Goal: Information Seeking & Learning: Find specific fact

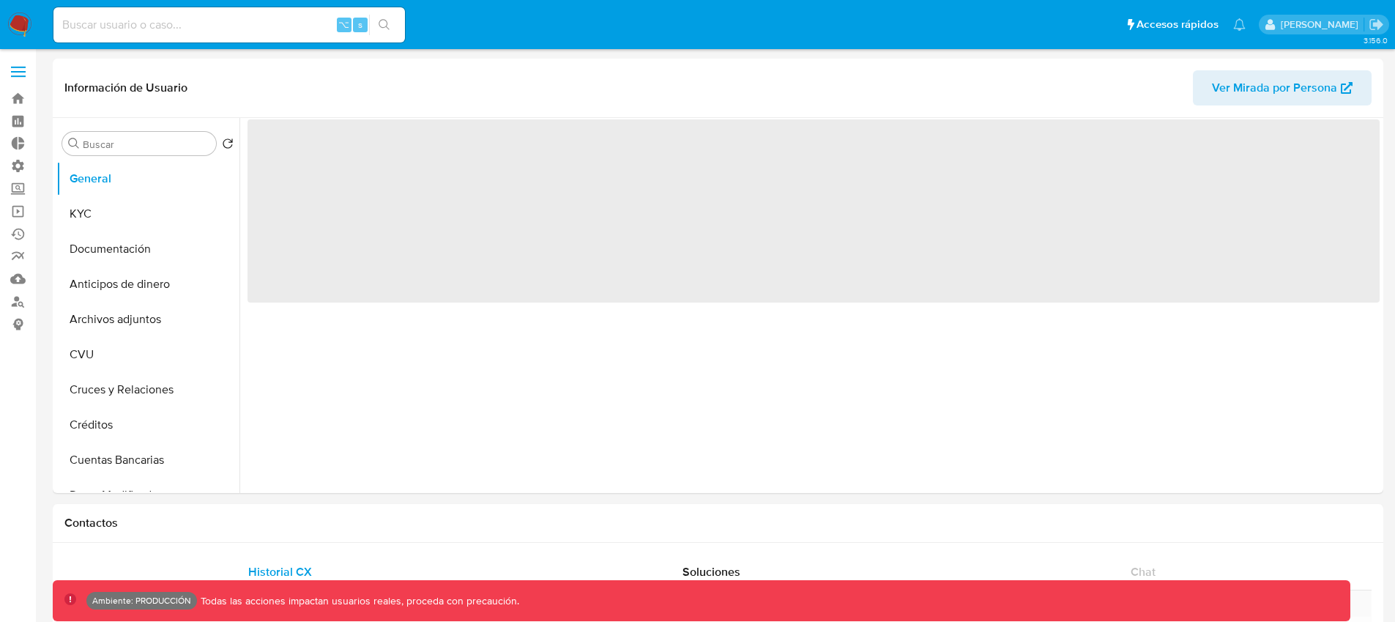
click at [171, 31] on input at bounding box center [228, 24] width 351 height 19
paste input "333291683"
type input "333291683"
click at [131, 214] on button "KYC" at bounding box center [141, 213] width 171 height 35
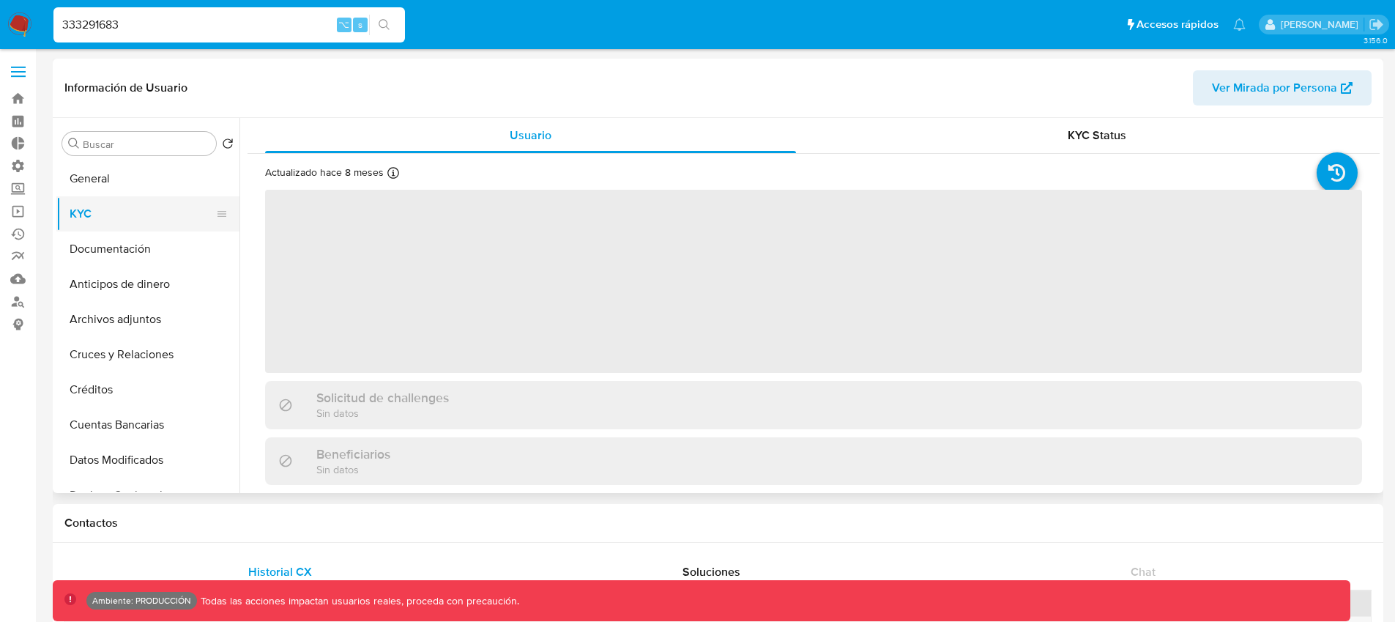
select select "10"
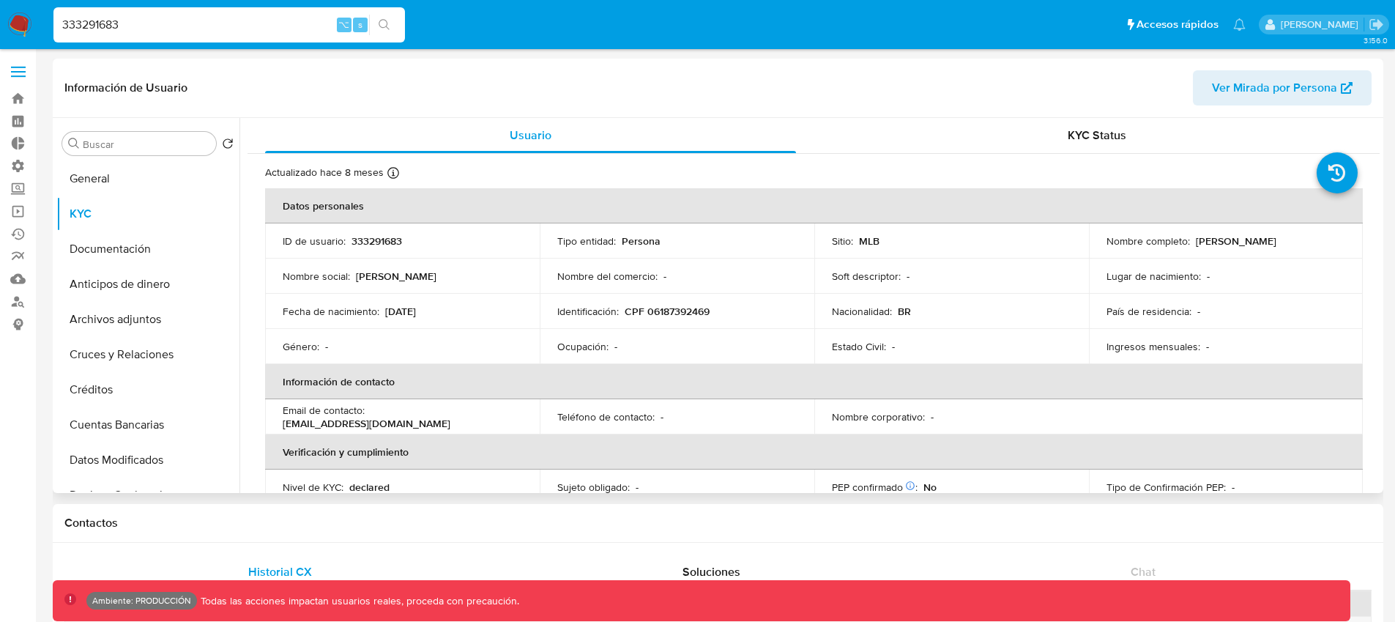
click at [1232, 242] on p "Monica Pereira Andrade" at bounding box center [1236, 240] width 81 height 13
click at [194, 23] on input "333291683" at bounding box center [228, 24] width 351 height 19
paste input "511704707"
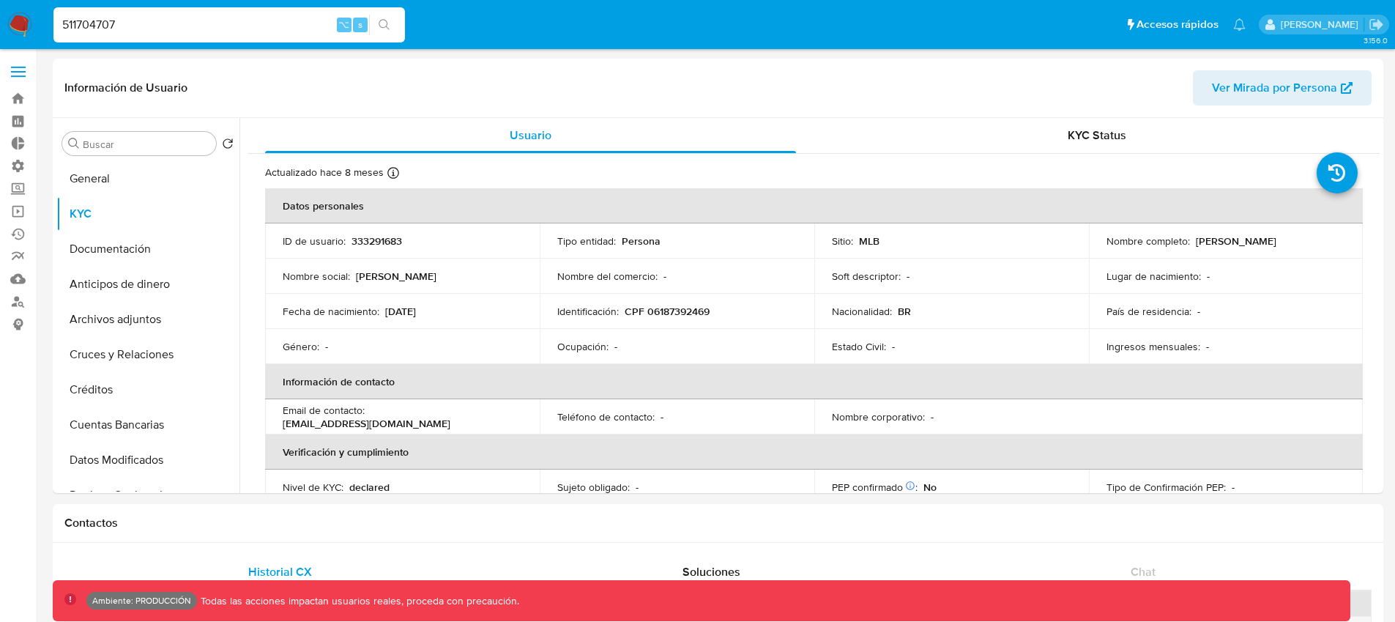
type input "511704707"
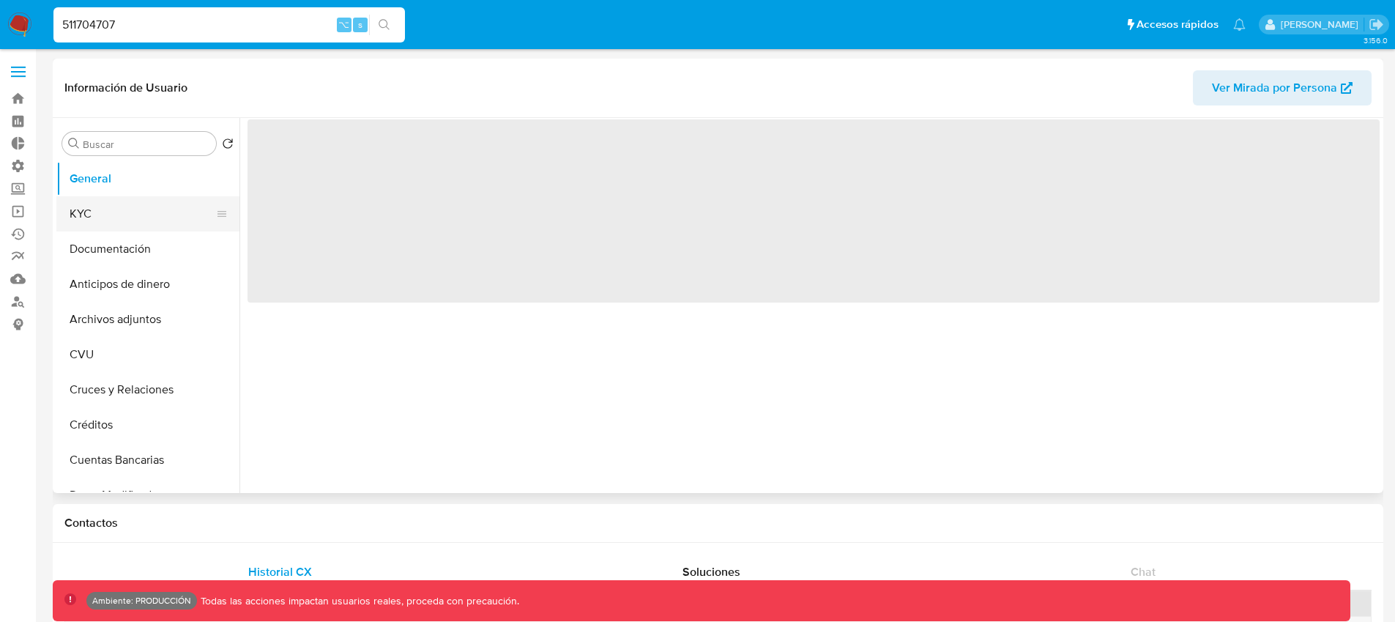
click at [74, 223] on button "KYC" at bounding box center [141, 213] width 171 height 35
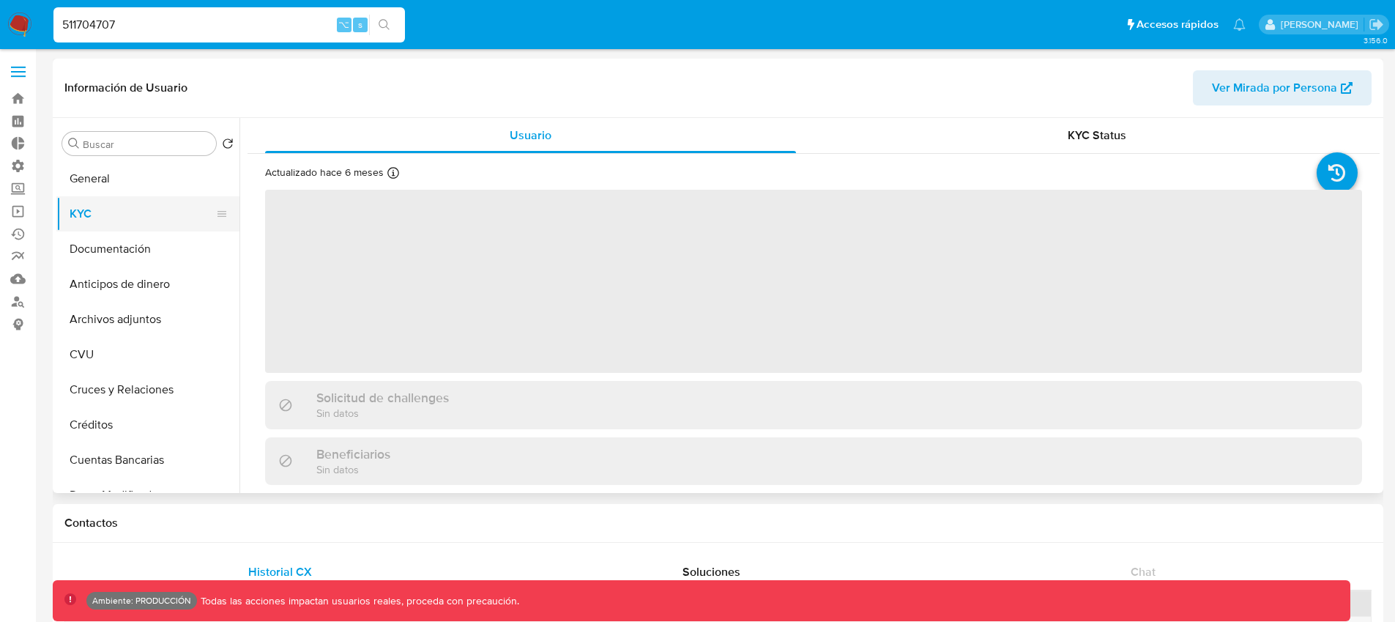
select select "10"
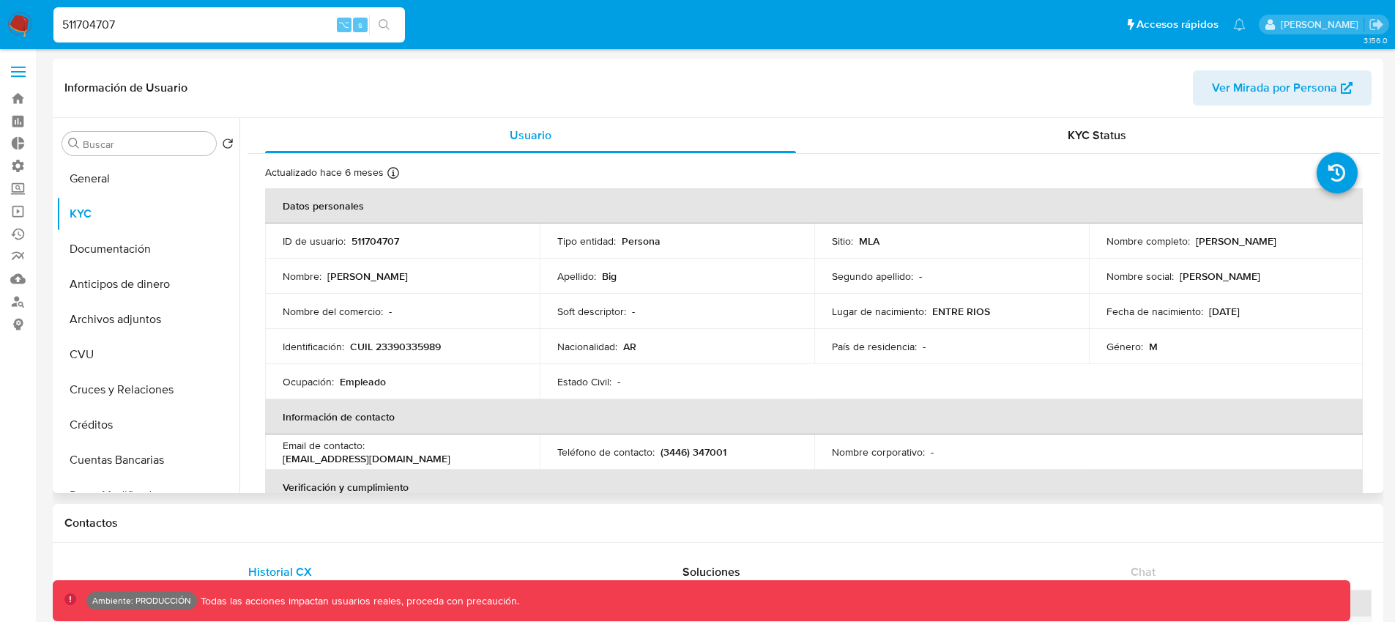
drag, startPoint x: 1292, startPoint y: 243, endPoint x: 1187, endPoint y: 239, distance: 104.8
click at [1187, 239] on div "Nombre completo : Jonathan Gabriel Big" at bounding box center [1225, 240] width 239 height 13
click at [432, 343] on p "CUIL 23390335989" at bounding box center [395, 346] width 91 height 13
click at [406, 343] on p "CUIL 23390335989" at bounding box center [395, 346] width 91 height 13
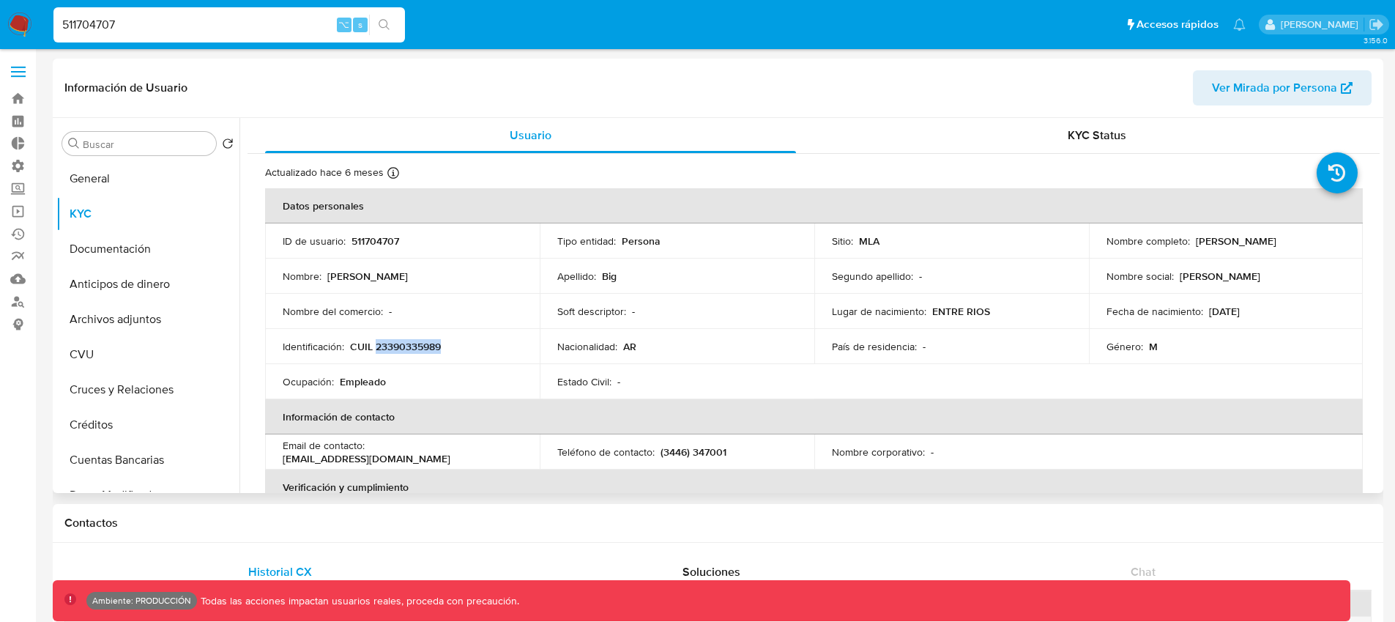
click at [406, 343] on p "CUIL 23390335989" at bounding box center [395, 346] width 91 height 13
click at [360, 349] on p "CUIL 23390335989" at bounding box center [395, 346] width 91 height 13
click at [429, 346] on p "CUIL 23390335989" at bounding box center [395, 346] width 91 height 13
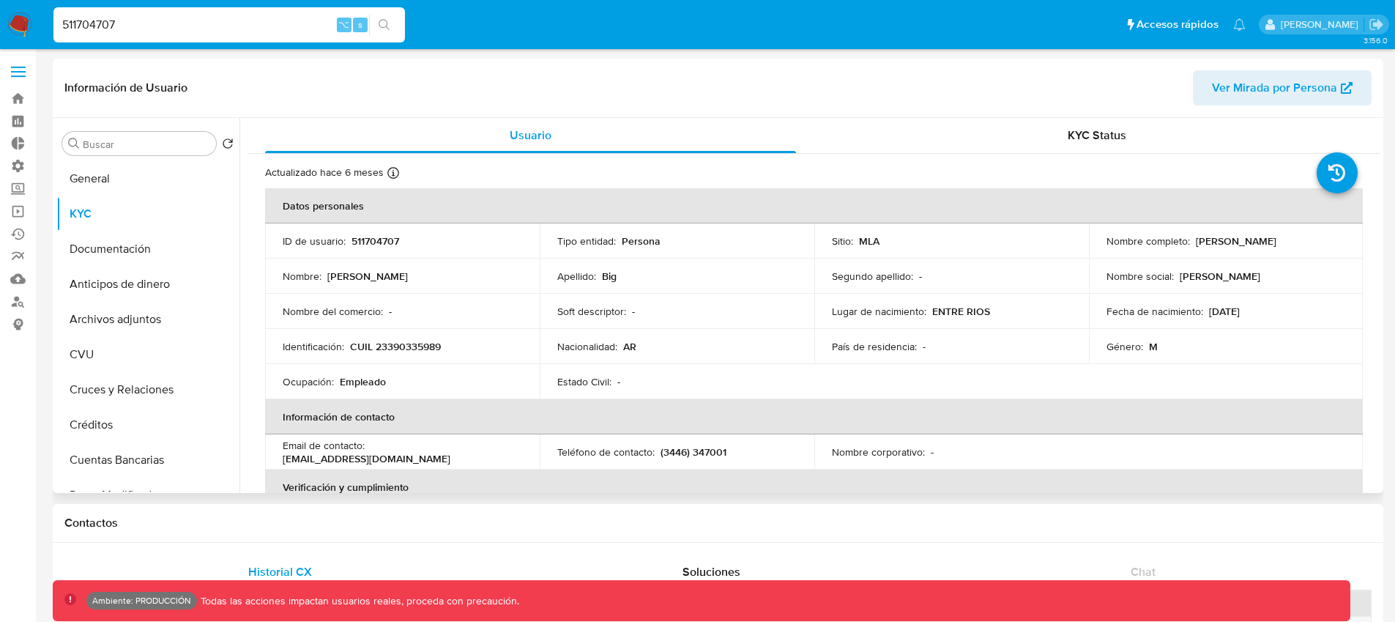
click at [903, 242] on div "Sitio : MLA" at bounding box center [951, 240] width 239 height 13
click at [455, 383] on div "Ocupación : Empleado" at bounding box center [402, 381] width 239 height 13
click at [15, 73] on label at bounding box center [18, 71] width 37 height 31
click at [0, 0] on input "checkbox" at bounding box center [0, 0] width 0 height 0
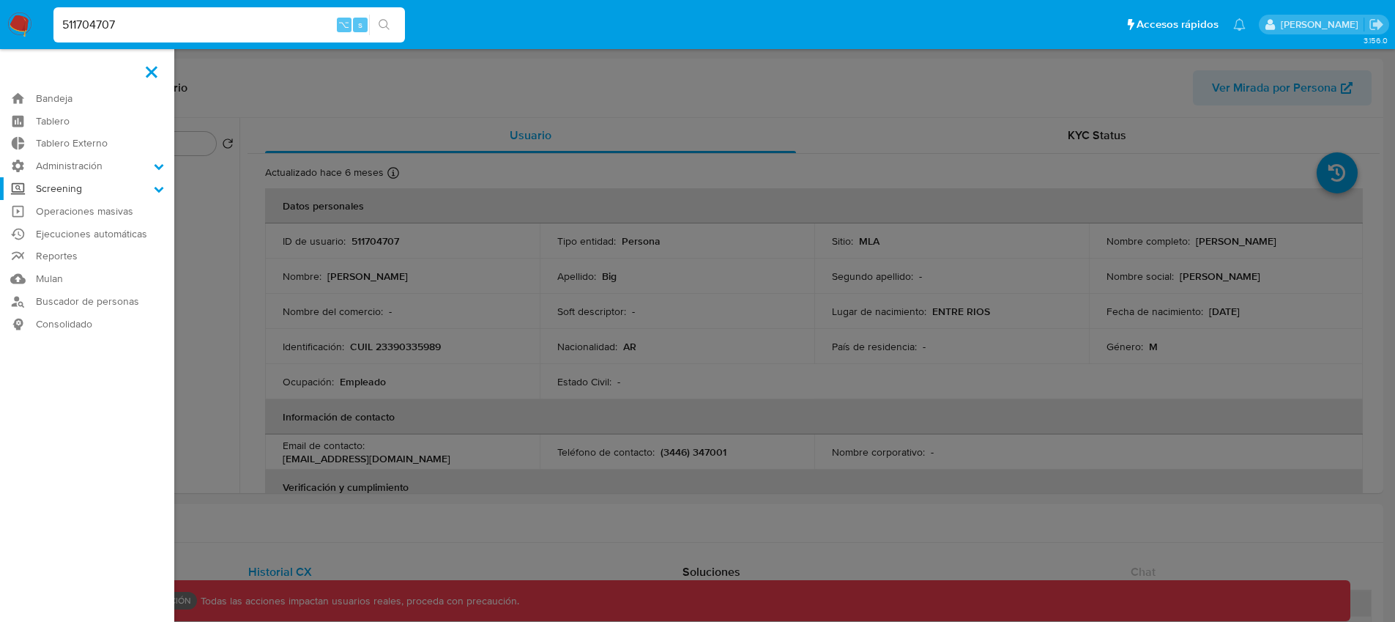
click at [86, 190] on label "Screening" at bounding box center [87, 188] width 174 height 23
click at [0, 0] on input "Screening" at bounding box center [0, 0] width 0 height 0
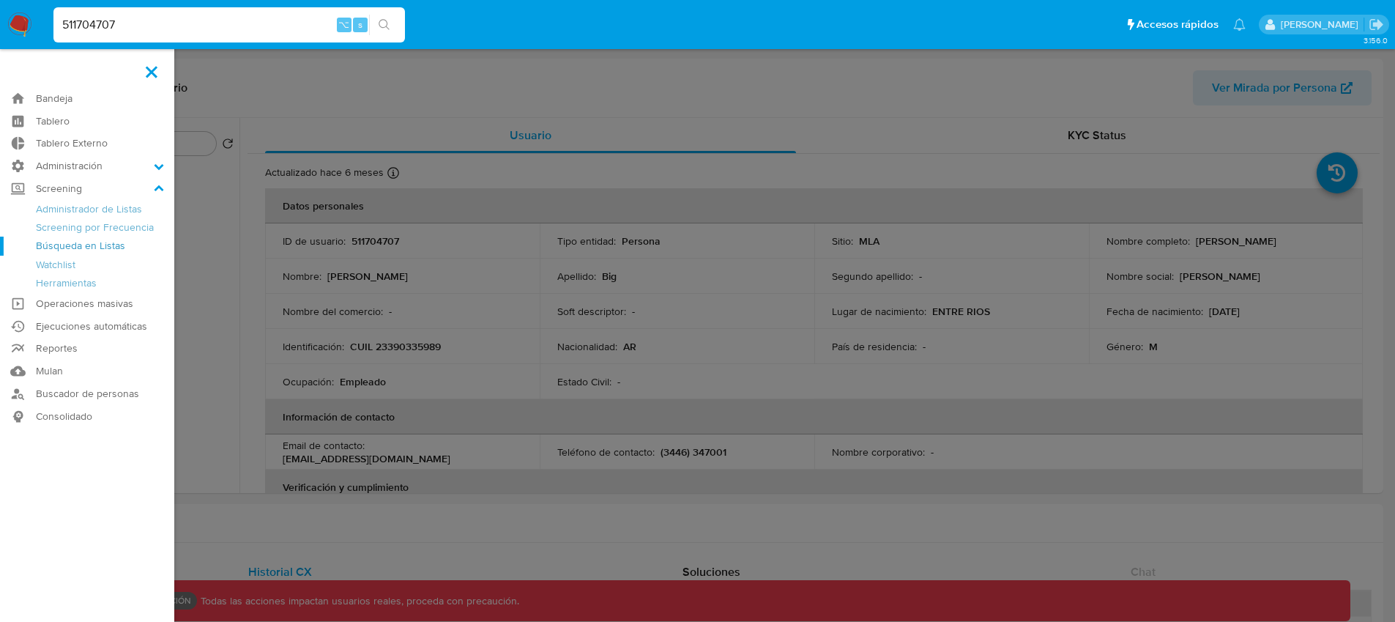
click at [73, 244] on link "Búsqueda en Listas" at bounding box center [87, 246] width 174 height 18
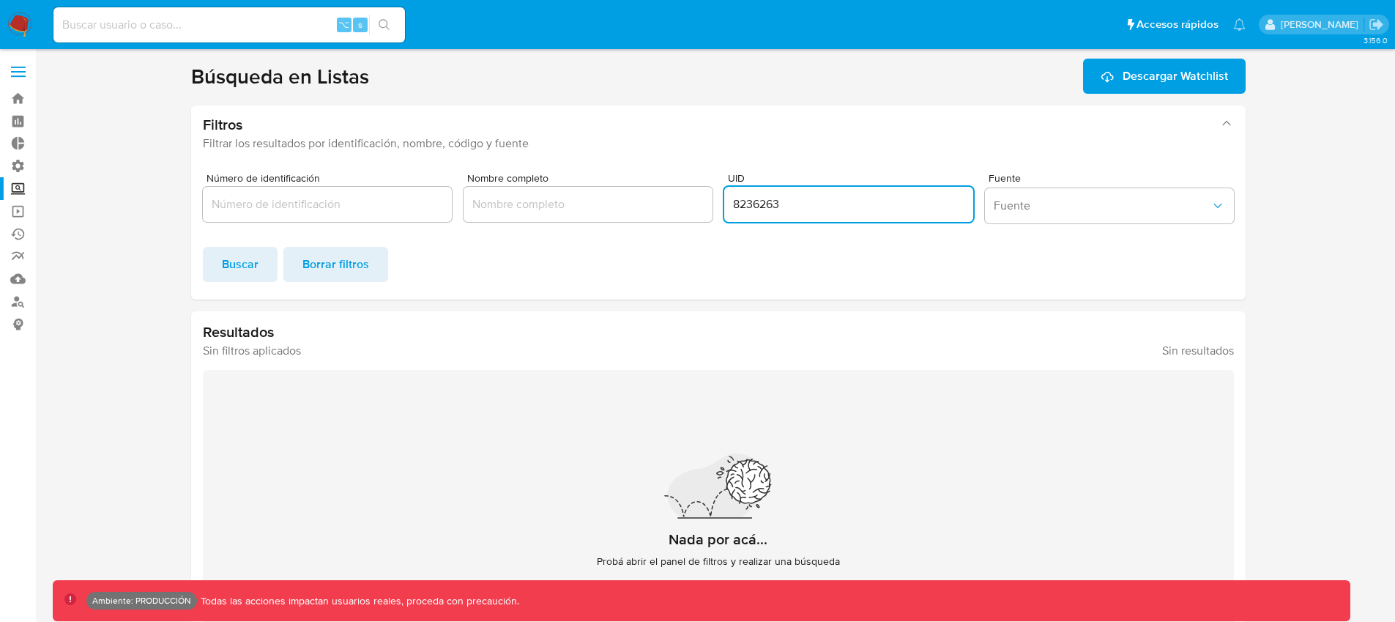
click at [767, 209] on input "8236263" at bounding box center [848, 204] width 249 height 19
click at [247, 273] on span "Buscar" at bounding box center [240, 264] width 37 height 32
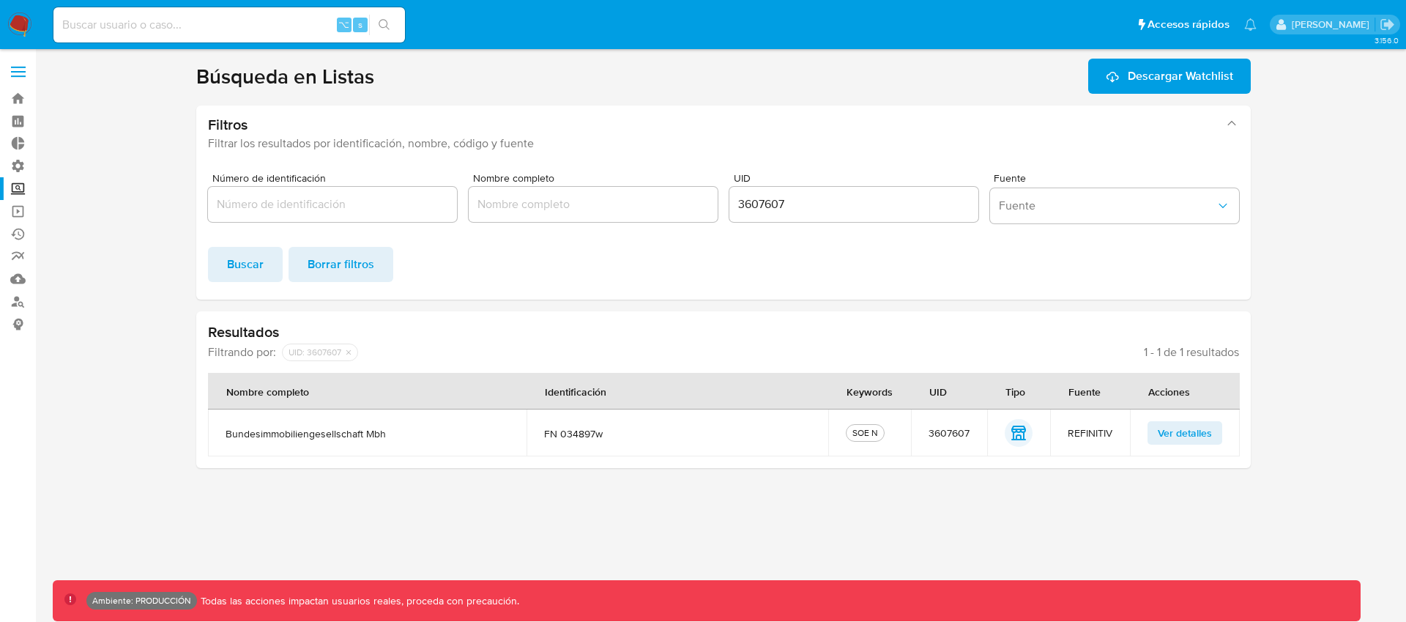
click at [1199, 432] on span "Ver detalles" at bounding box center [1185, 432] width 54 height 21
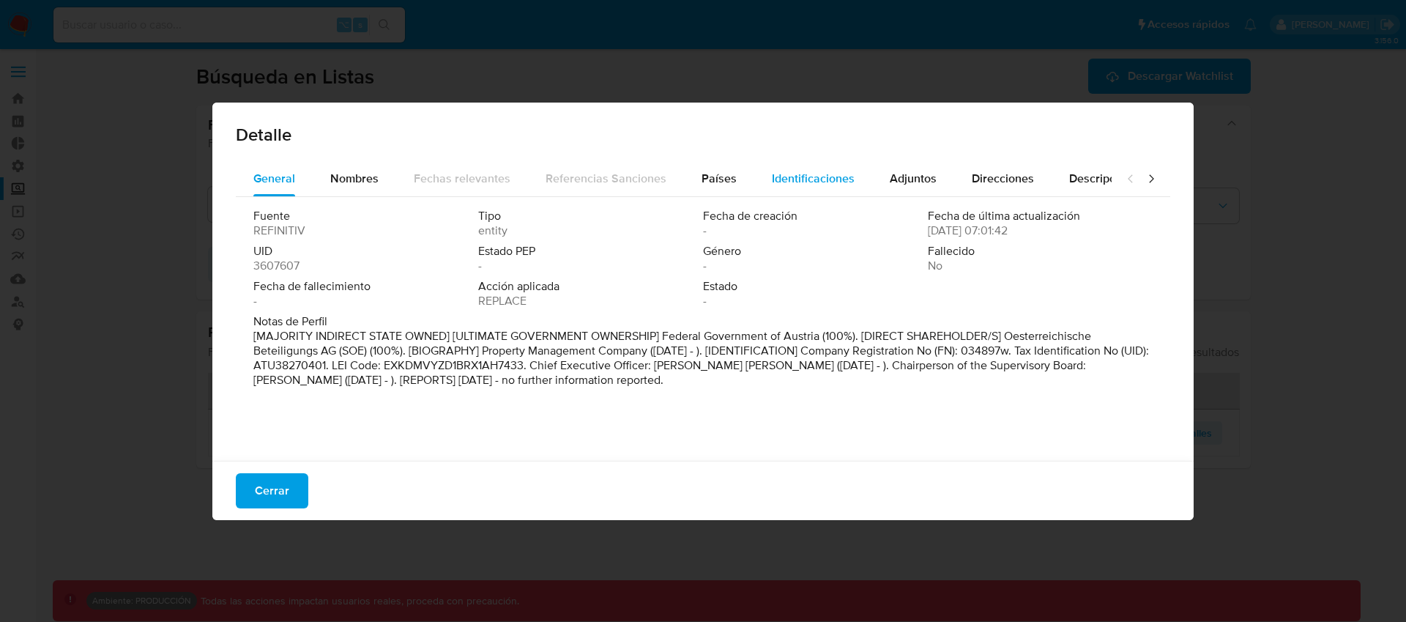
click at [781, 174] on span "Identificaciones" at bounding box center [813, 178] width 83 height 17
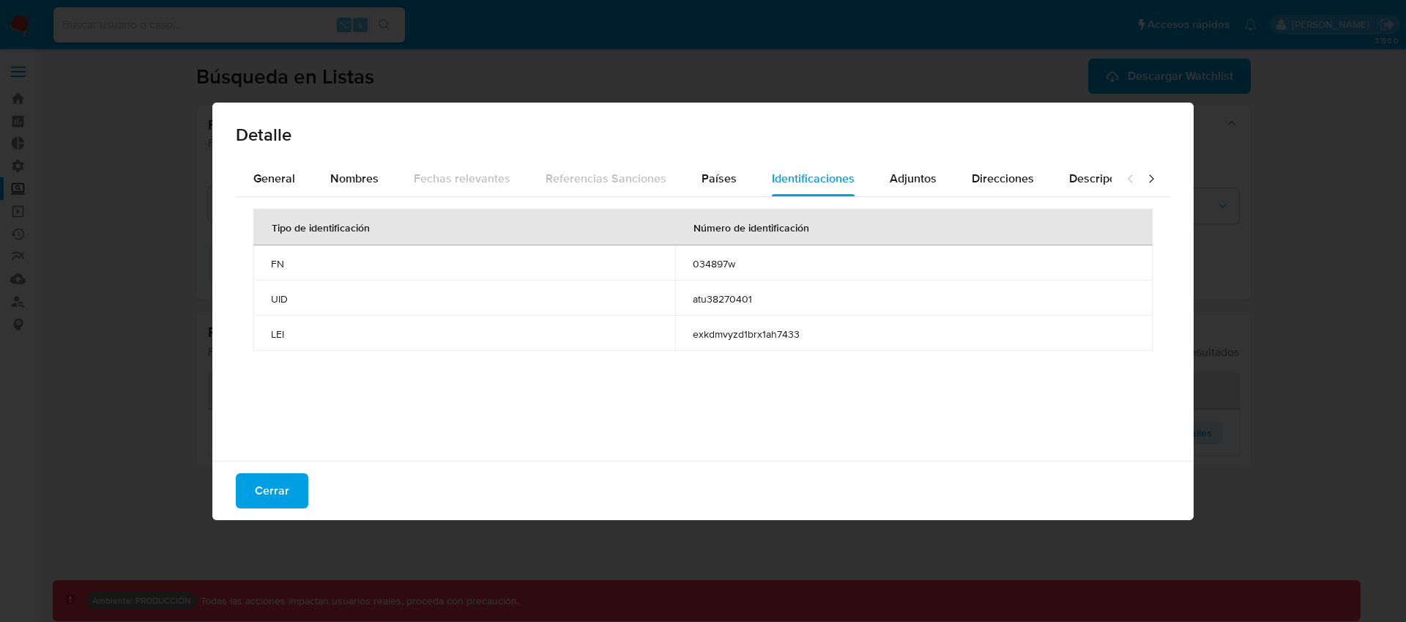
click at [723, 298] on span "atu38270401" at bounding box center [914, 298] width 442 height 13
click at [720, 264] on span "034897w" at bounding box center [914, 263] width 442 height 13
click at [336, 179] on span "Nombres" at bounding box center [354, 178] width 48 height 17
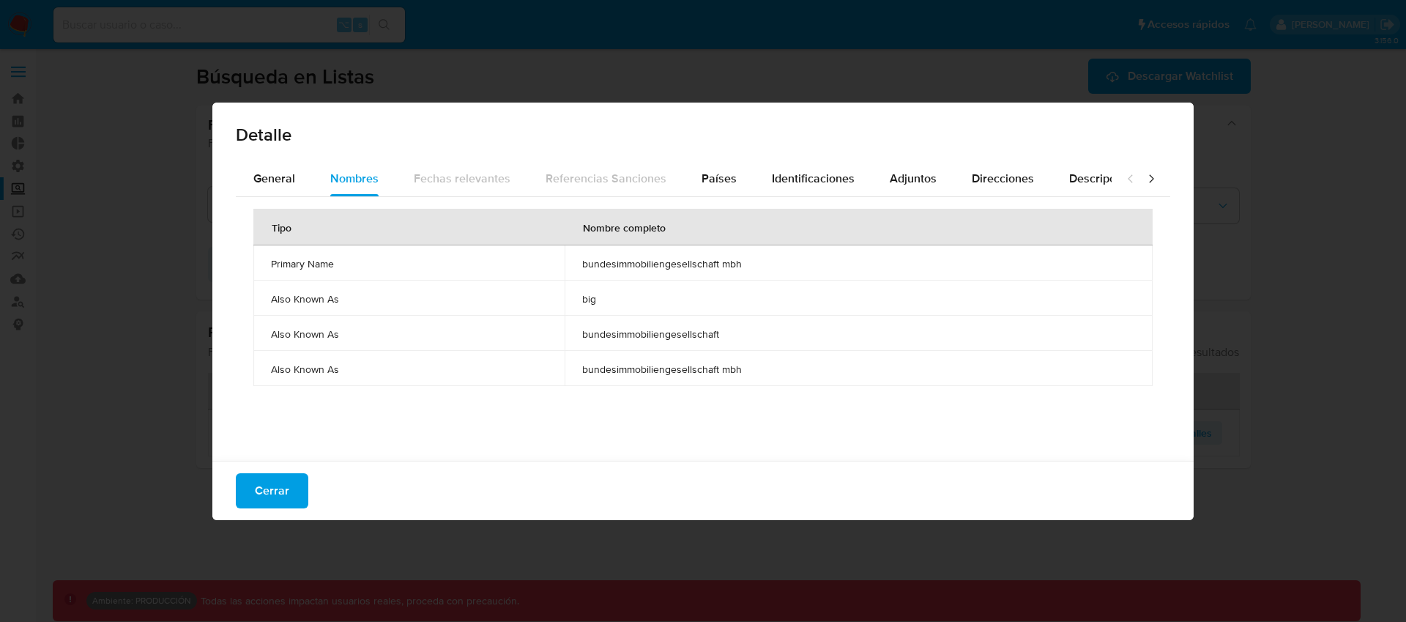
click at [587, 299] on span "big" at bounding box center [858, 298] width 553 height 13
click at [294, 496] on button "Cerrar" at bounding box center [272, 490] width 72 height 35
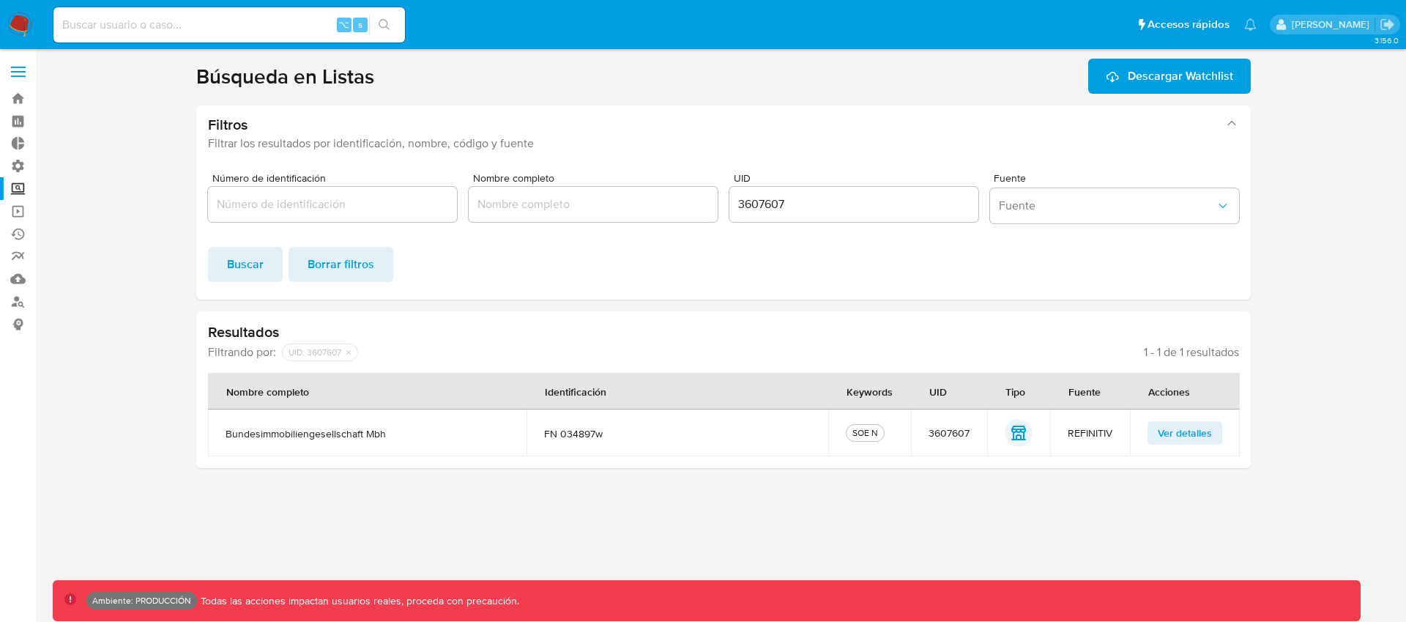
click at [1213, 435] on button "Ver detalles" at bounding box center [1184, 432] width 75 height 23
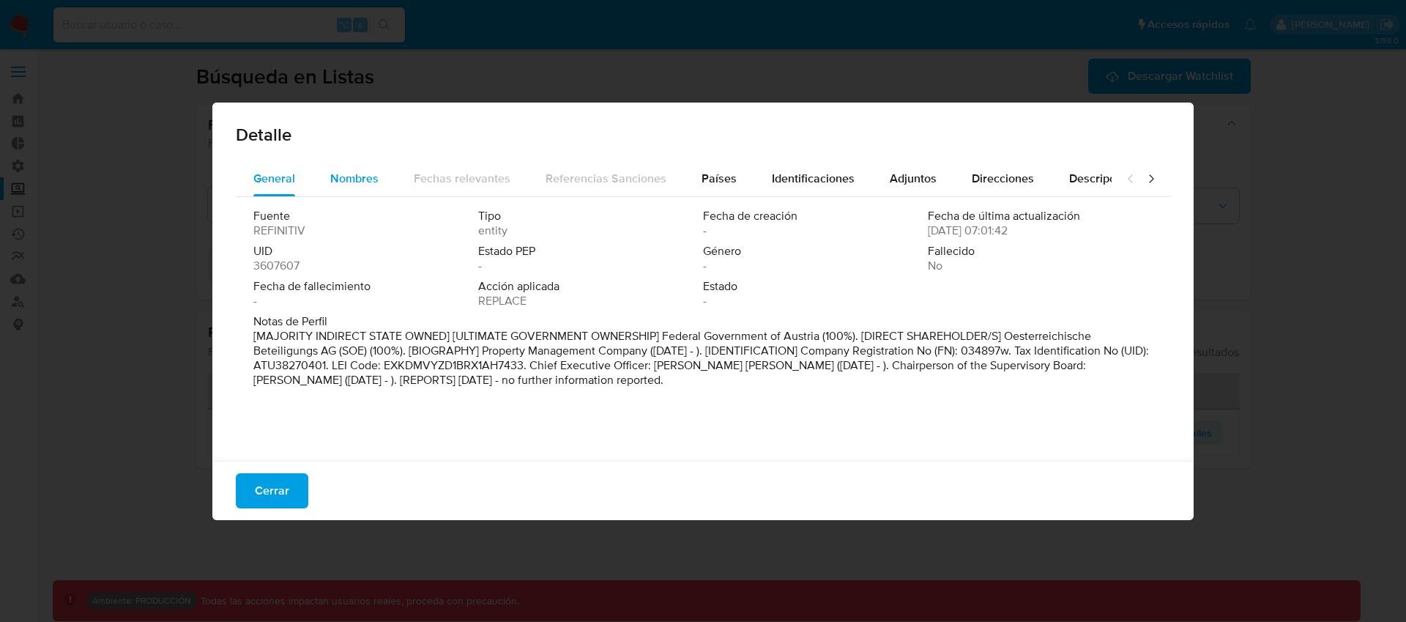
click at [334, 187] on div "Nombres" at bounding box center [354, 178] width 48 height 35
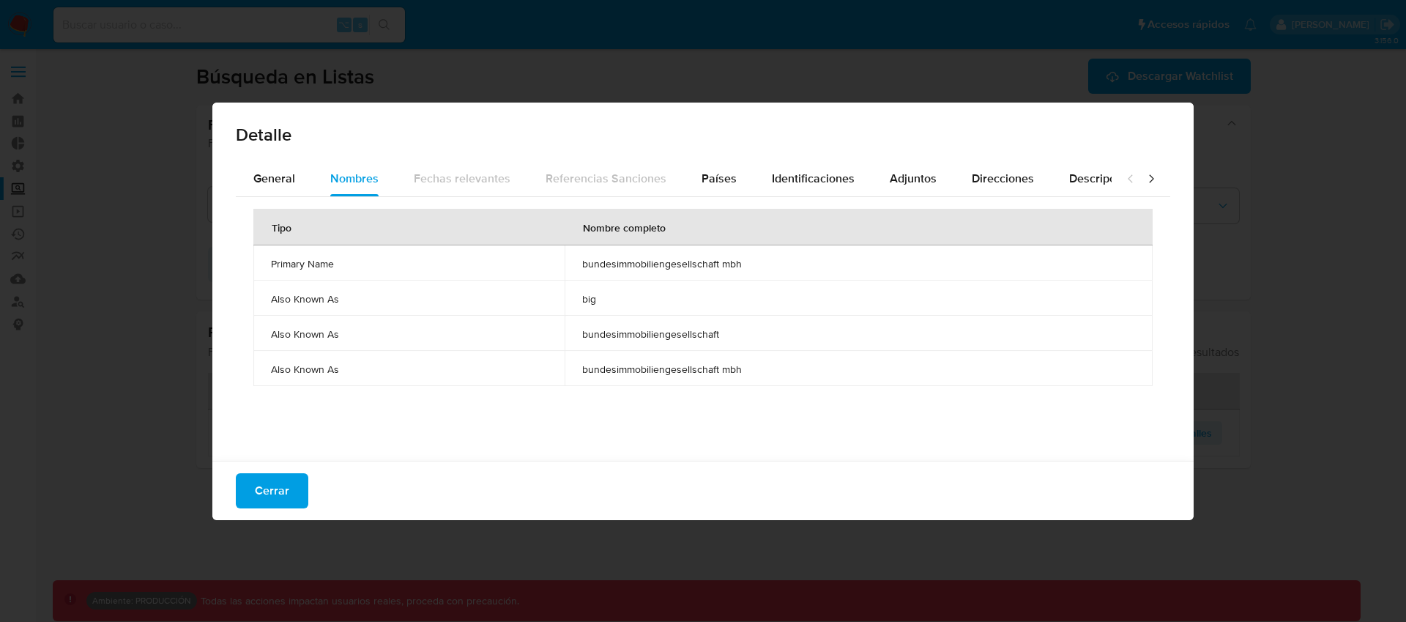
click at [577, 298] on td "big" at bounding box center [859, 297] width 588 height 35
click at [605, 306] on td "big" at bounding box center [859, 297] width 588 height 35
click at [162, 398] on div "Detalle General Nombres Fechas relevantes Referencias Sanciones Países Identifi…" at bounding box center [703, 311] width 1406 height 622
click at [287, 480] on span "Cerrar" at bounding box center [272, 490] width 34 height 32
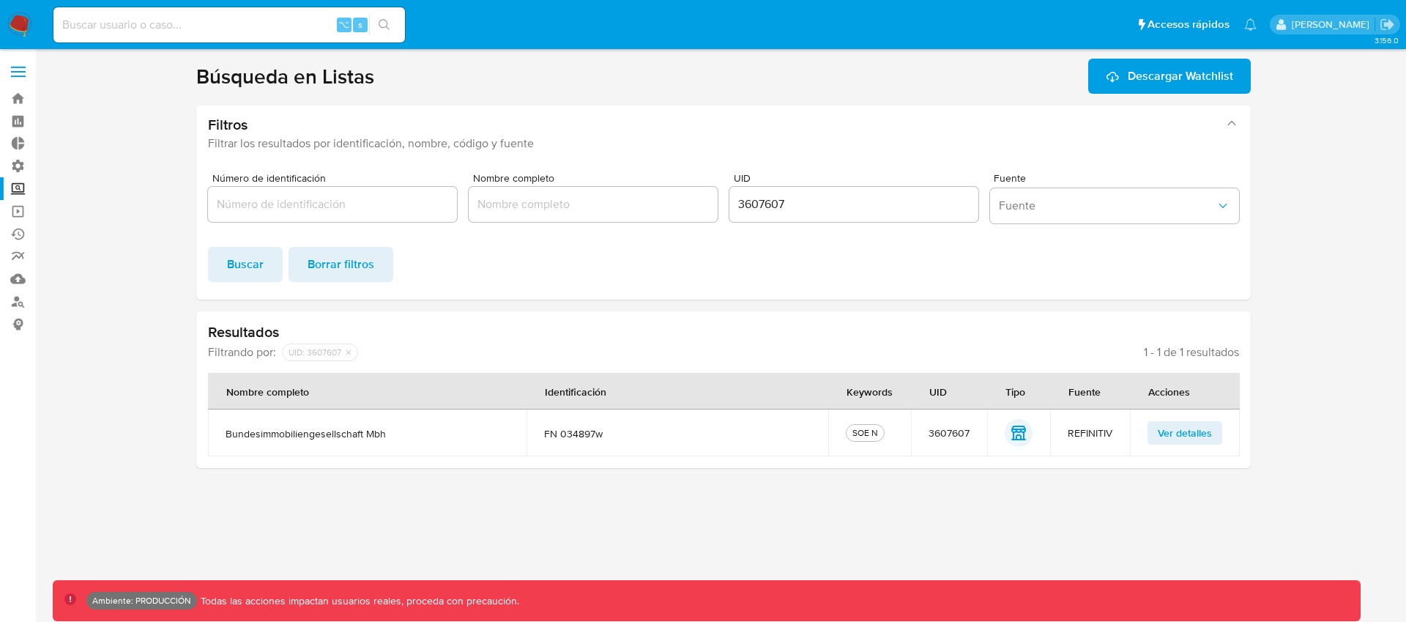
click at [770, 199] on input "3607607" at bounding box center [853, 204] width 249 height 19
paste input "8013006"
type input "8013006"
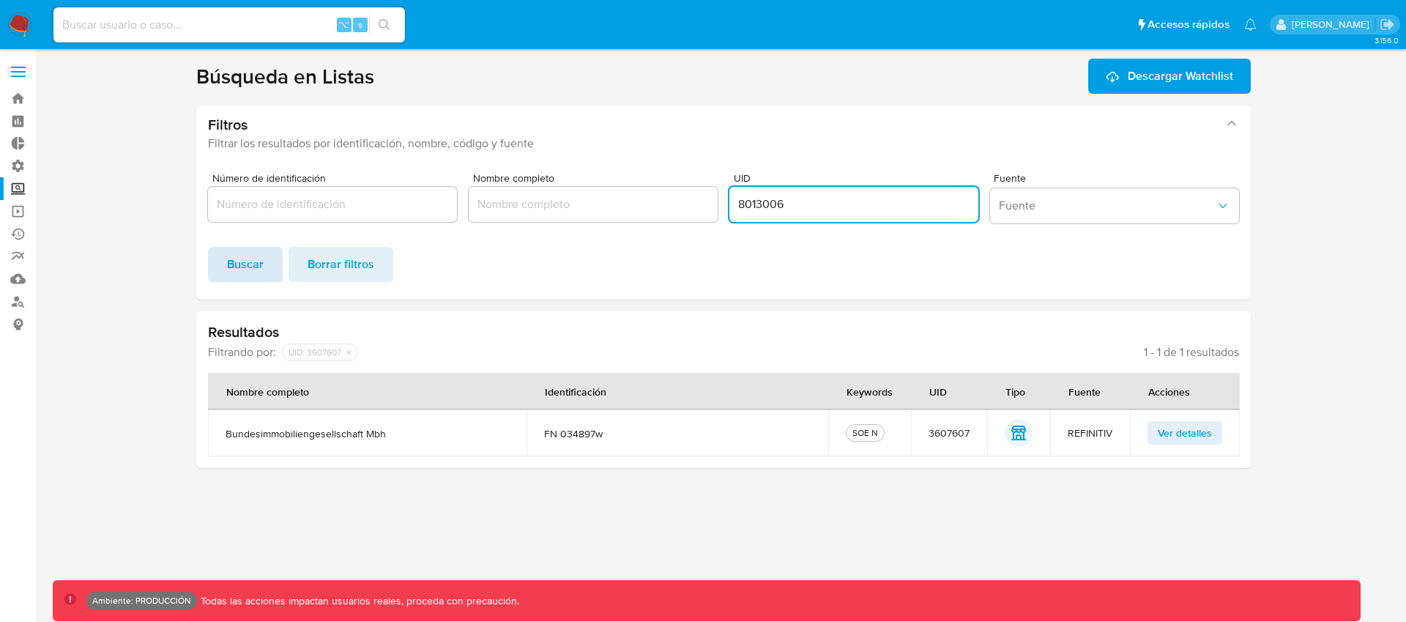
click at [262, 267] on span "Buscar" at bounding box center [245, 264] width 37 height 32
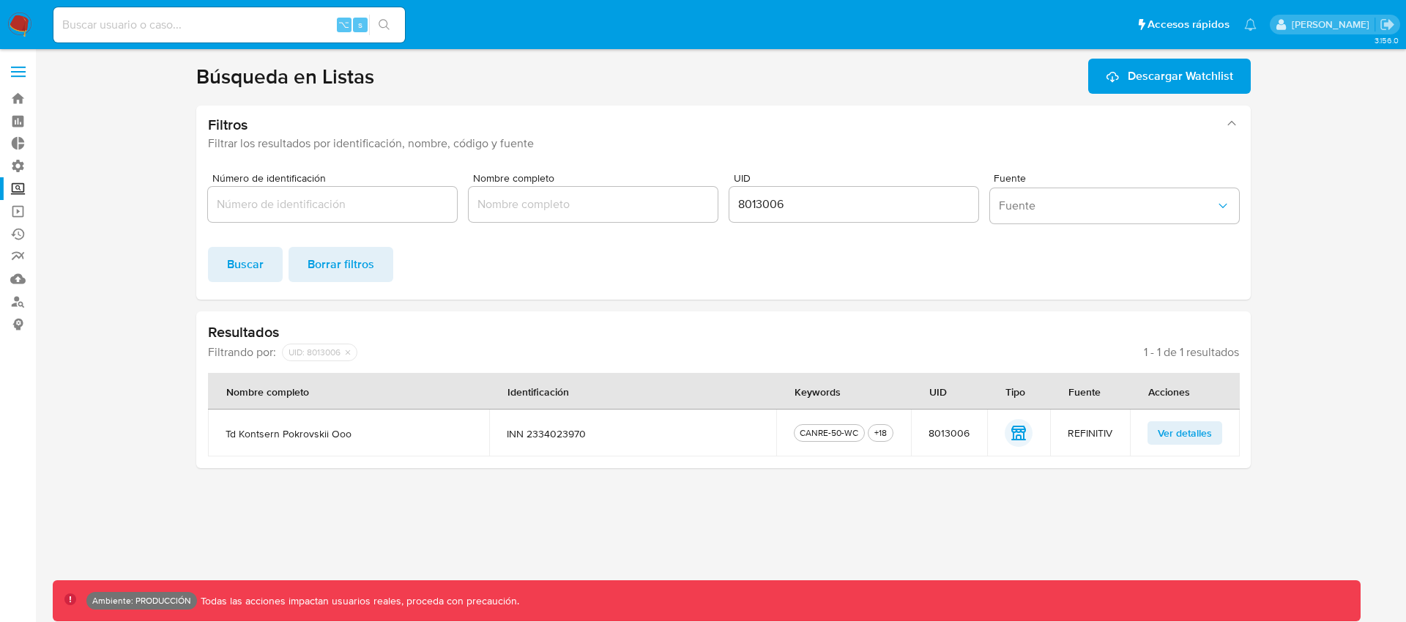
click at [1190, 431] on span "Ver detalles" at bounding box center [1185, 432] width 54 height 21
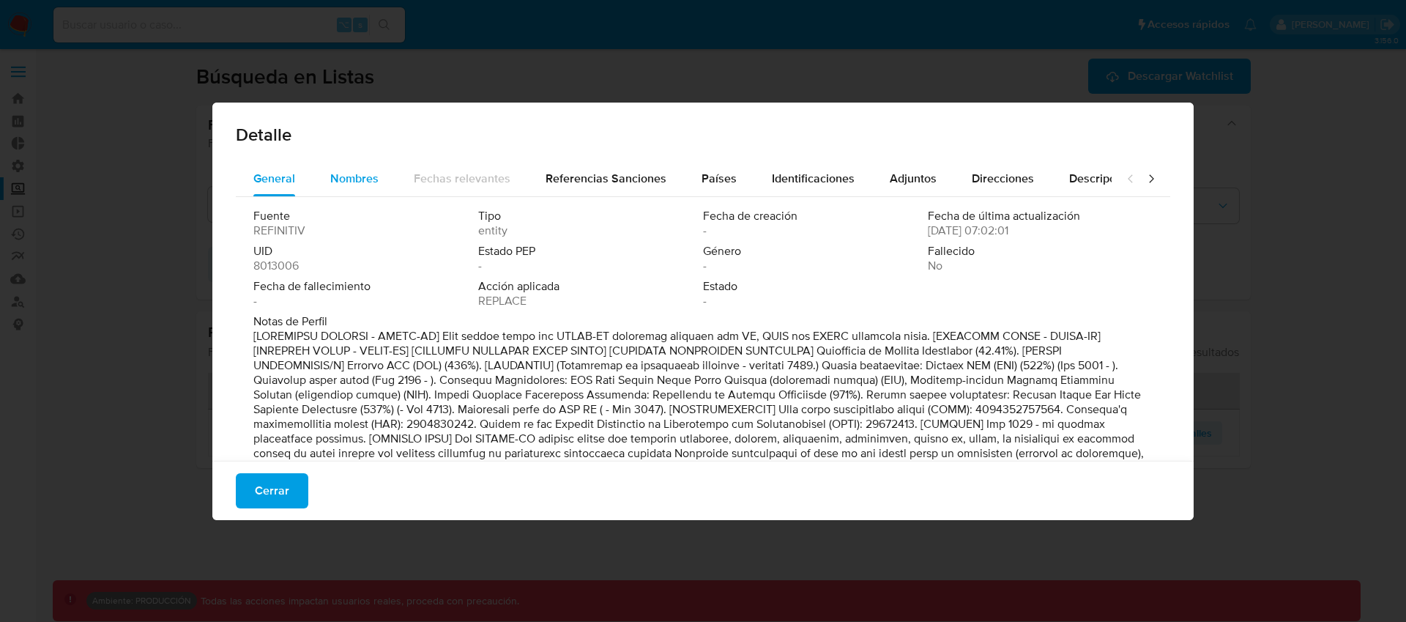
click at [370, 187] on div "Nombres" at bounding box center [354, 178] width 48 height 35
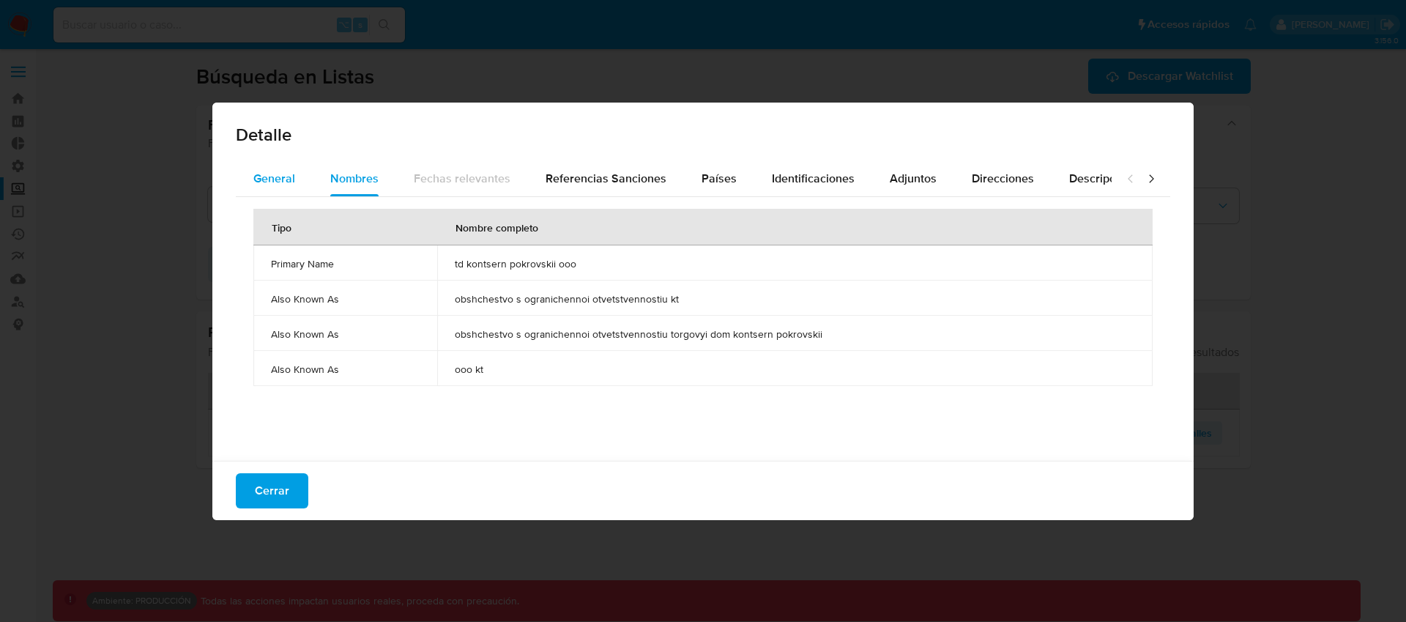
click at [268, 180] on span "General" at bounding box center [274, 178] width 42 height 17
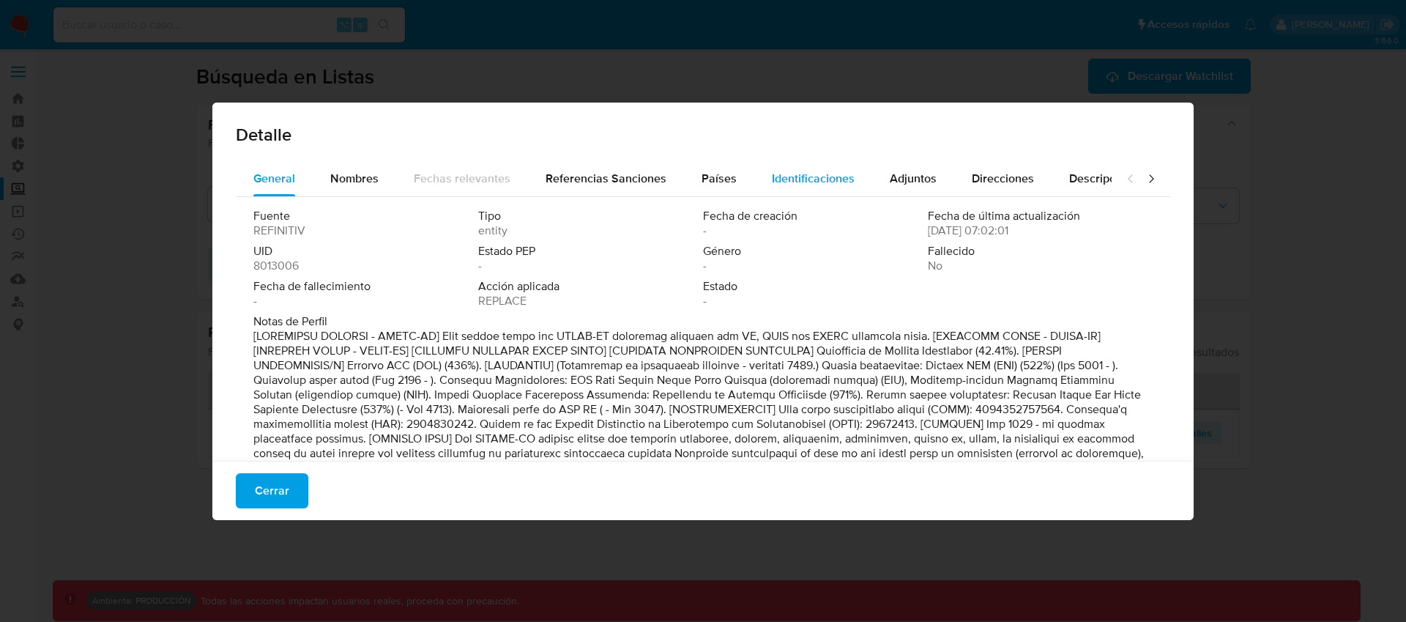
click at [829, 187] on div "Identificaciones" at bounding box center [813, 178] width 83 height 35
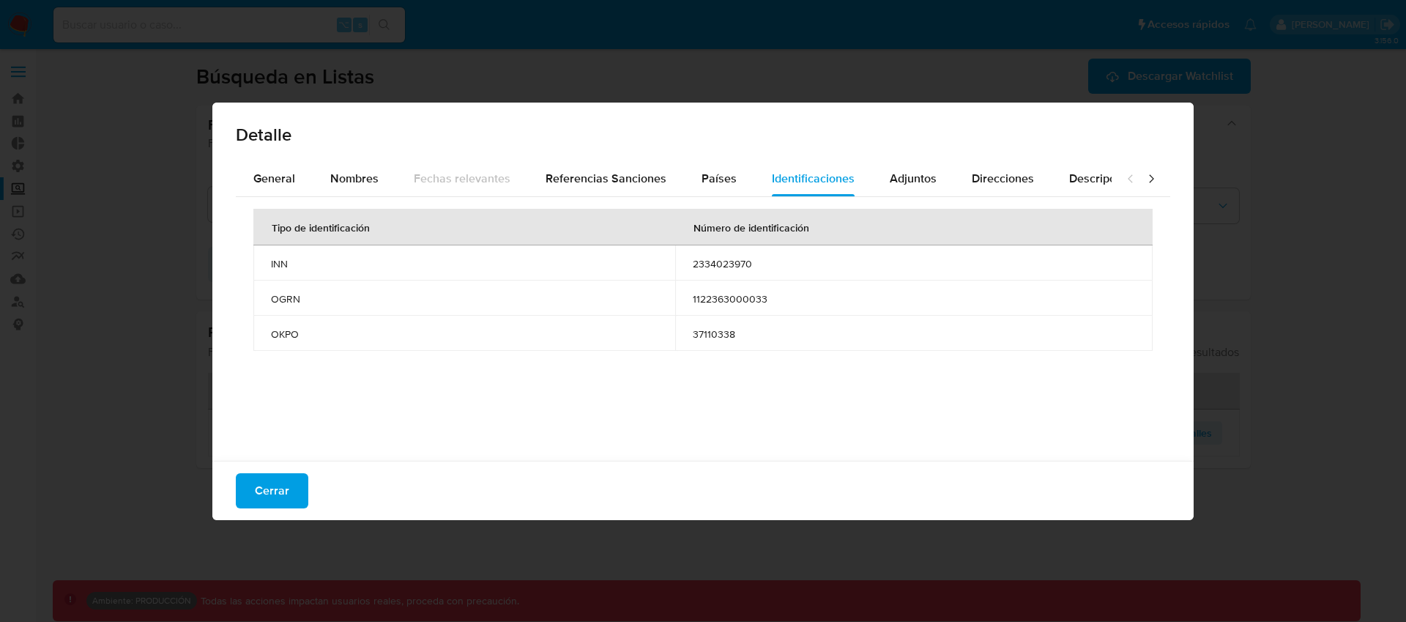
click at [707, 329] on span "37110338" at bounding box center [914, 333] width 442 height 13
click at [290, 493] on button "Cerrar" at bounding box center [272, 490] width 72 height 35
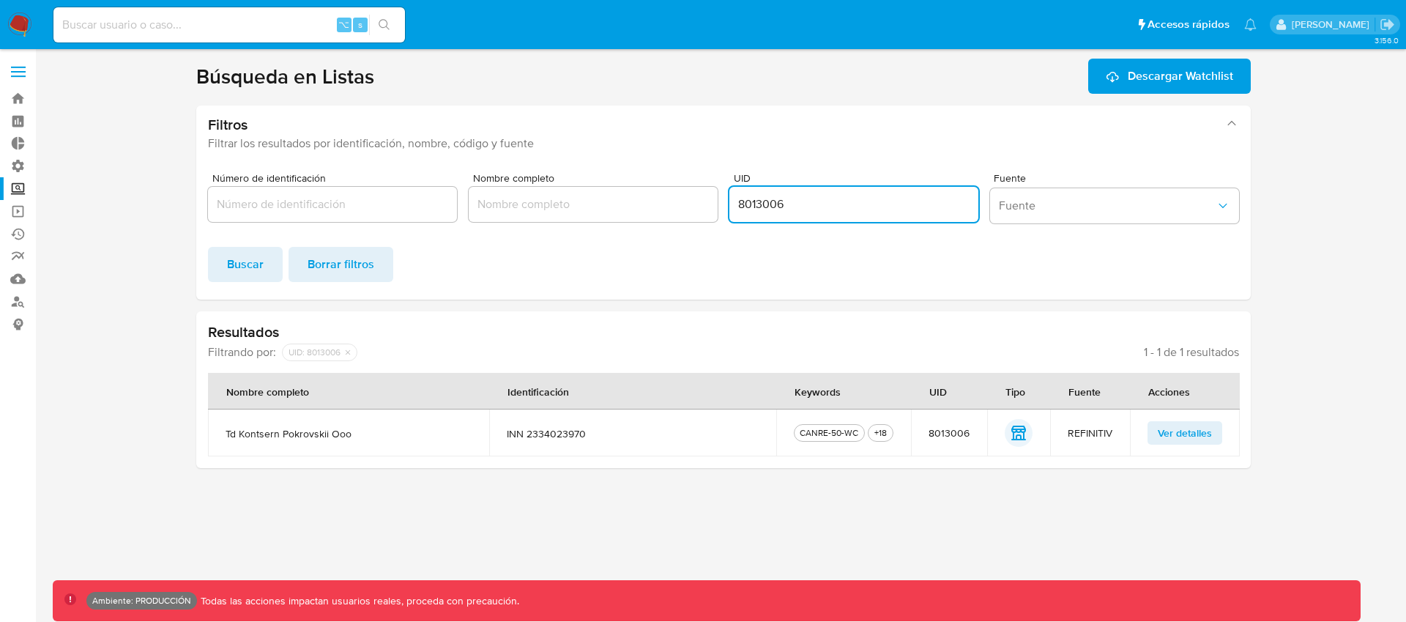
click at [740, 207] on input "8013006" at bounding box center [853, 204] width 249 height 19
paste input "1008"
type input "8011008"
click at [237, 264] on span "Buscar" at bounding box center [245, 264] width 37 height 32
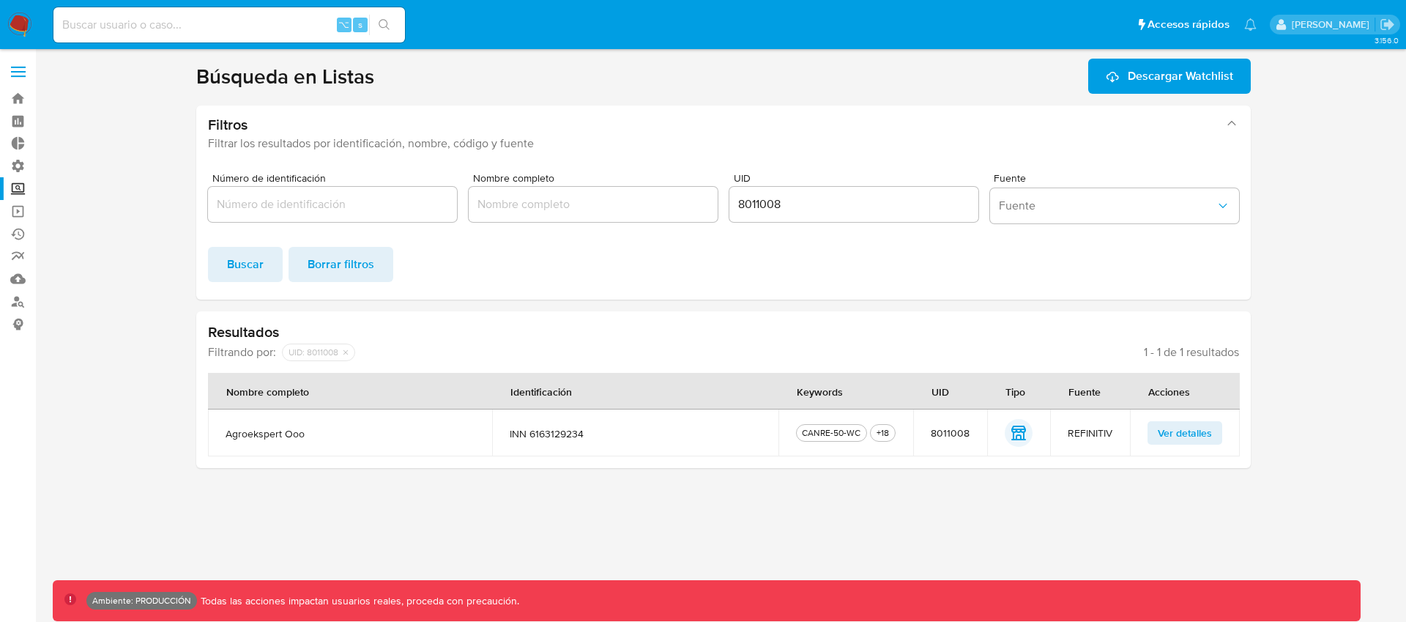
click at [1202, 431] on span "Ver detalles" at bounding box center [1185, 432] width 54 height 21
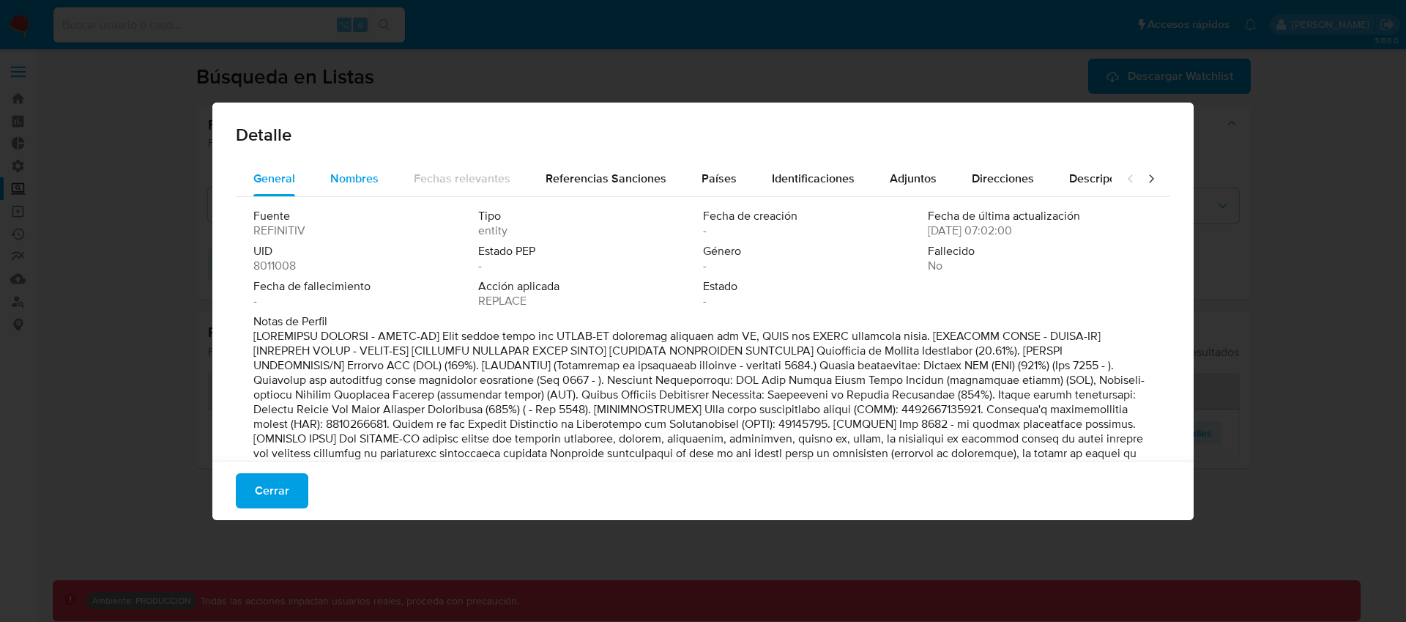
click at [329, 175] on button "Nombres" at bounding box center [354, 178] width 83 height 35
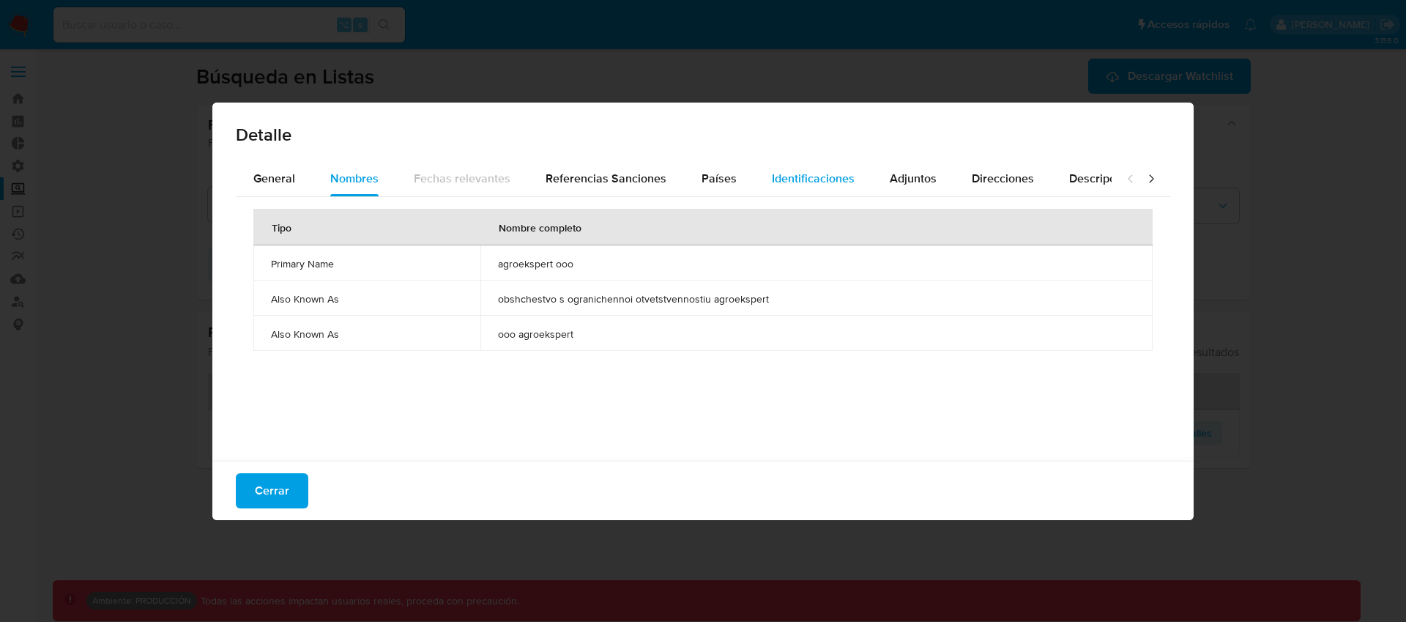
click at [794, 176] on span "Identificaciones" at bounding box center [813, 178] width 83 height 17
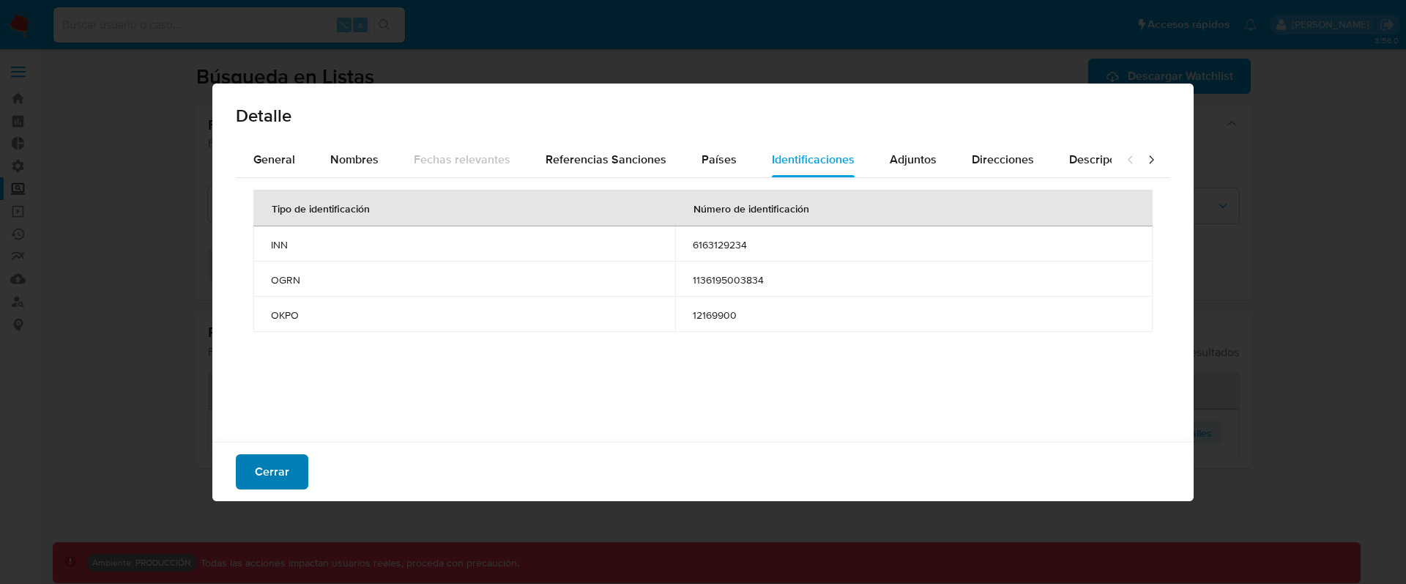
click at [275, 463] on span "Cerrar" at bounding box center [272, 471] width 34 height 32
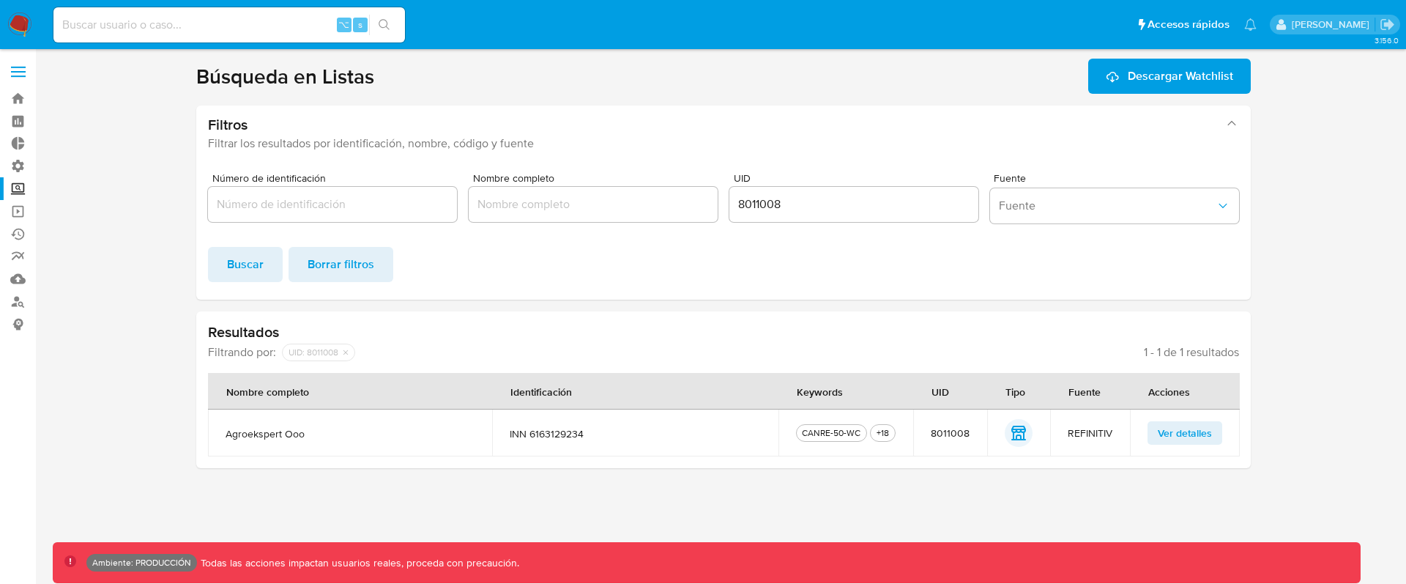
click at [786, 206] on input "8011008" at bounding box center [853, 204] width 249 height 19
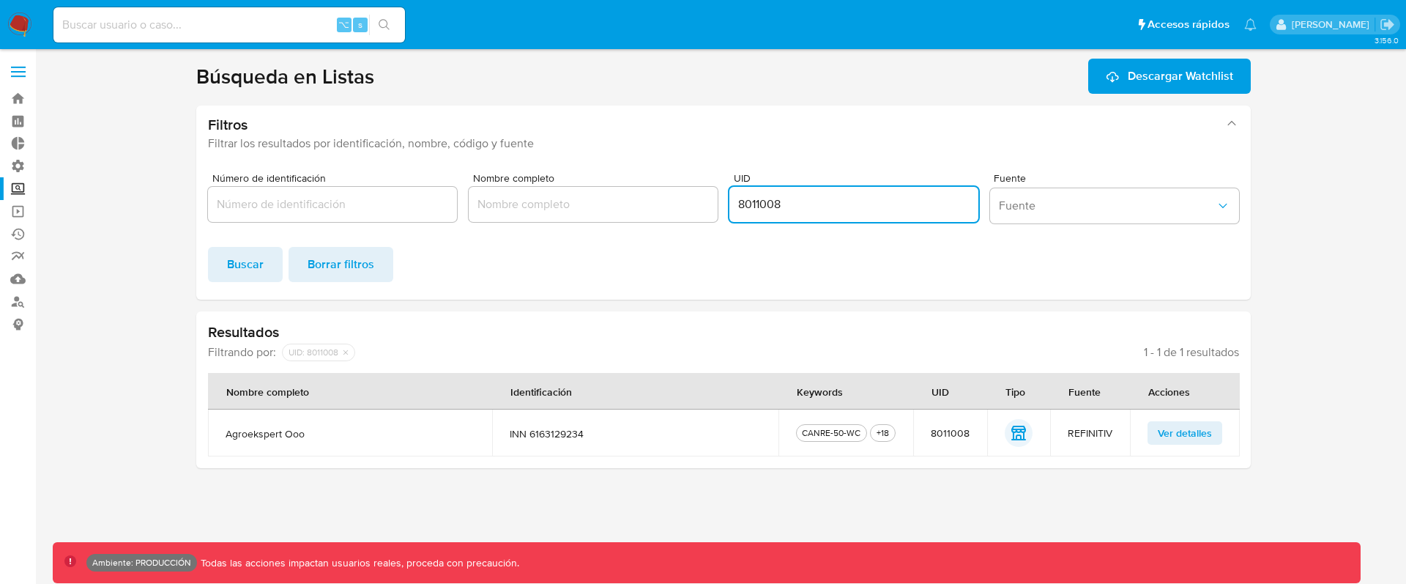
click at [786, 206] on input "8011008" at bounding box center [853, 204] width 249 height 19
paste input "3607607"
click at [260, 261] on span "Buscar" at bounding box center [245, 264] width 37 height 32
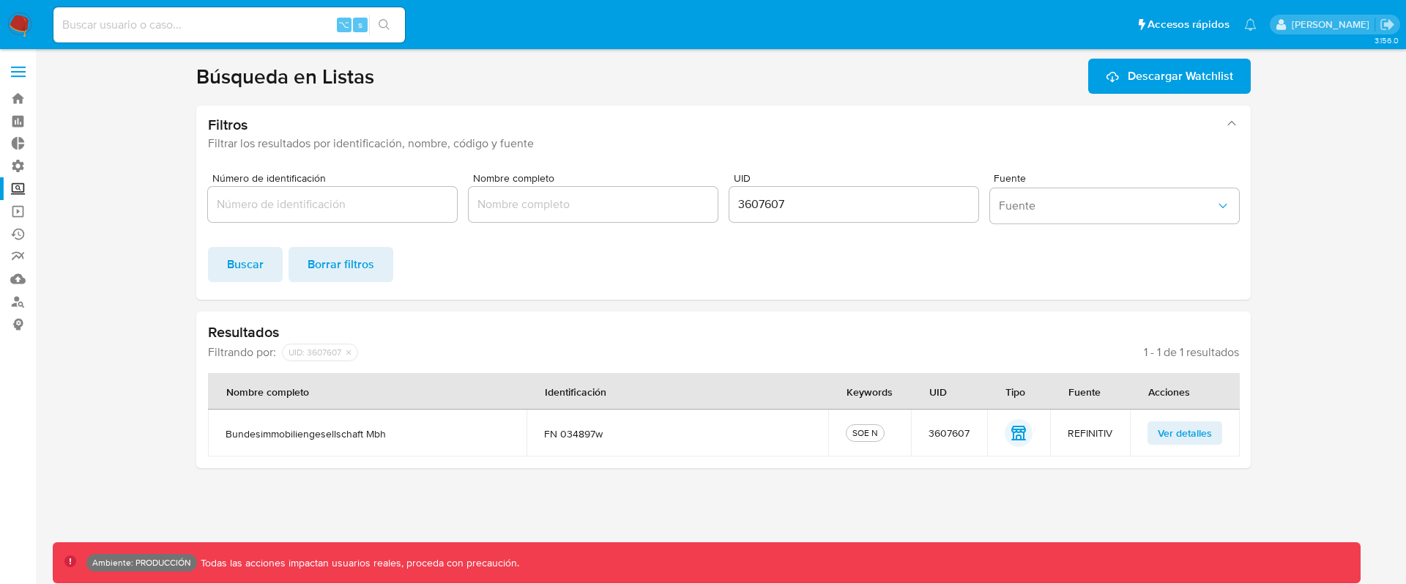
click at [1169, 433] on span "Ver detalles" at bounding box center [1185, 432] width 54 height 21
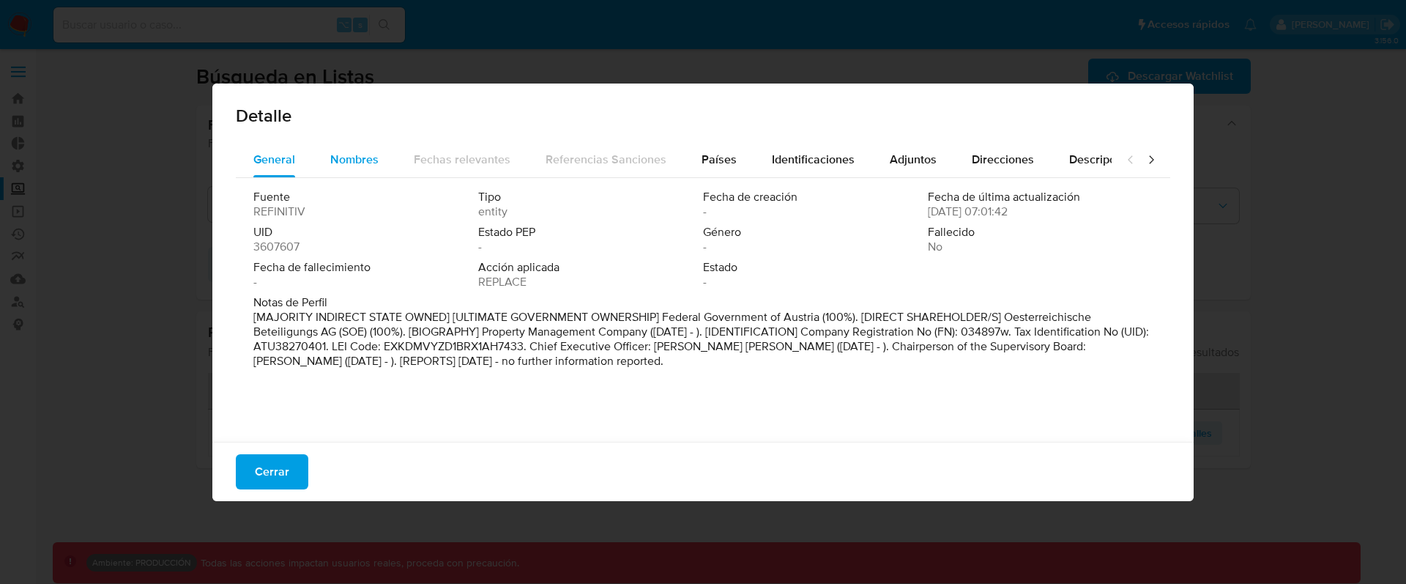
click at [351, 156] on span "Nombres" at bounding box center [354, 159] width 48 height 17
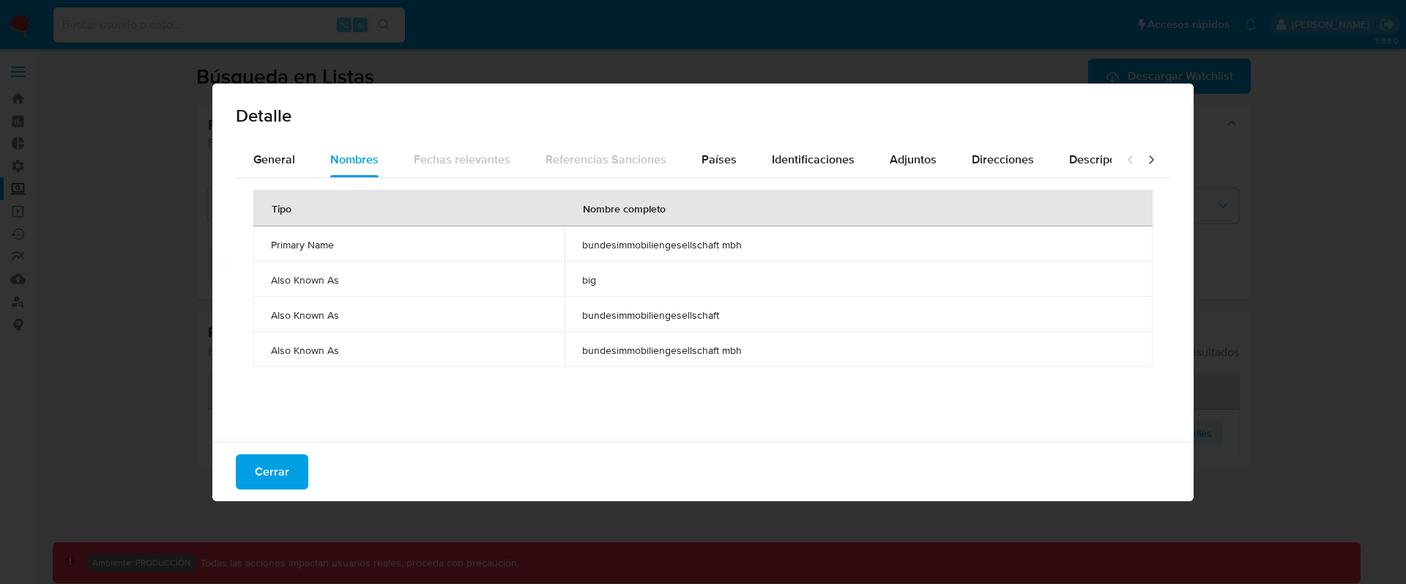
click at [660, 251] on td "bundesimmobiliengesellschaft mbh" at bounding box center [859, 243] width 588 height 35
drag, startPoint x: 572, startPoint y: 278, endPoint x: 651, endPoint y: 284, distance: 79.3
click at [651, 284] on td "big" at bounding box center [859, 278] width 588 height 35
click at [608, 288] on td "big" at bounding box center [859, 278] width 588 height 35
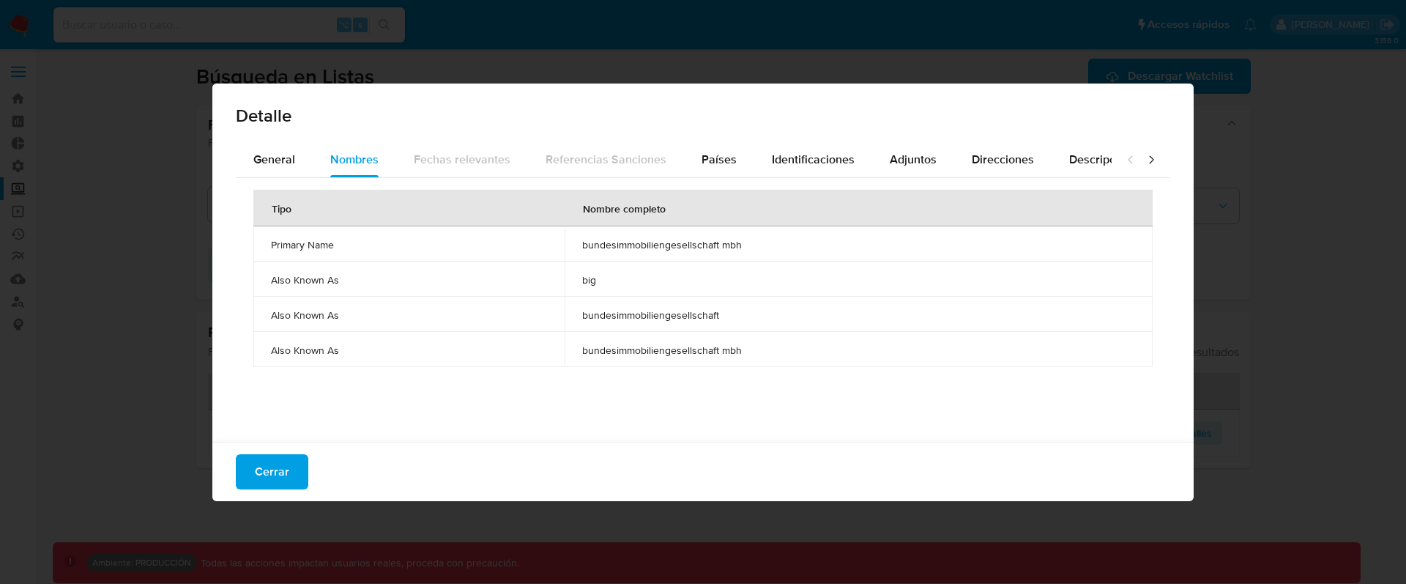
drag, startPoint x: 579, startPoint y: 279, endPoint x: 597, endPoint y: 280, distance: 18.4
click at [597, 280] on span "big" at bounding box center [858, 279] width 553 height 13
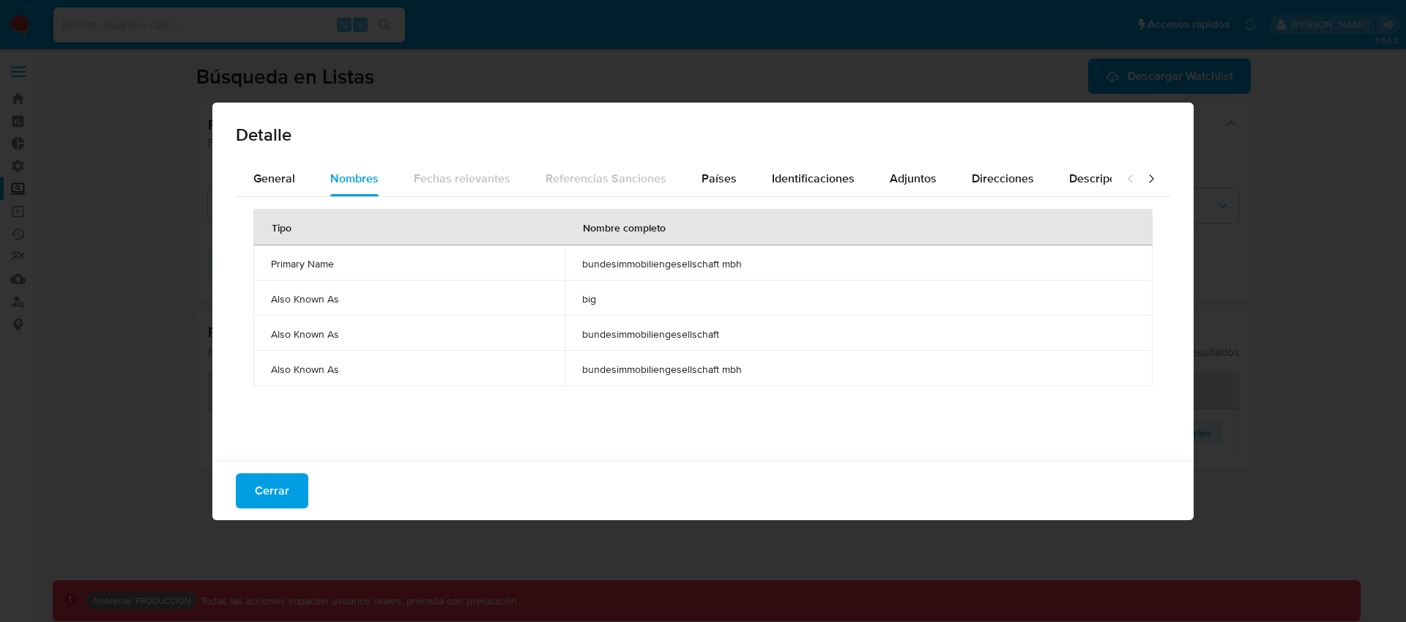
click at [585, 297] on span "big" at bounding box center [858, 298] width 553 height 13
click at [258, 176] on span "General" at bounding box center [274, 178] width 42 height 17
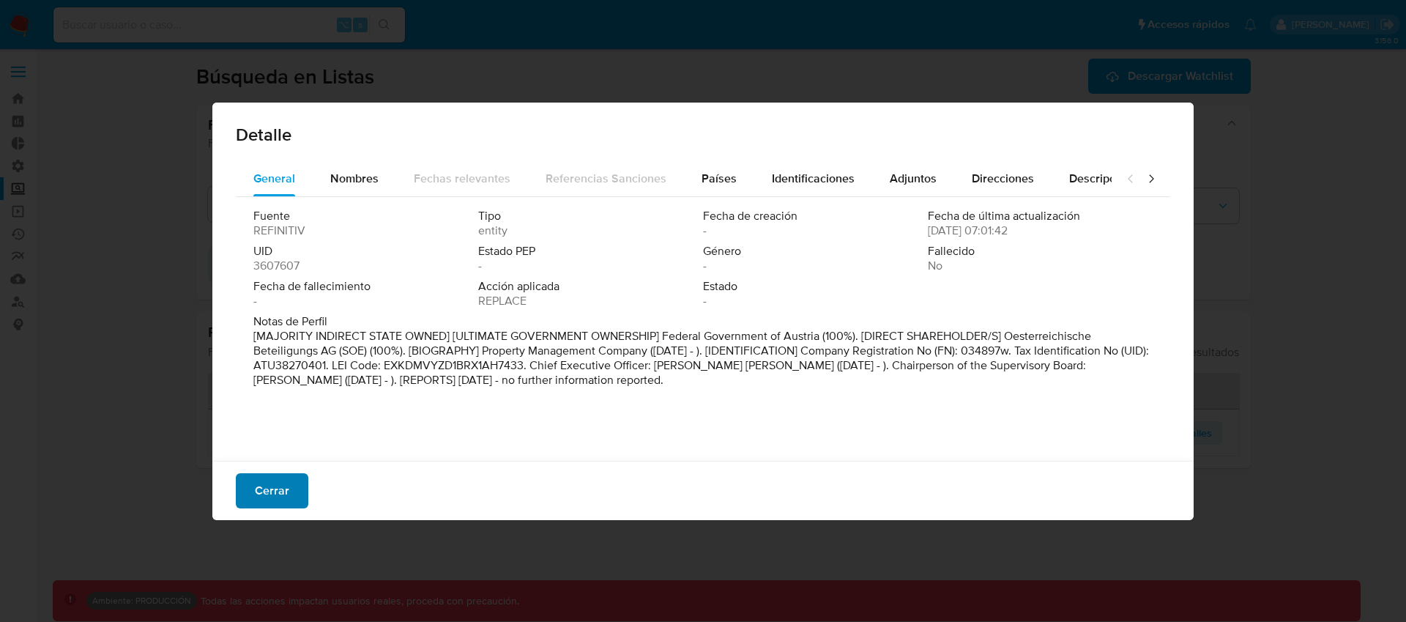
click at [295, 485] on button "Cerrar" at bounding box center [272, 490] width 72 height 35
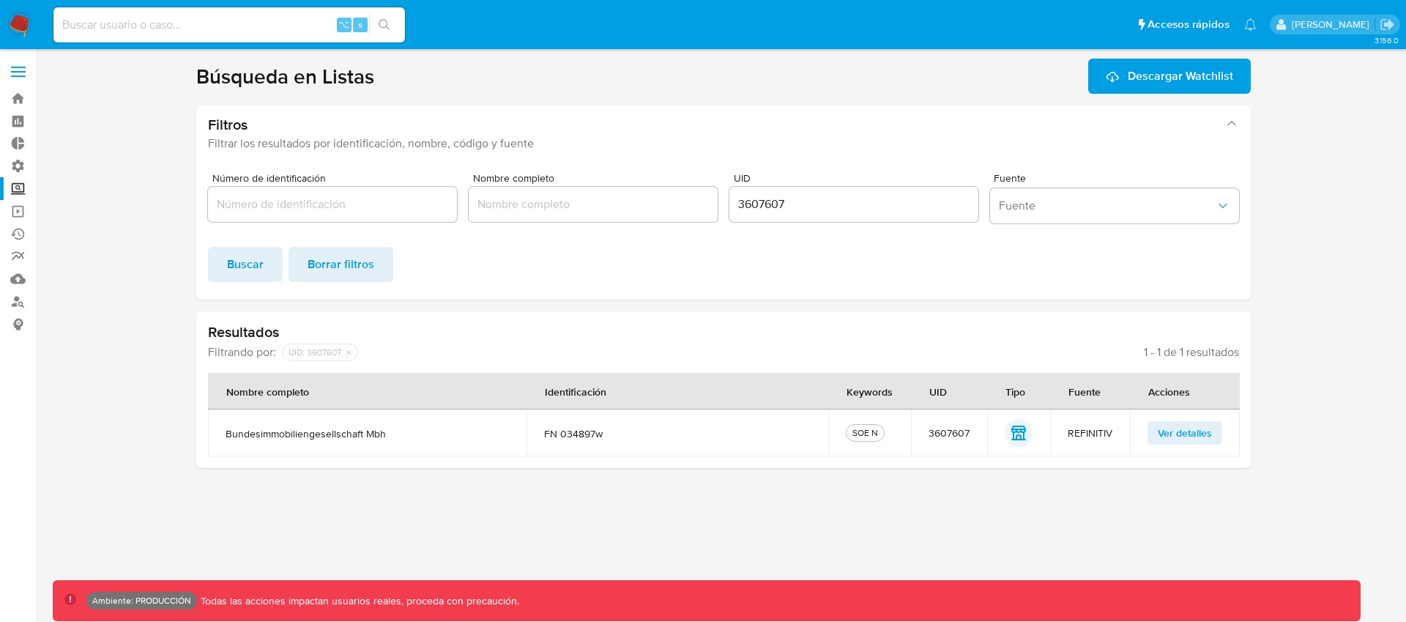
click at [554, 283] on div "Número de identificación Nombre completo UID 3607607 Fuente Fuente Buscar Borra…" at bounding box center [723, 230] width 1054 height 138
click at [370, 433] on span "bundesimmobiliengesellschaft mbh" at bounding box center [367, 433] width 283 height 13
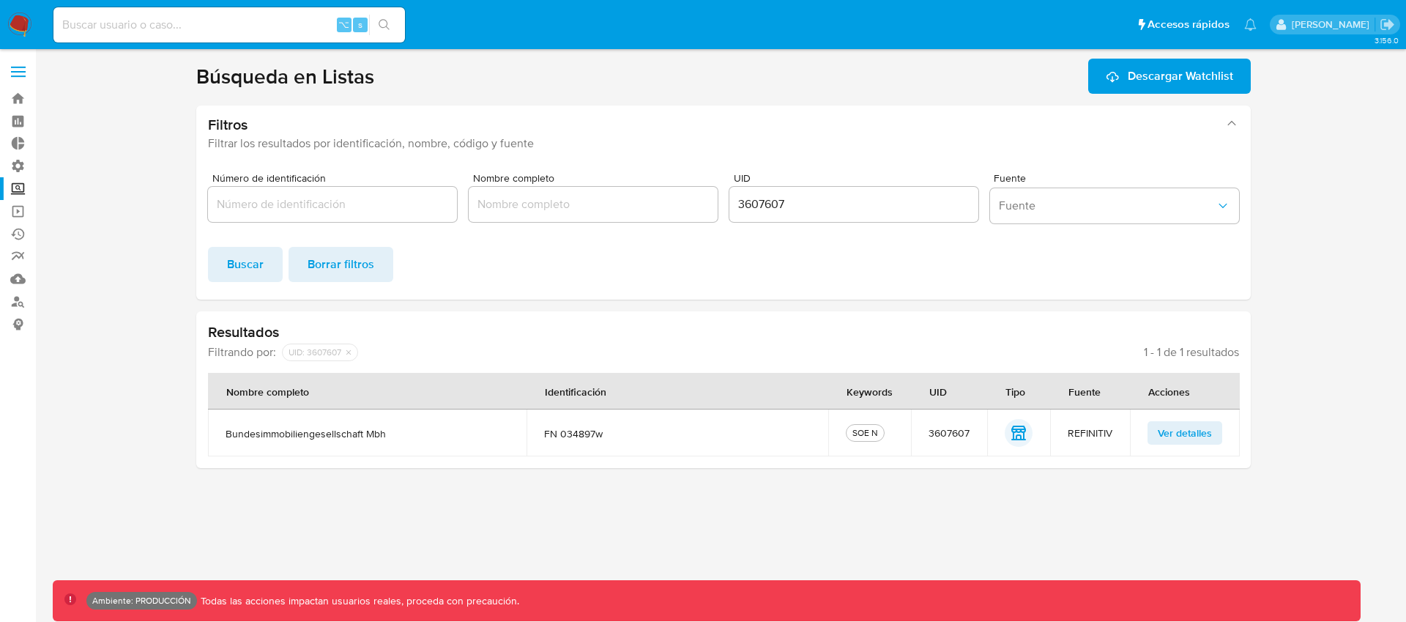
click at [329, 435] on span "bundesimmobiliengesellschaft mbh" at bounding box center [367, 433] width 283 height 13
click at [756, 207] on input "3607607" at bounding box center [853, 204] width 249 height 19
paste input "738002"
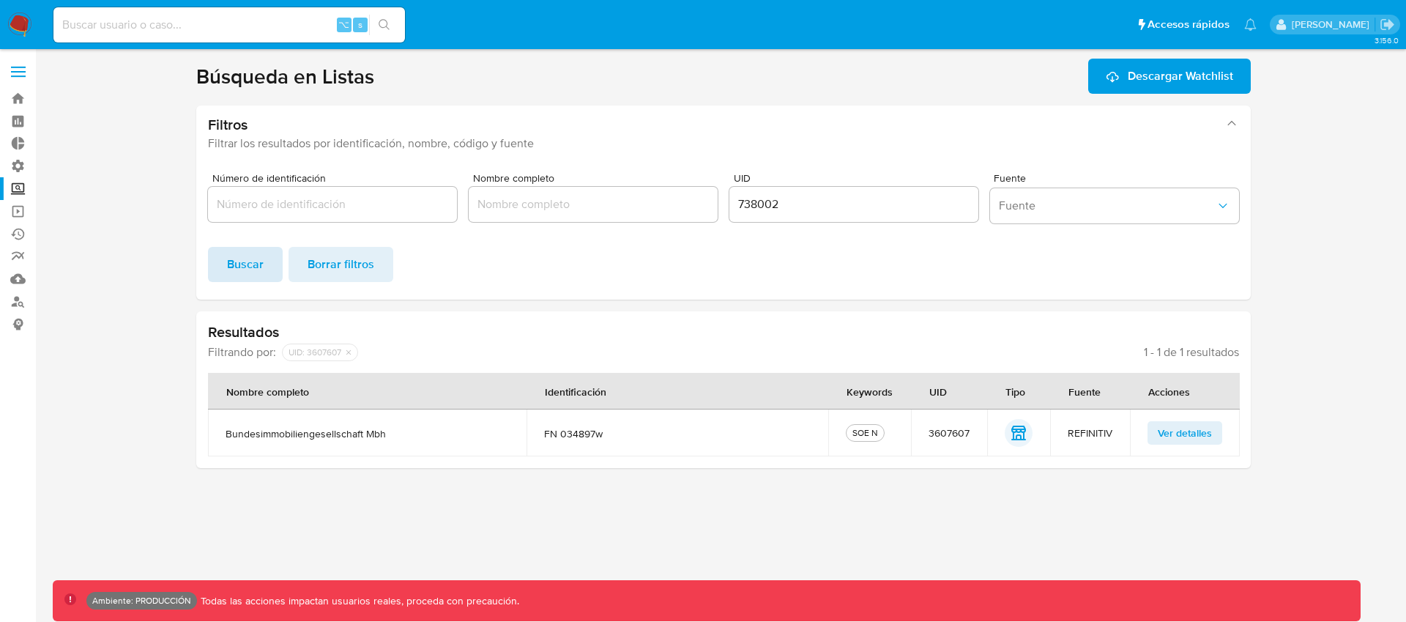
click at [242, 262] on span "Buscar" at bounding box center [245, 264] width 37 height 32
click at [1172, 433] on span "Ver detalles" at bounding box center [1185, 432] width 54 height 21
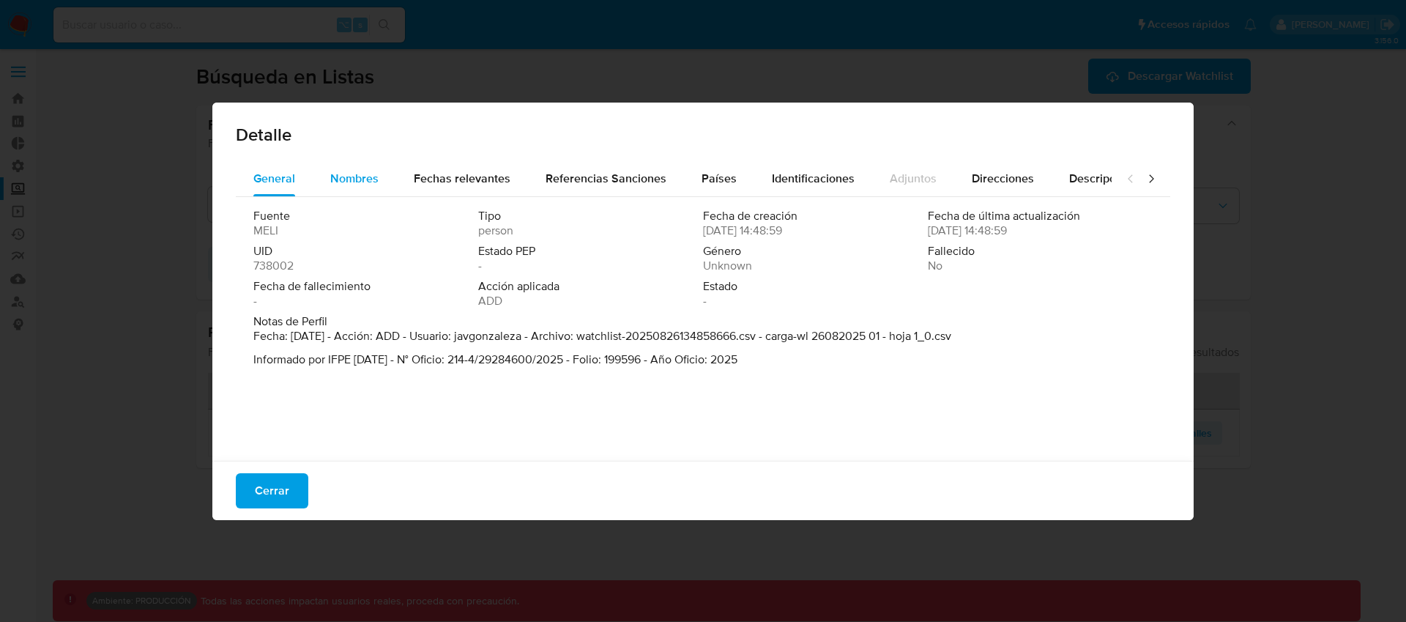
click at [369, 184] on span "Nombres" at bounding box center [354, 178] width 48 height 17
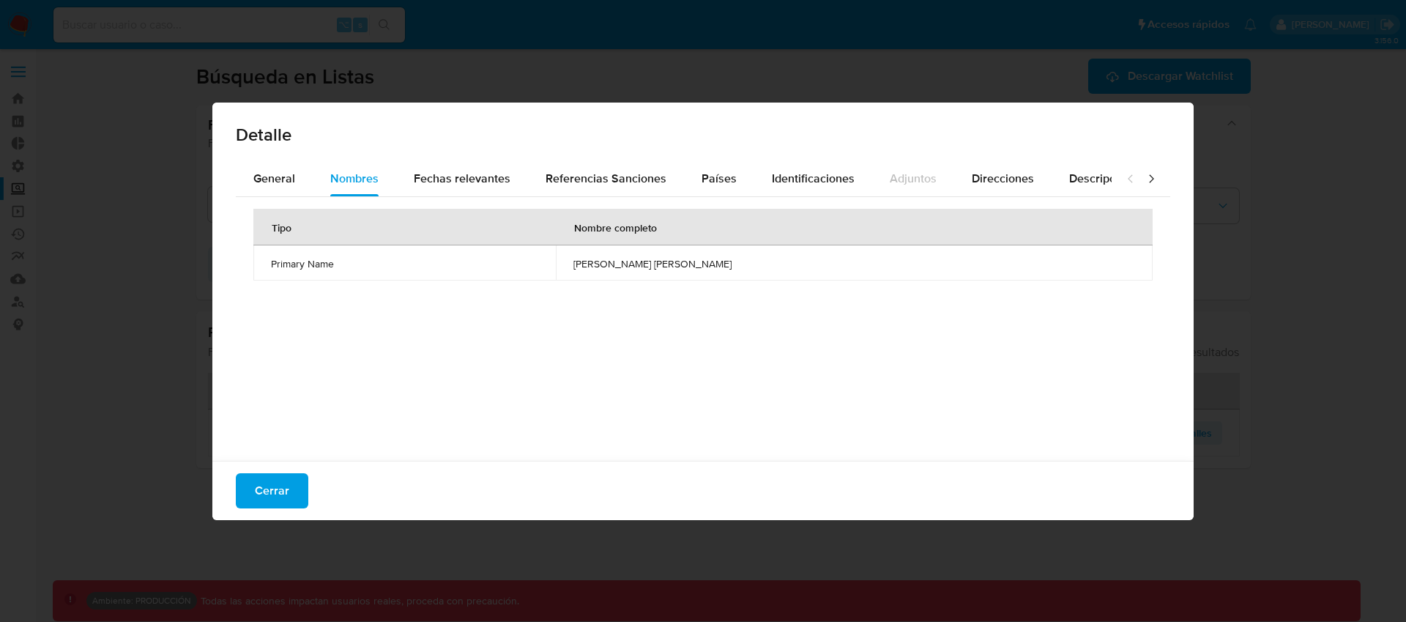
click at [713, 258] on span "carlos alberto guerrero mercado" at bounding box center [854, 263] width 562 height 13
click at [263, 502] on span "Cerrar" at bounding box center [272, 490] width 34 height 32
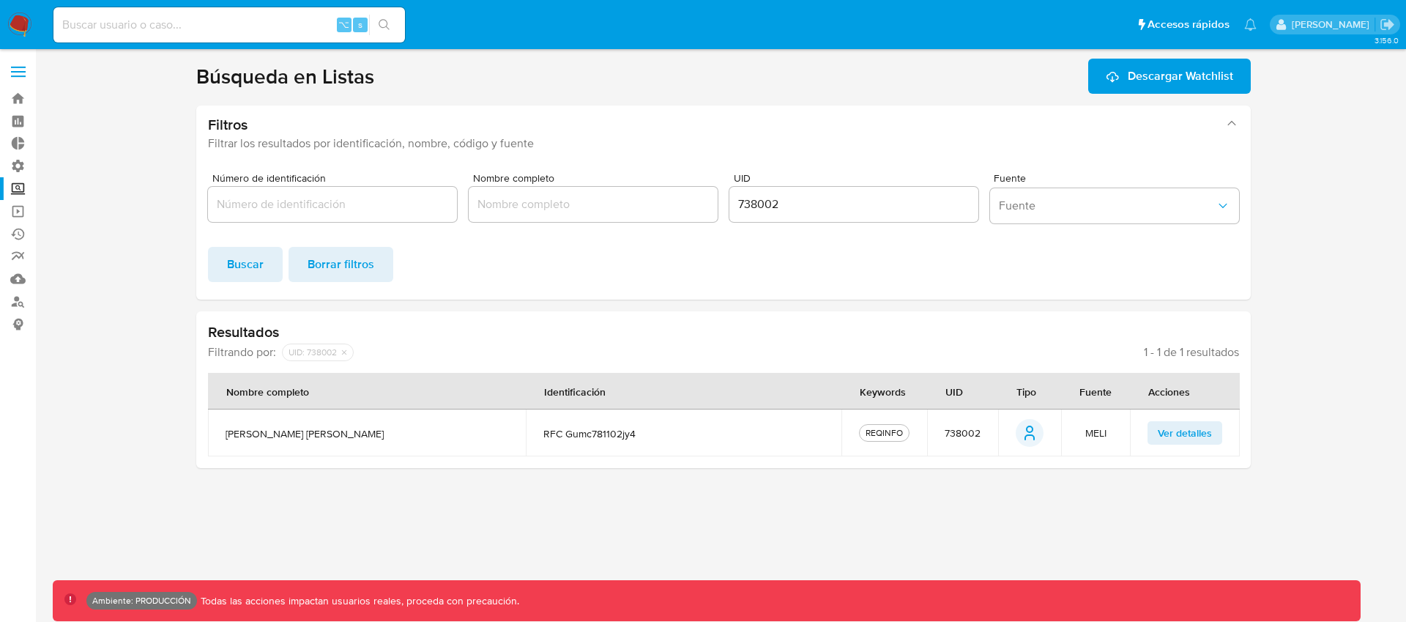
click at [775, 198] on input "738002" at bounding box center [853, 204] width 249 height 19
paste input "8758459"
type input "8758459"
click at [243, 259] on span "Buscar" at bounding box center [245, 264] width 37 height 32
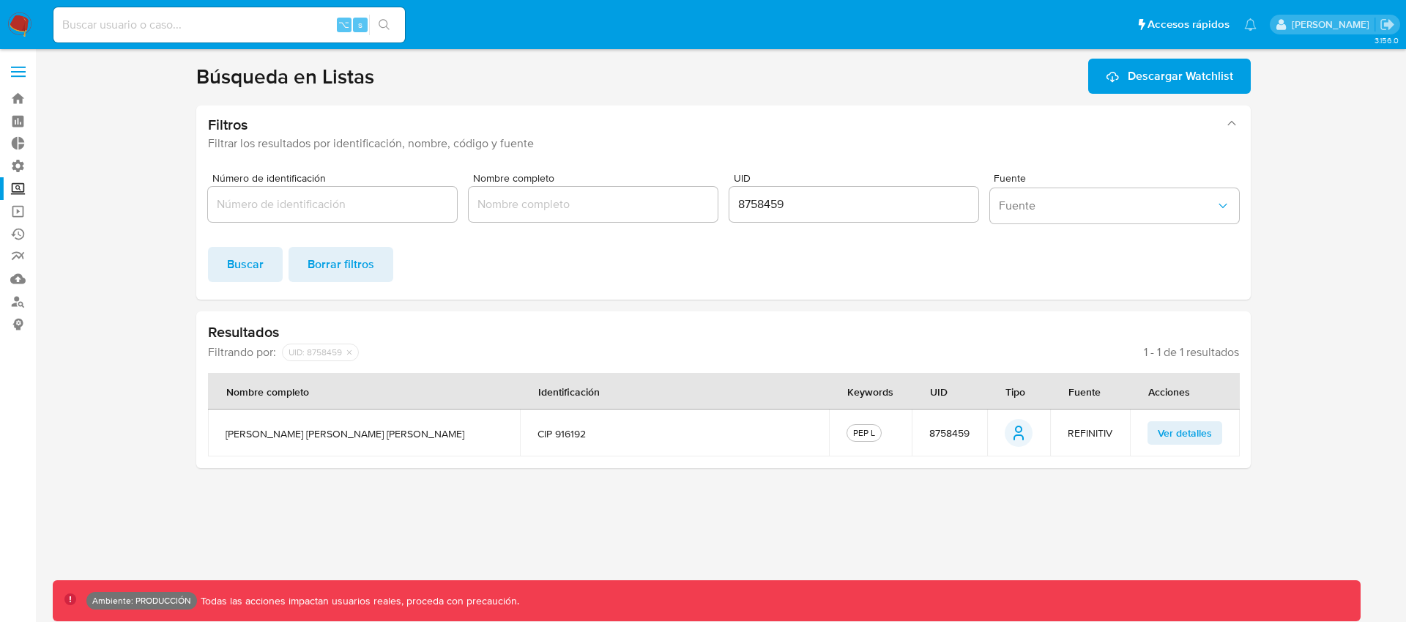
click at [1196, 435] on span "Ver detalles" at bounding box center [1185, 432] width 54 height 21
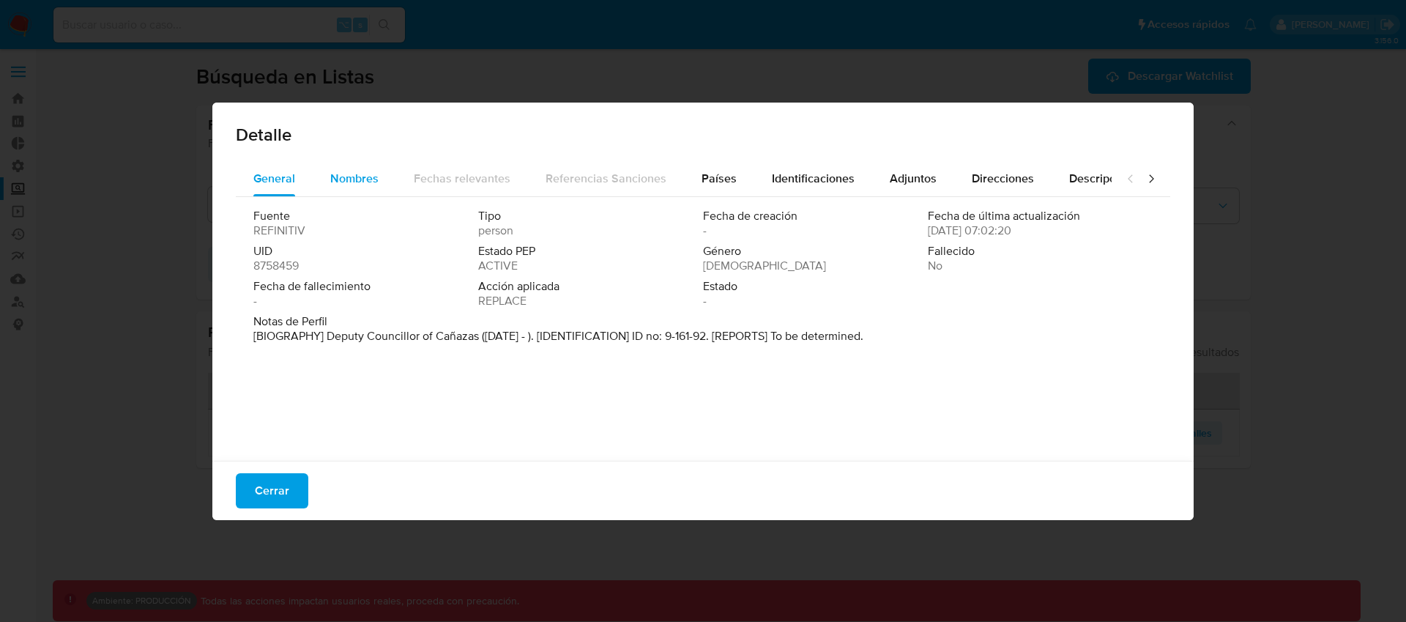
click at [368, 178] on span "Nombres" at bounding box center [354, 178] width 48 height 17
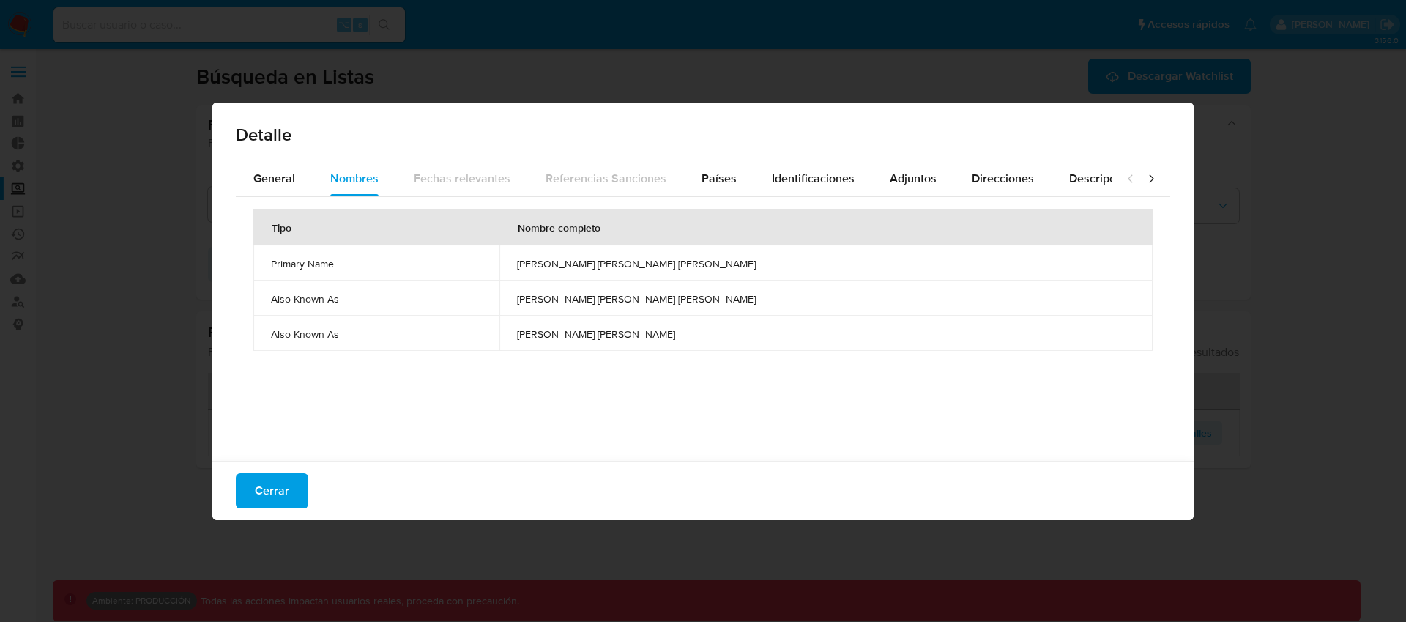
click at [658, 335] on span "[PERSON_NAME] [PERSON_NAME]" at bounding box center [826, 333] width 618 height 13
click at [689, 268] on span "[PERSON_NAME] [PERSON_NAME] [PERSON_NAME]" at bounding box center [826, 263] width 618 height 13
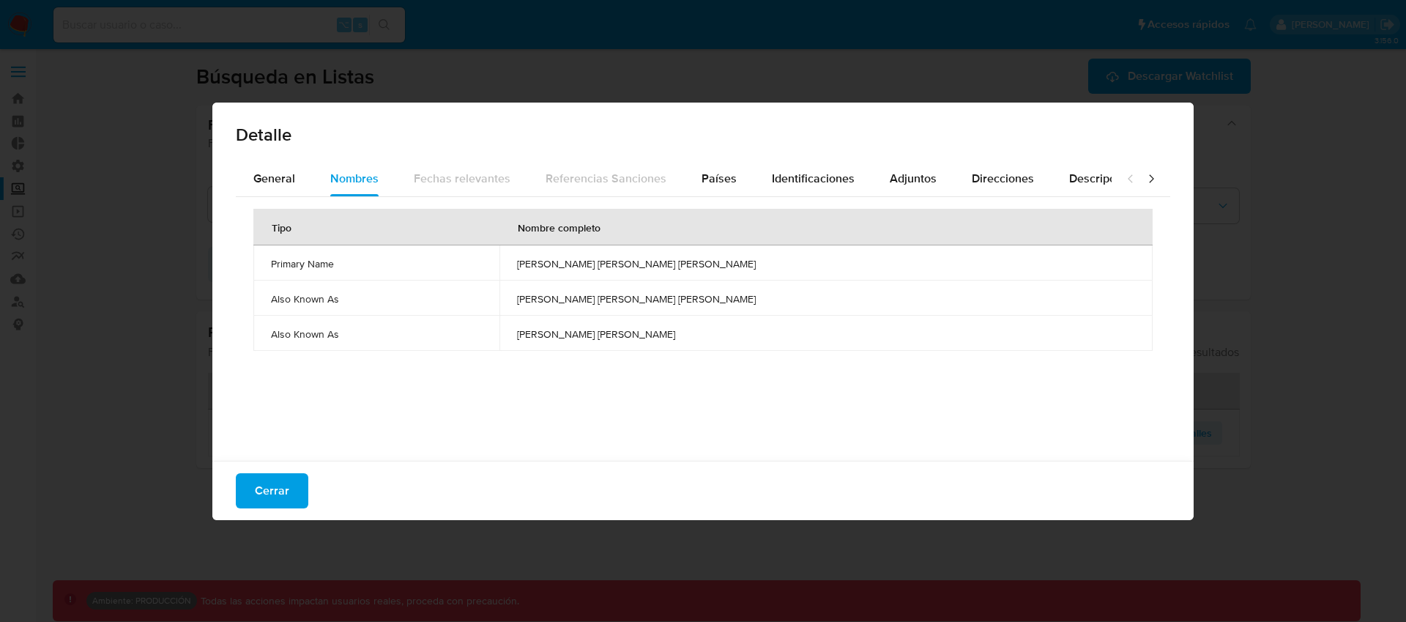
click at [261, 508] on div "Cerrar" at bounding box center [702, 490] width 981 height 59
click at [267, 496] on span "Cerrar" at bounding box center [272, 490] width 34 height 32
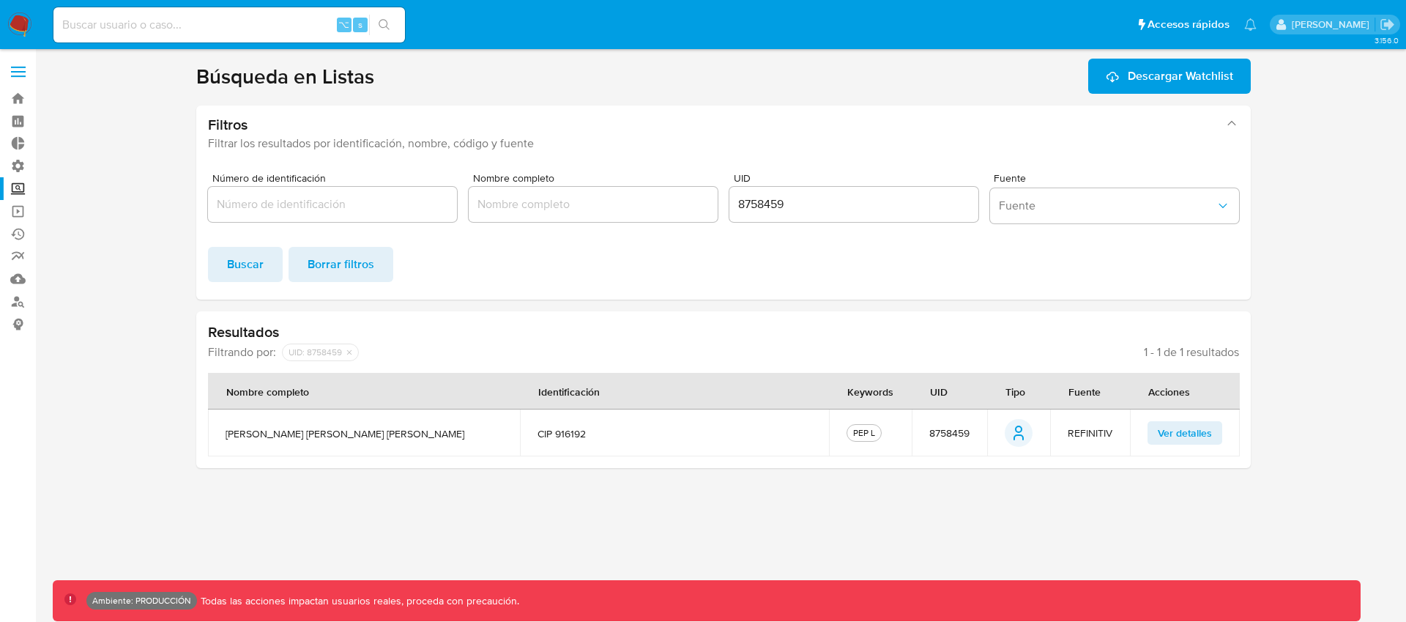
click at [1166, 428] on span "Ver detalles" at bounding box center [1185, 432] width 54 height 21
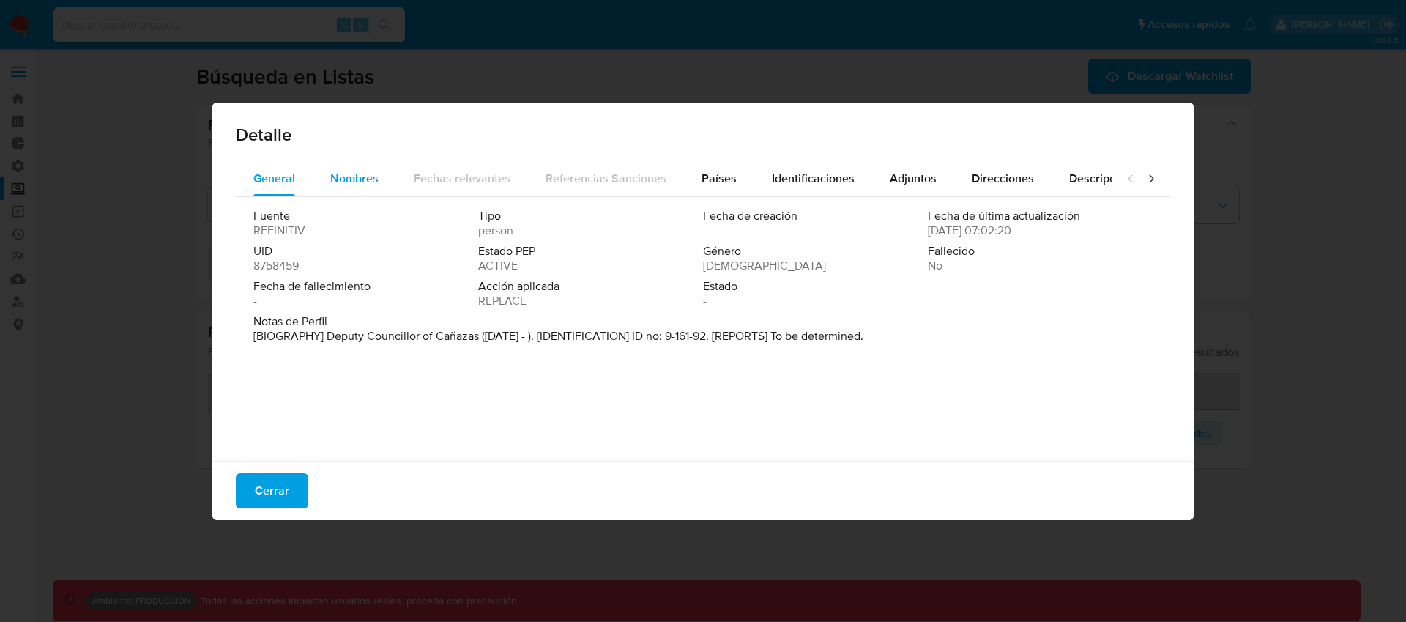
click at [349, 176] on span "Nombres" at bounding box center [354, 178] width 48 height 17
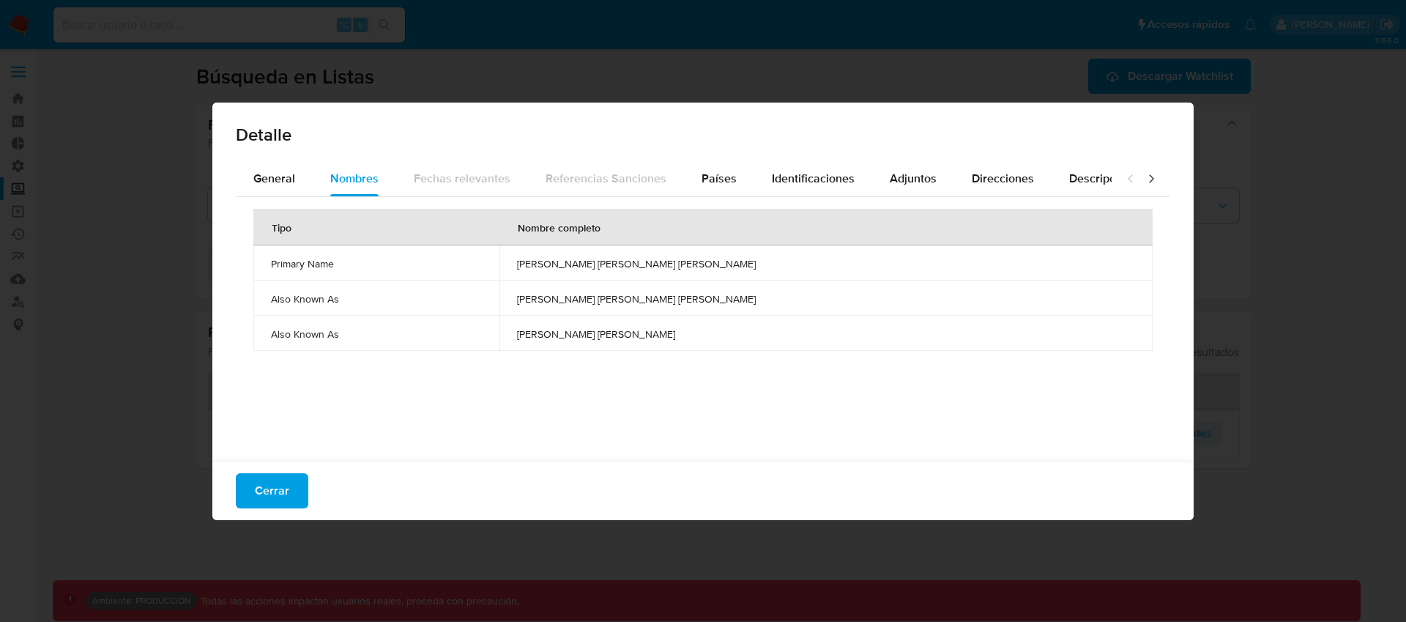
drag, startPoint x: 713, startPoint y: 335, endPoint x: 600, endPoint y: 335, distance: 112.8
click at [600, 335] on td "[PERSON_NAME] [PERSON_NAME]" at bounding box center [825, 333] width 653 height 35
click at [278, 485] on span "Cerrar" at bounding box center [272, 490] width 34 height 32
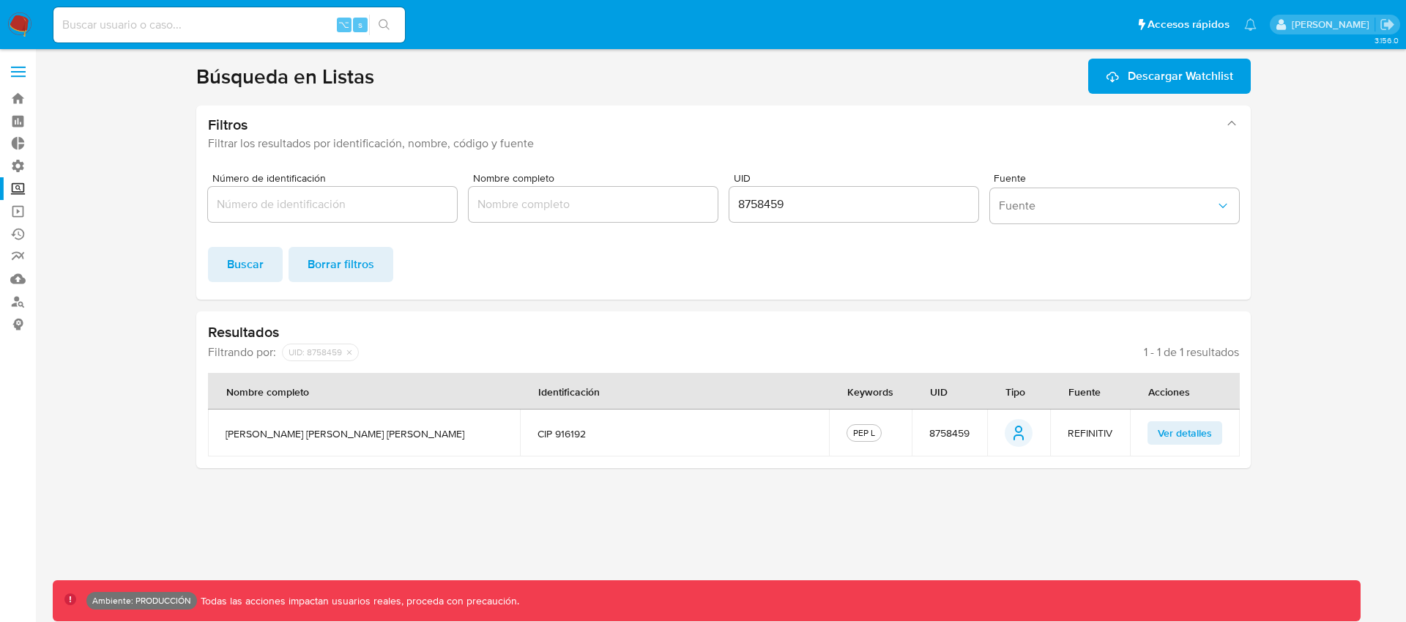
click at [16, 81] on label at bounding box center [18, 71] width 37 height 31
click at [0, 0] on input "checkbox" at bounding box center [0, 0] width 0 height 0
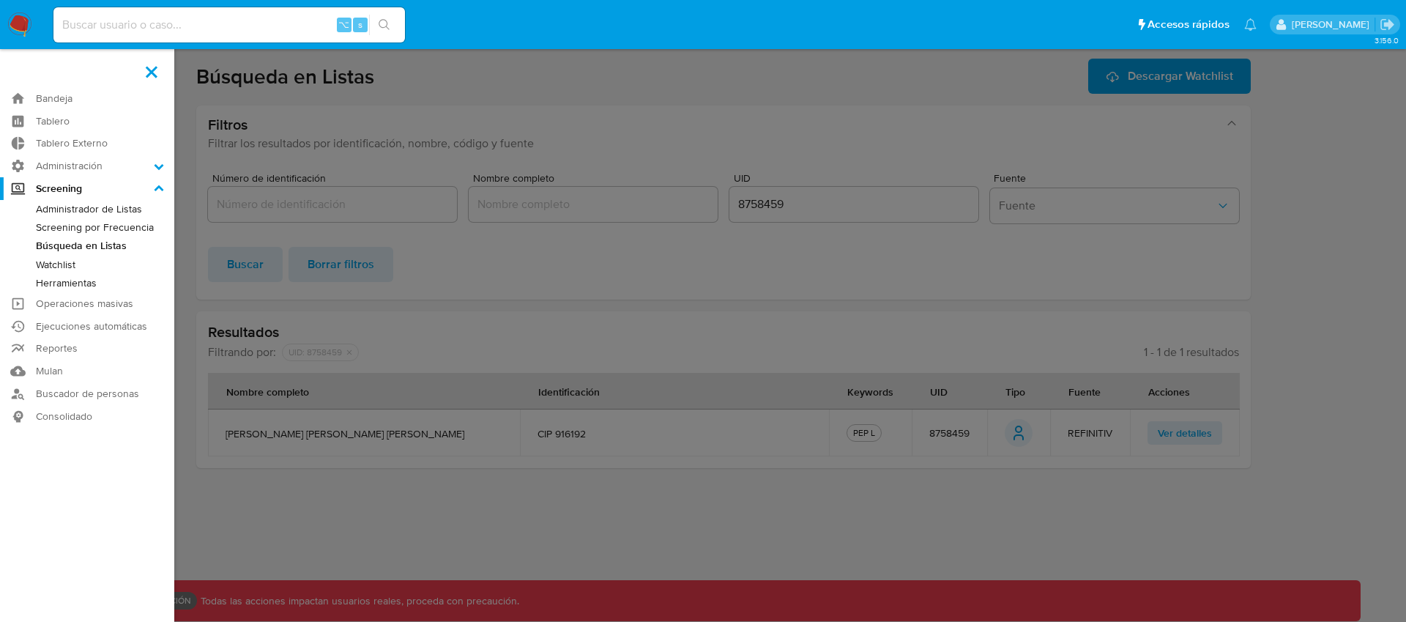
click at [80, 283] on link "Herramientas" at bounding box center [87, 283] width 174 height 18
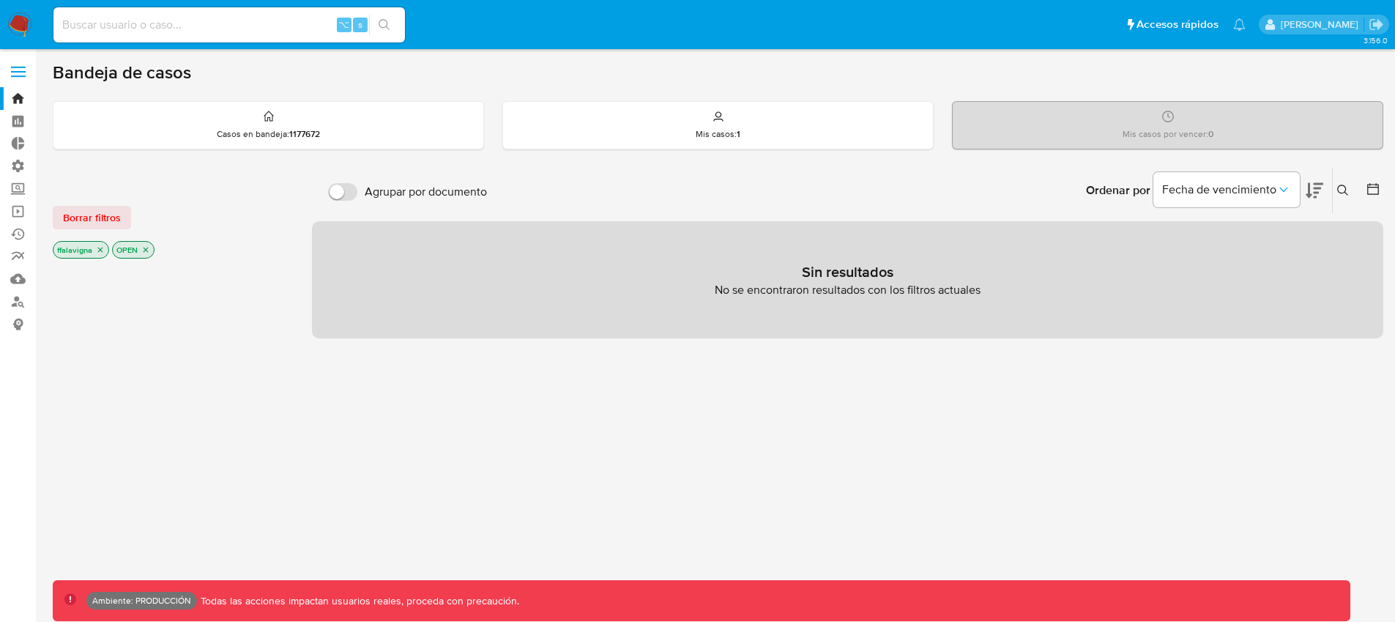
click at [211, 32] on input at bounding box center [228, 24] width 351 height 19
paste input "511704707"
type input "511704707"
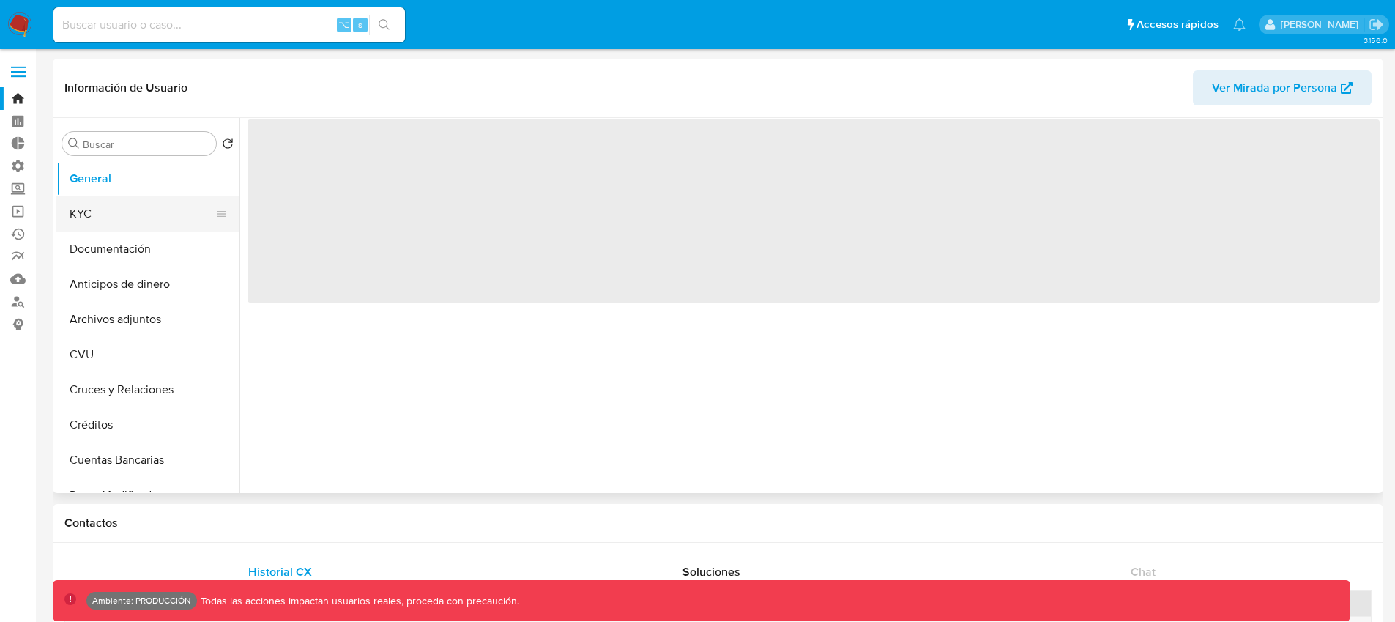
click at [84, 213] on button "KYC" at bounding box center [141, 213] width 171 height 35
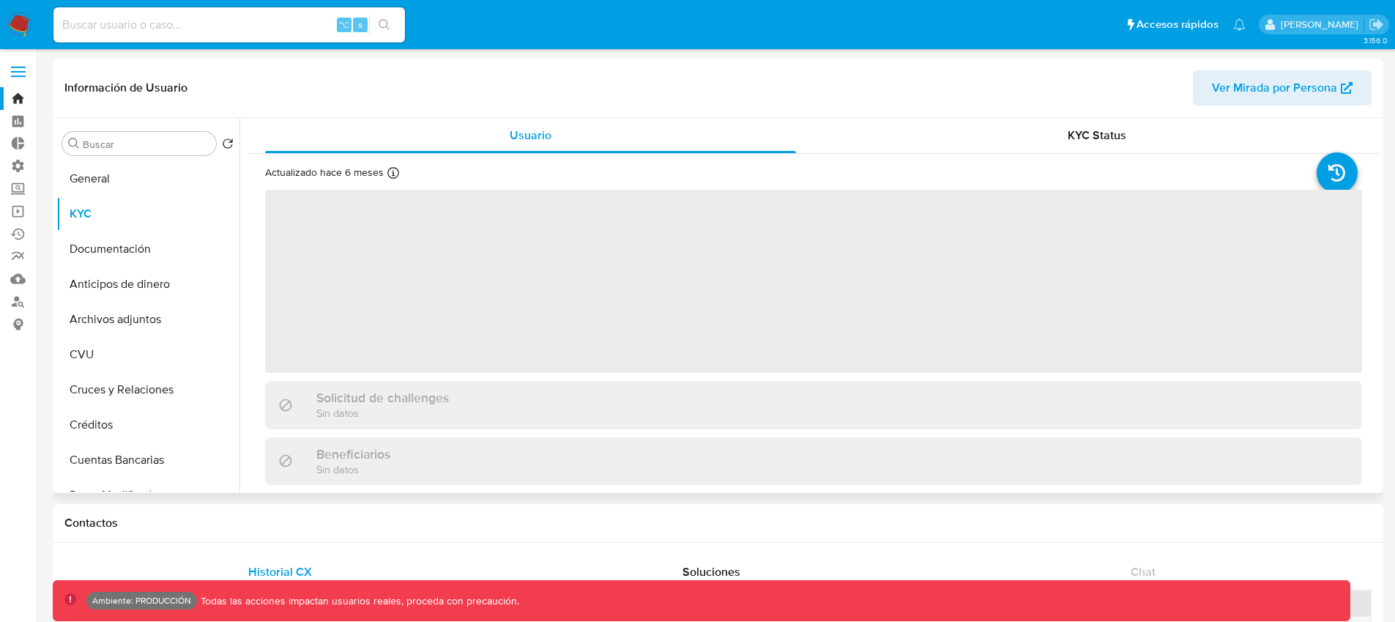
select select "10"
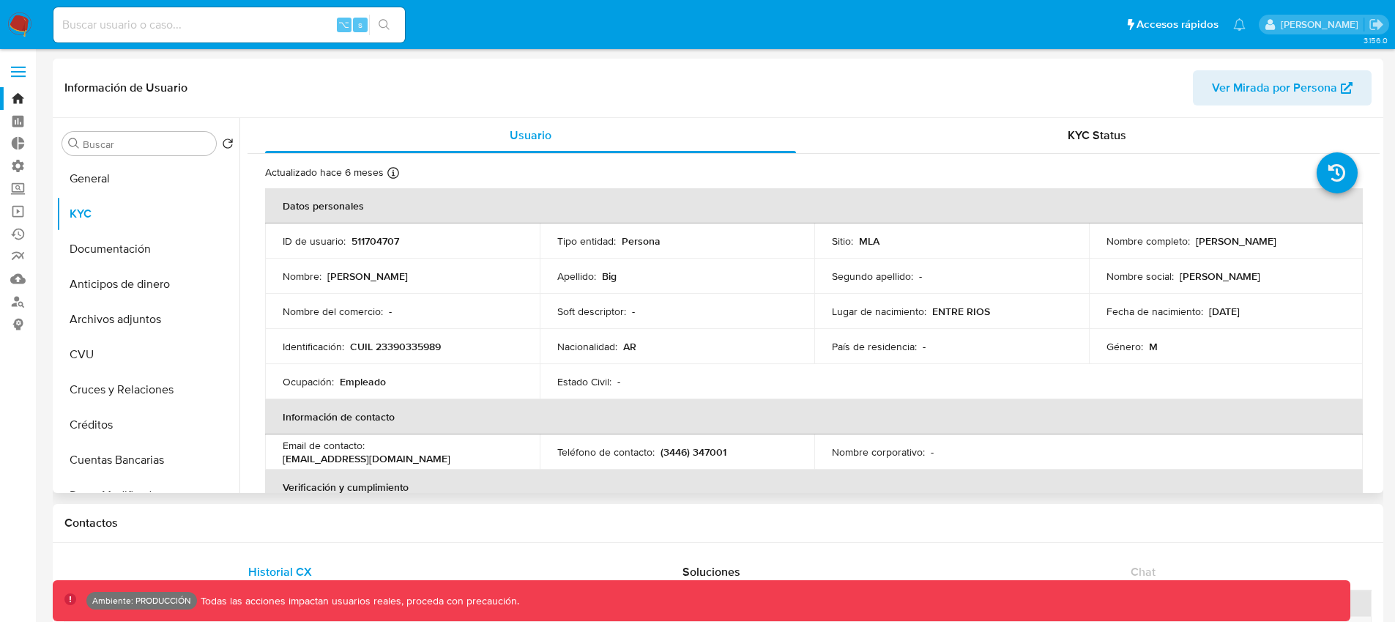
click at [1256, 242] on p "[PERSON_NAME]" at bounding box center [1236, 240] width 81 height 13
click at [1276, 242] on p "[PERSON_NAME]" at bounding box center [1236, 240] width 81 height 13
click at [608, 275] on p "Big" at bounding box center [609, 275] width 15 height 13
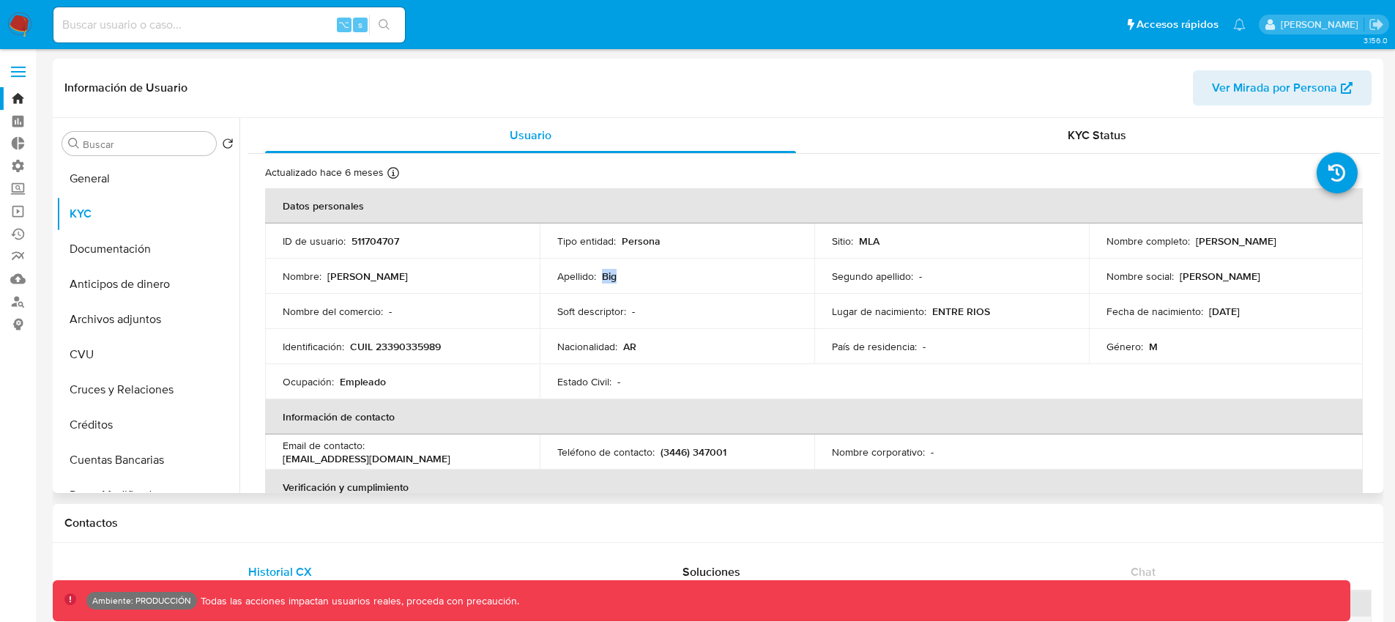
click at [608, 275] on p "Big" at bounding box center [609, 275] width 15 height 13
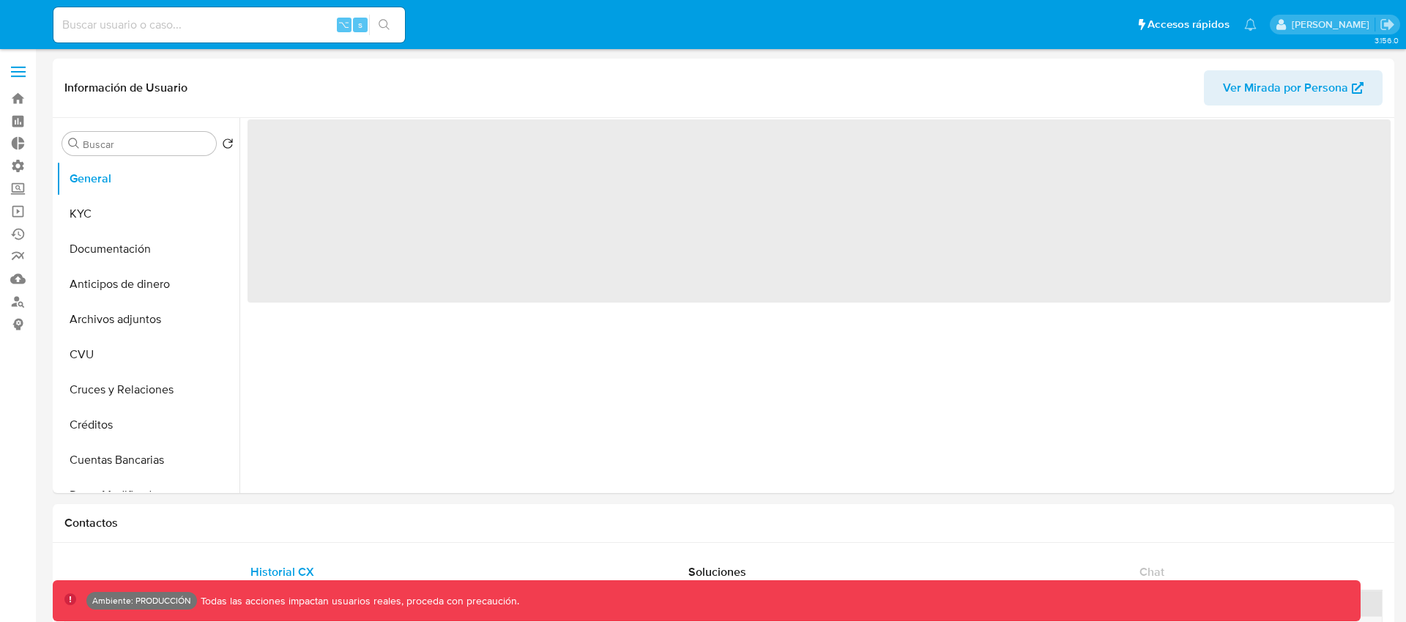
select select "10"
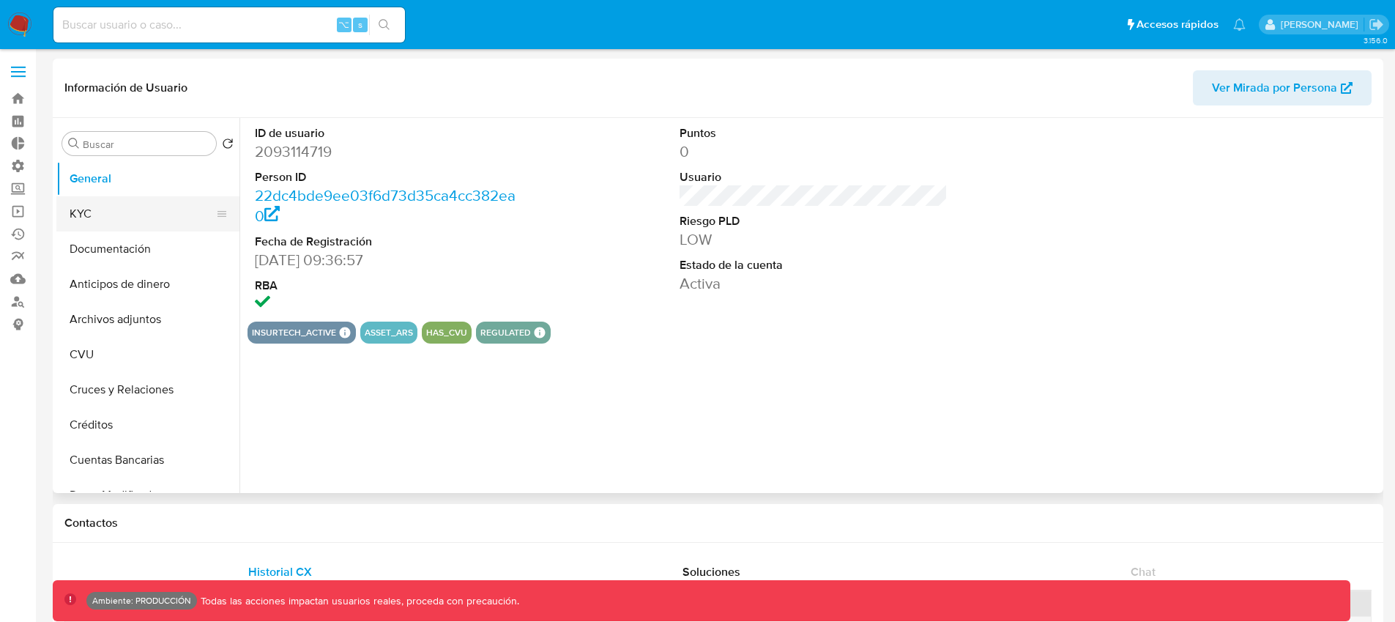
click at [126, 214] on button "KYC" at bounding box center [141, 213] width 171 height 35
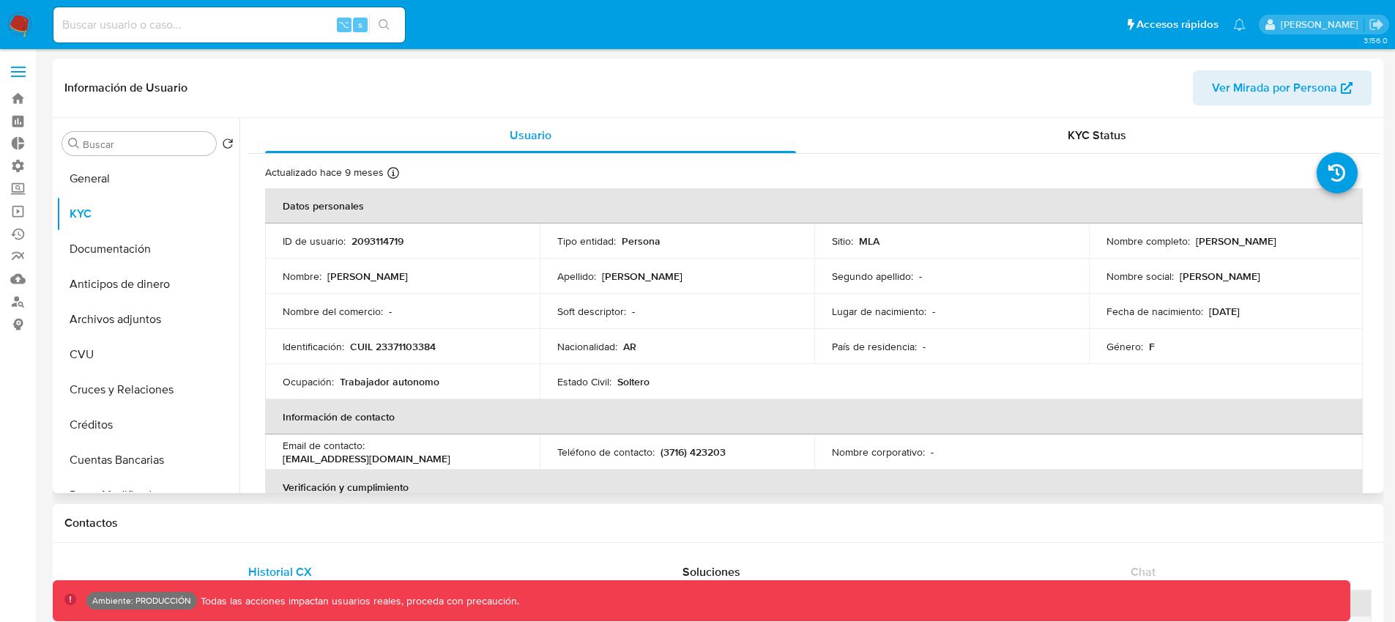
click at [413, 349] on p "CUIL 23371103384" at bounding box center [393, 346] width 86 height 13
copy p "23371103384"
click at [413, 349] on p "CUIL 23371103384" at bounding box center [393, 346] width 86 height 13
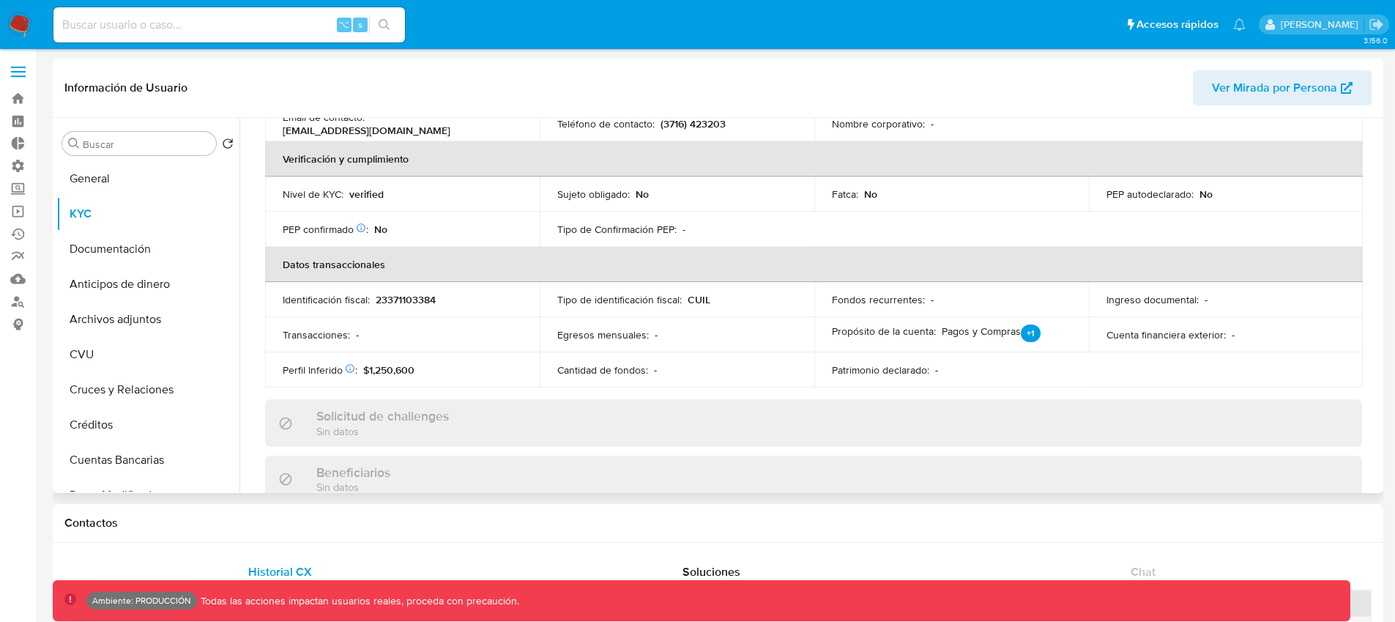
scroll to position [403, 0]
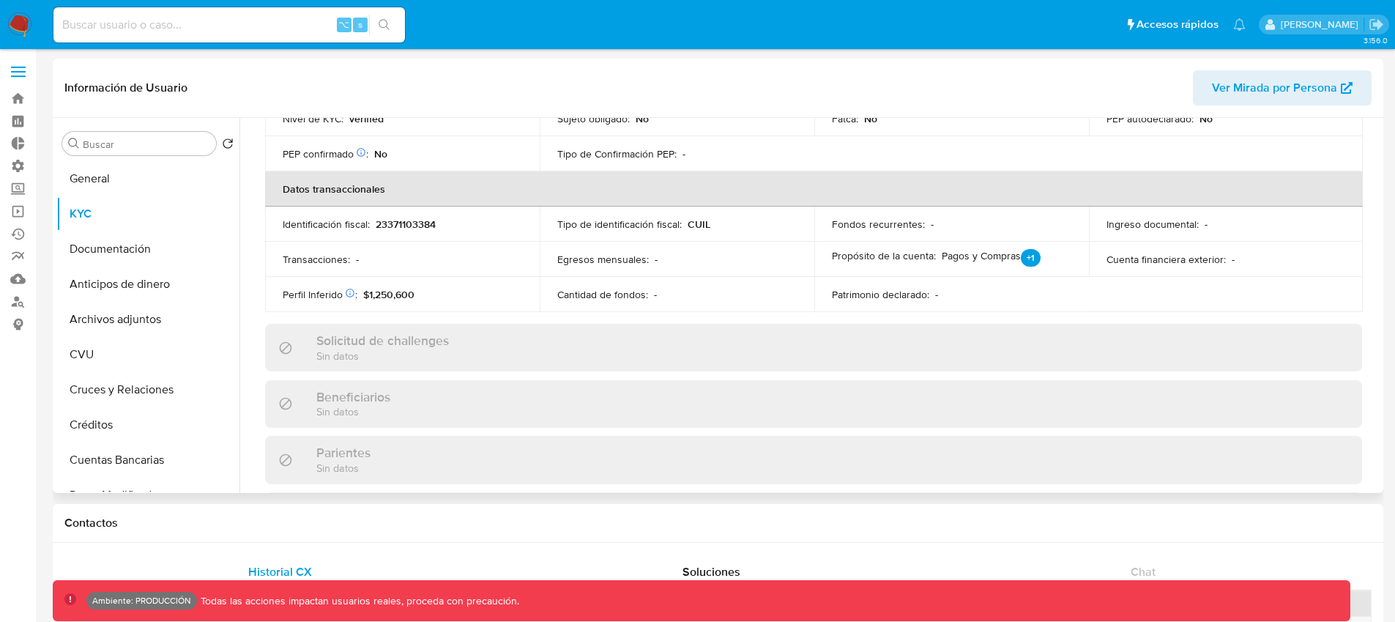
click at [761, 294] on div "Cantidad de fondos : -" at bounding box center [676, 294] width 239 height 13
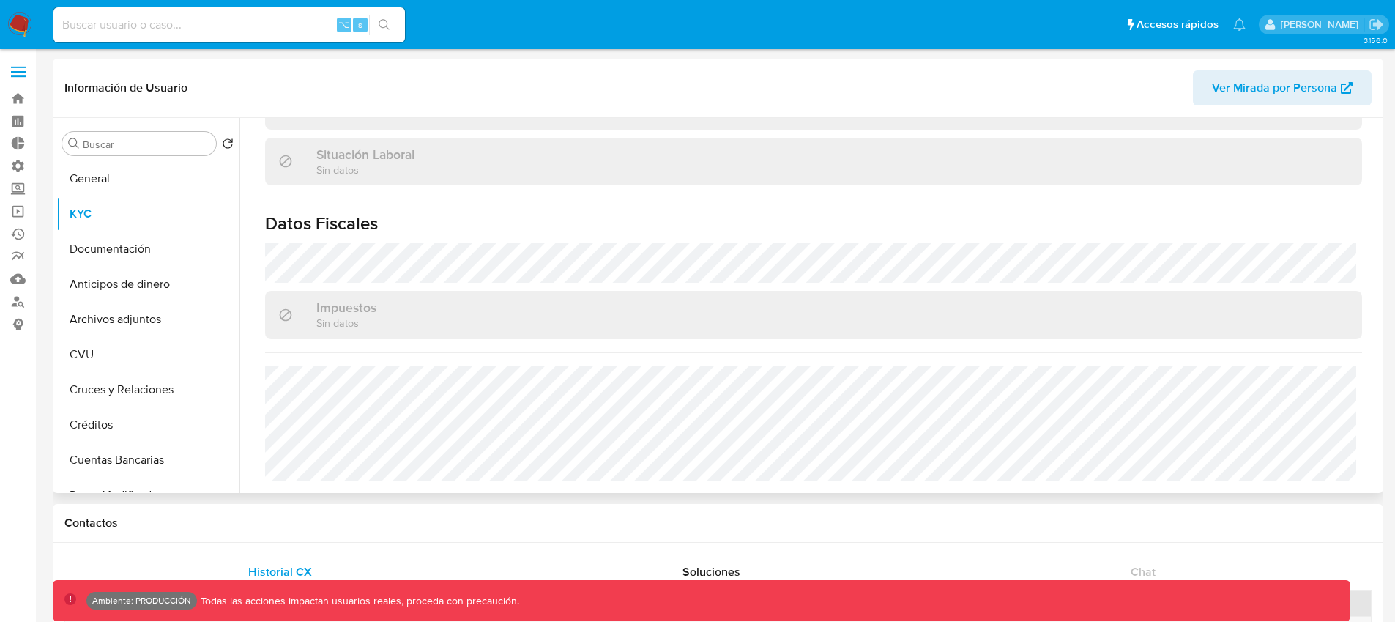
scroll to position [321, 0]
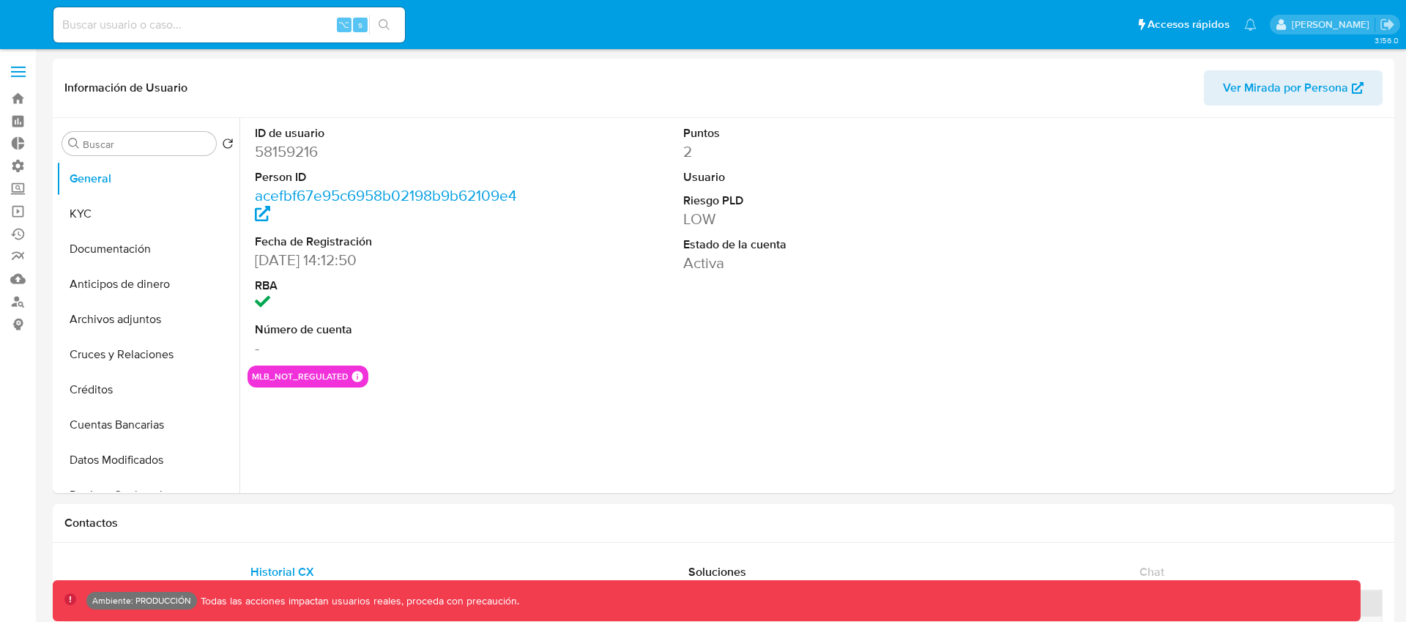
select select "10"
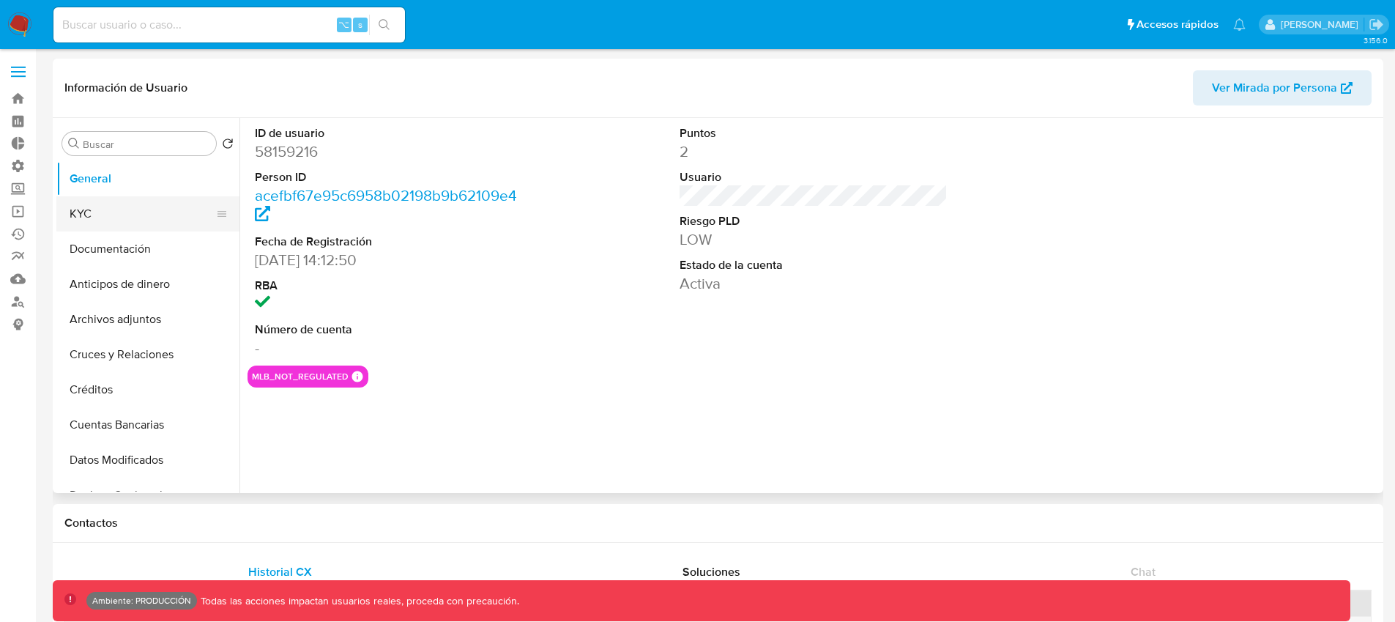
click at [118, 214] on button "KYC" at bounding box center [141, 213] width 171 height 35
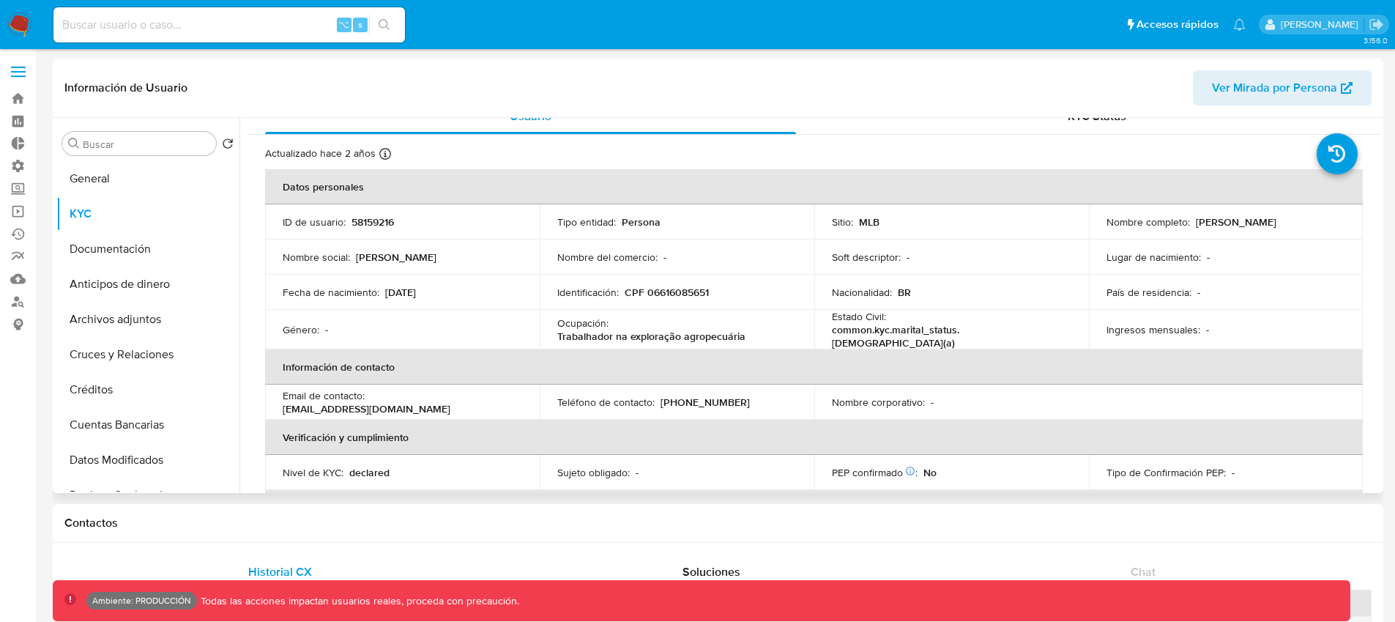
scroll to position [28, 0]
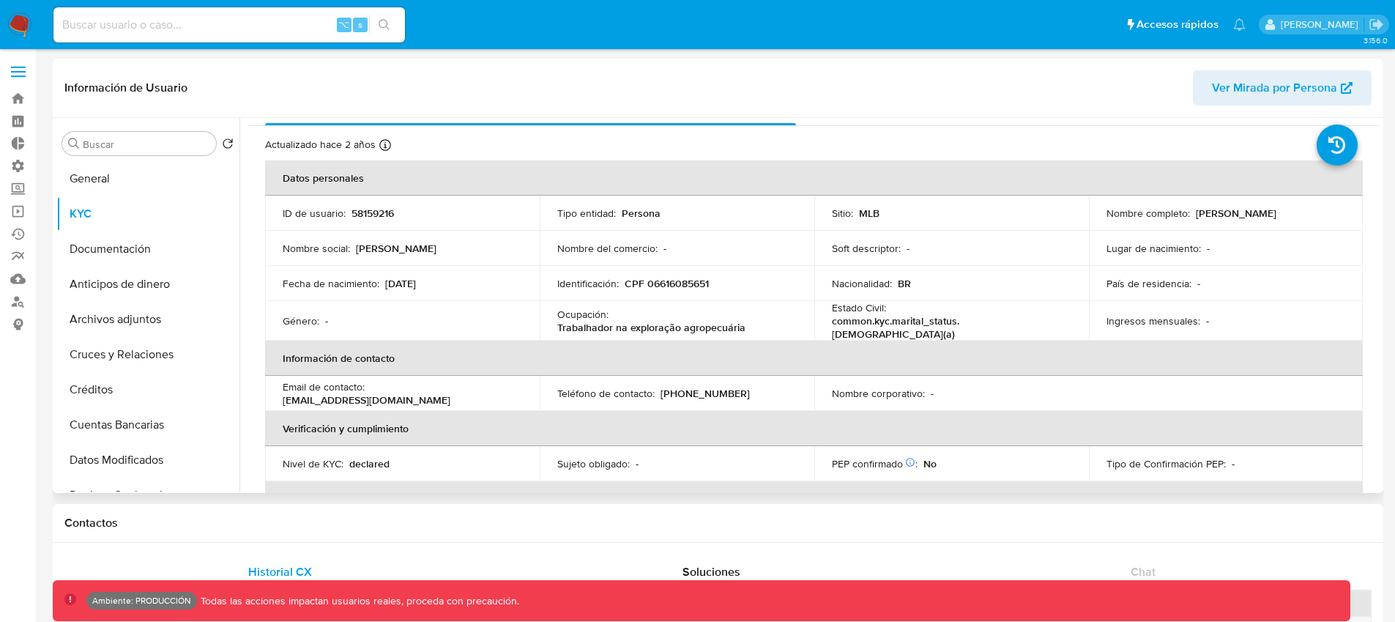
click at [691, 283] on p "CPF 06616085651" at bounding box center [667, 283] width 84 height 13
copy p "06616085651"
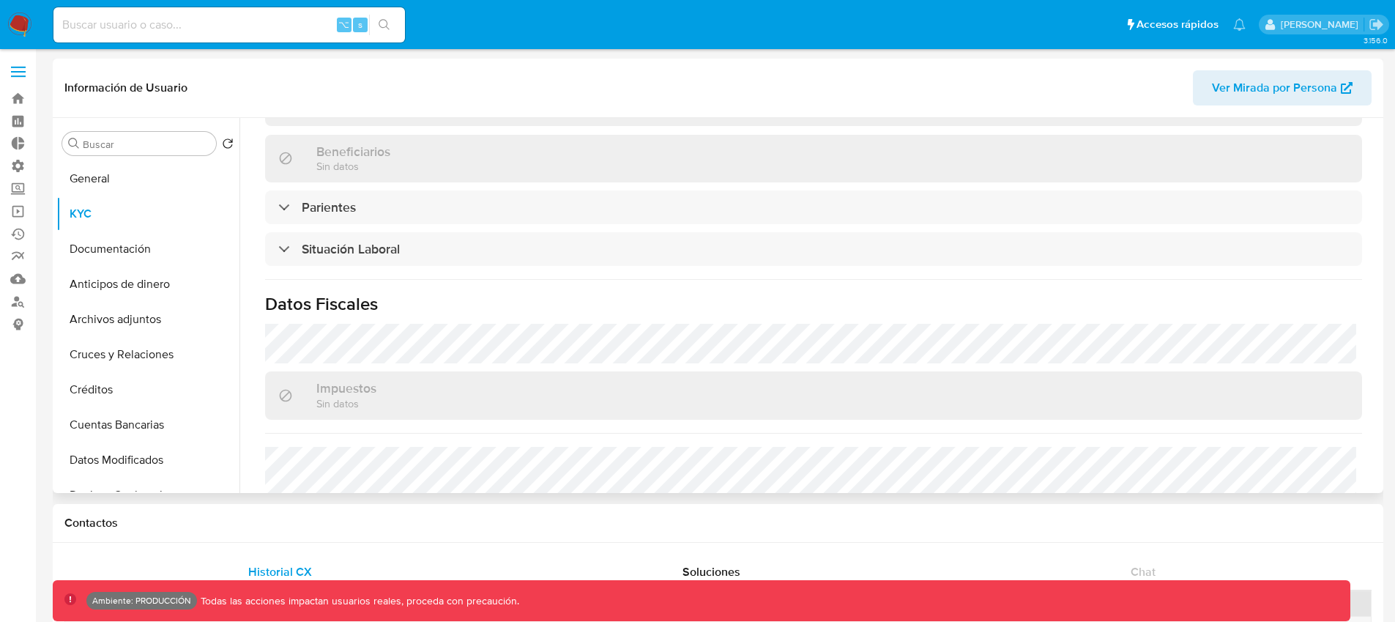
scroll to position [573, 0]
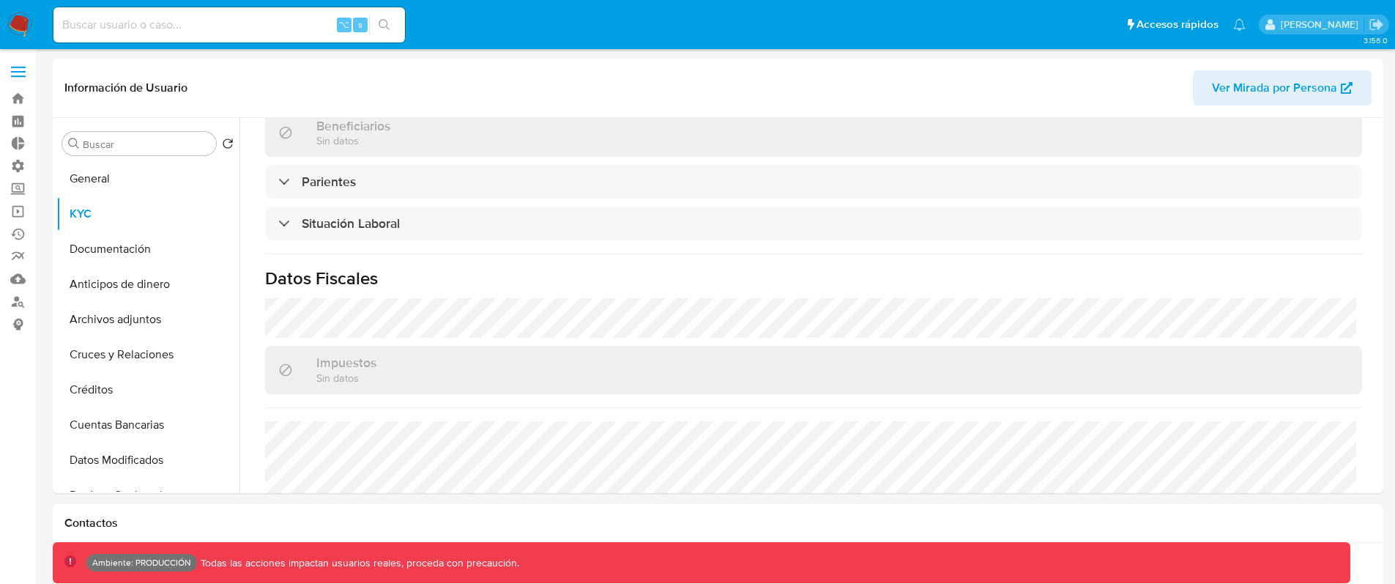
click at [149, 34] on div "⌥ s" at bounding box center [228, 24] width 351 height 35
click at [157, 26] on input at bounding box center [228, 24] width 351 height 19
paste input "511704707"
type input "511704707"
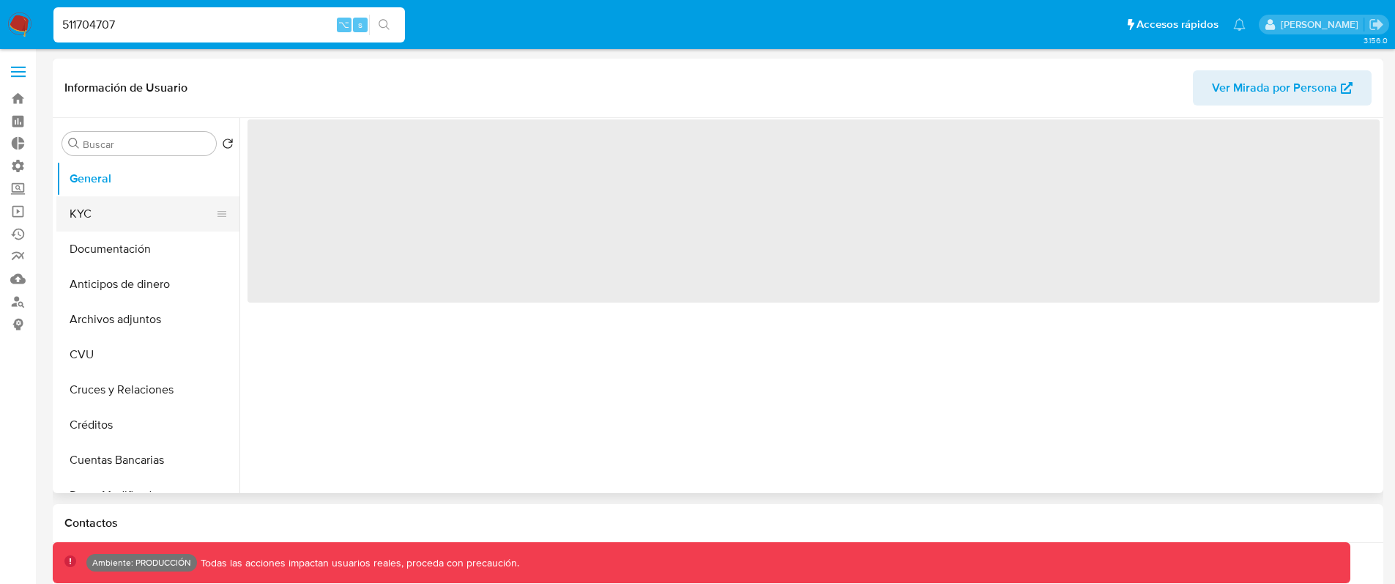
click at [115, 219] on button "KYC" at bounding box center [141, 213] width 171 height 35
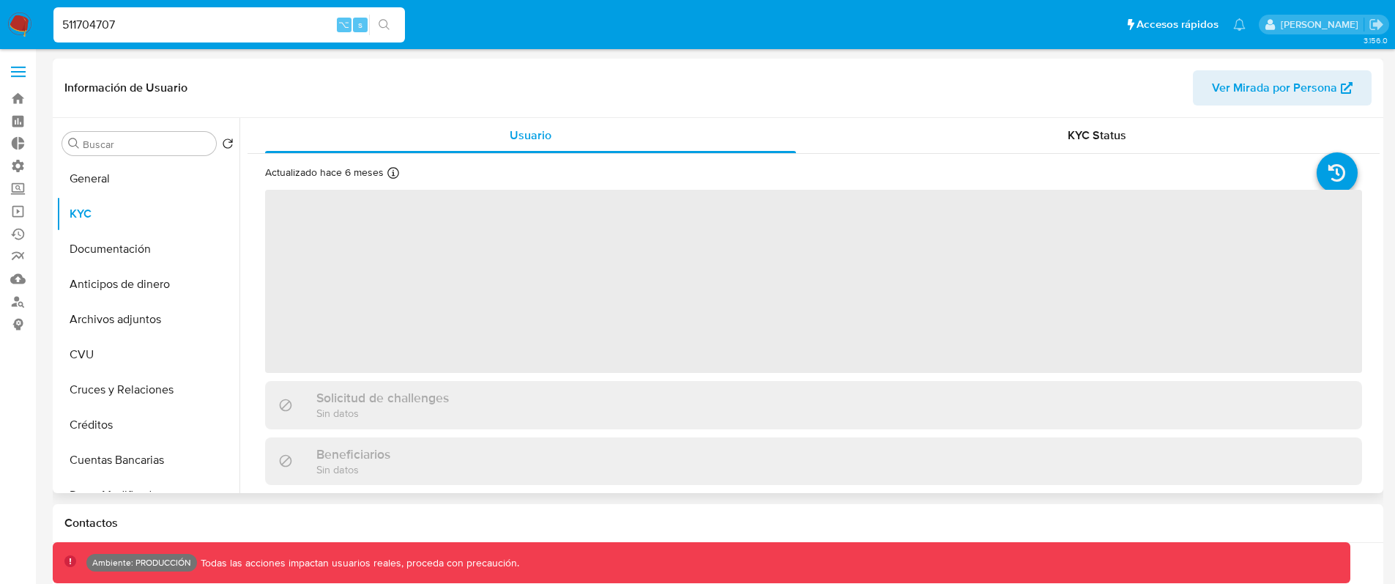
select select "10"
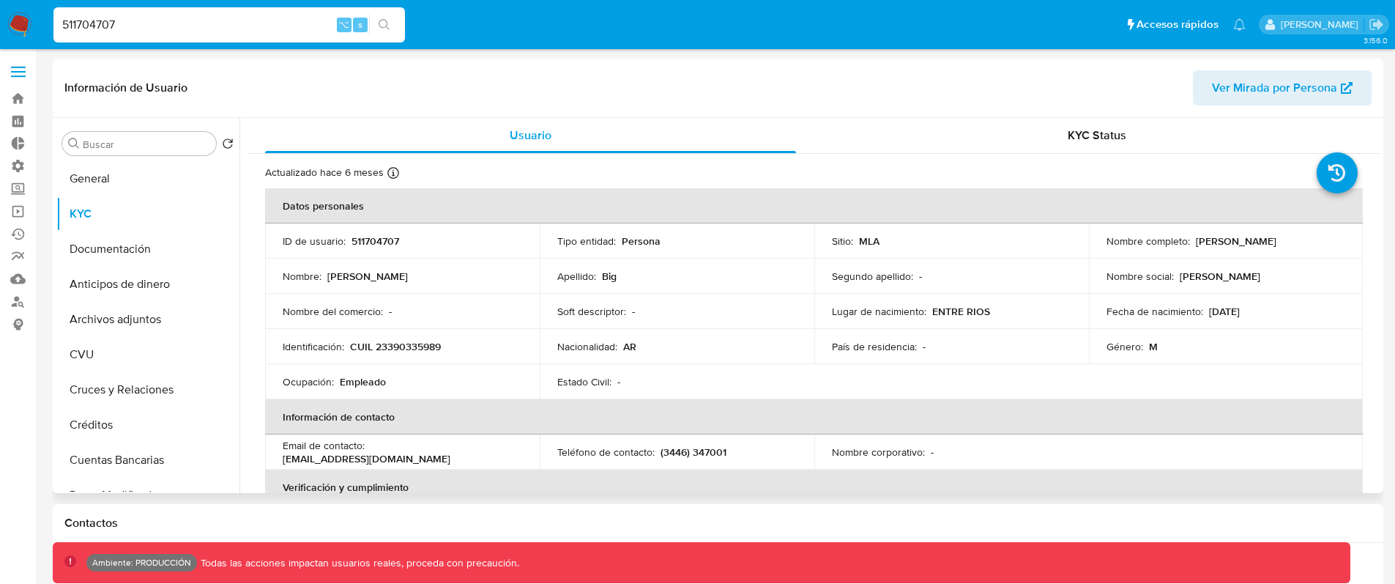
click at [609, 278] on p "Big" at bounding box center [609, 275] width 15 height 13
click at [389, 278] on p "Jonathan Gabriel" at bounding box center [367, 275] width 81 height 13
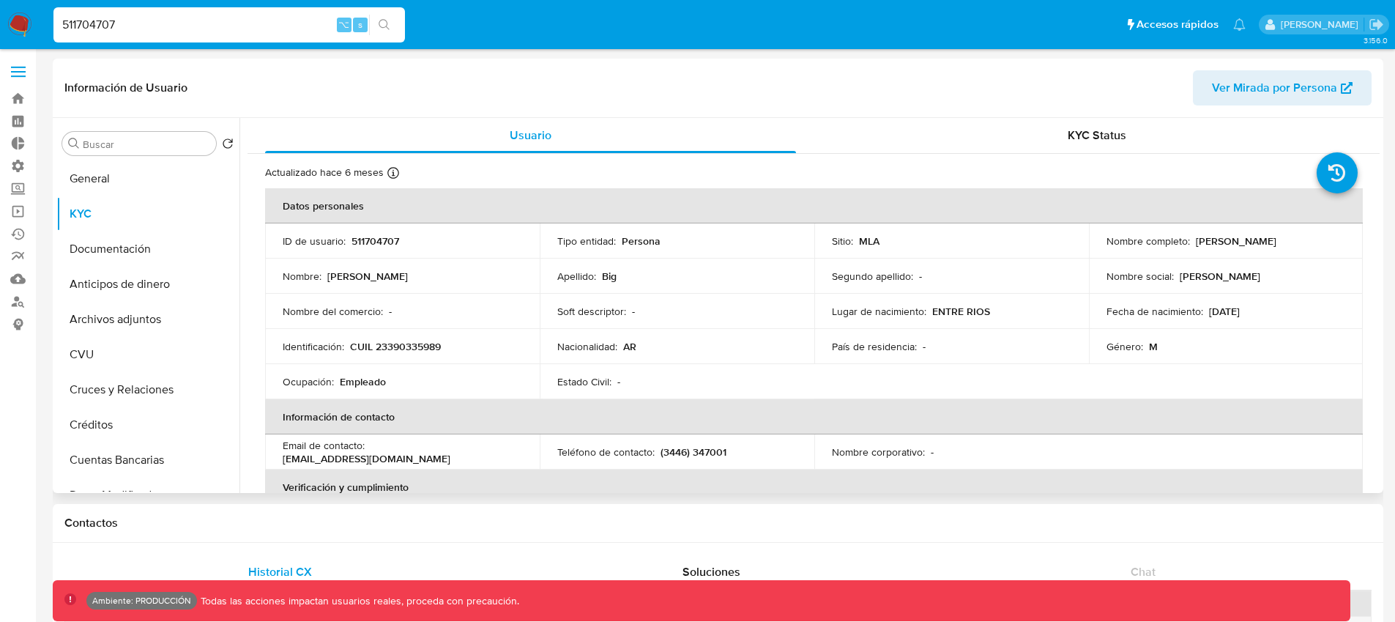
click at [610, 277] on p "Big" at bounding box center [609, 275] width 15 height 13
click at [28, 70] on label at bounding box center [18, 71] width 37 height 31
click at [0, 0] on input "checkbox" at bounding box center [0, 0] width 0 height 0
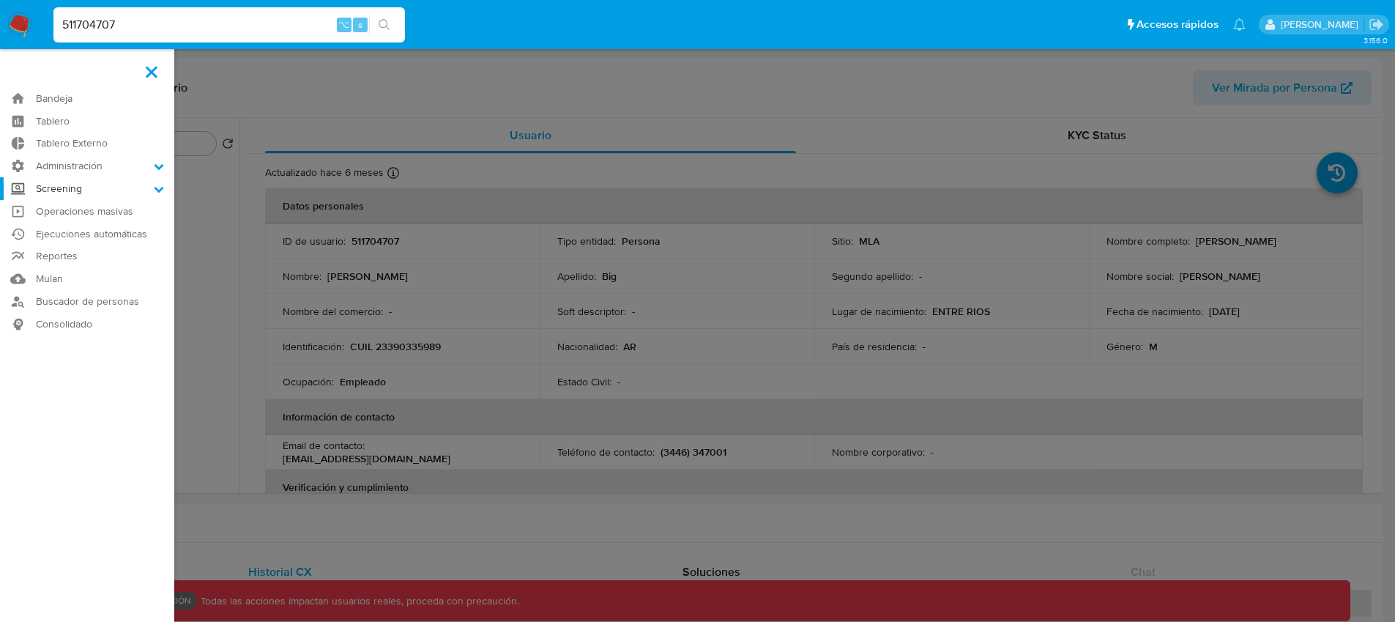
click at [78, 189] on label "Screening" at bounding box center [87, 188] width 174 height 23
click at [0, 0] on input "Screening" at bounding box center [0, 0] width 0 height 0
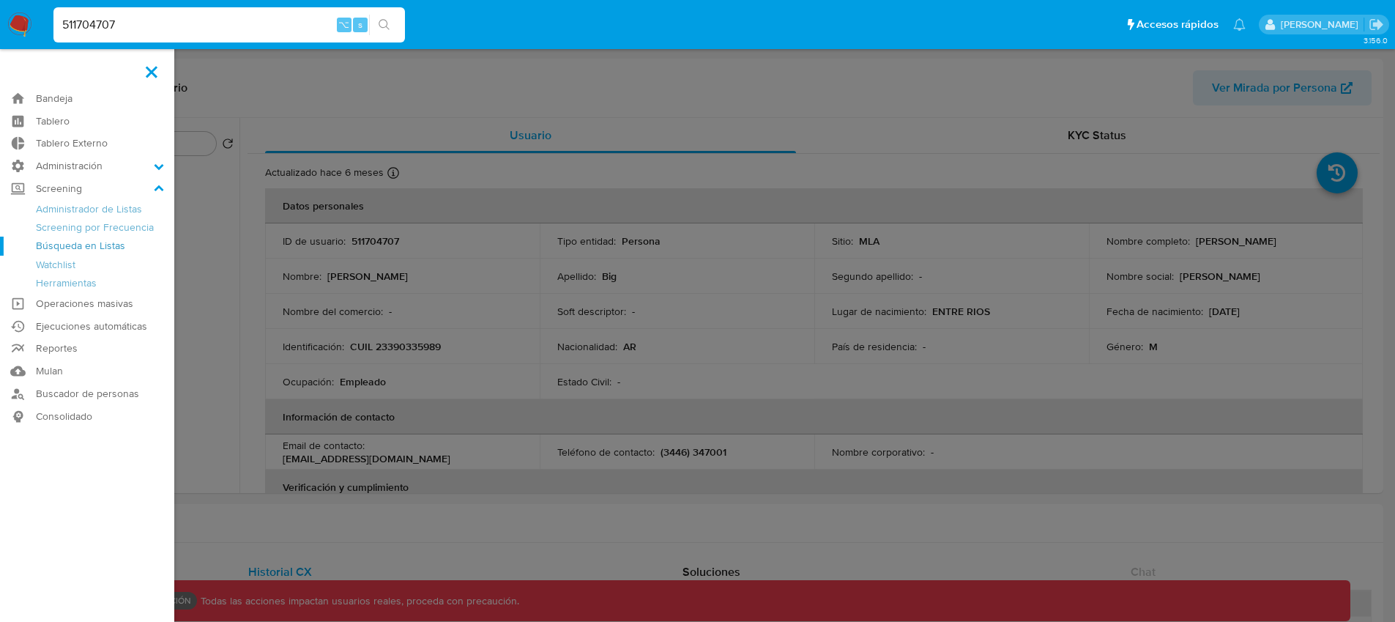
click at [78, 246] on link "Búsqueda en Listas" at bounding box center [87, 246] width 174 height 18
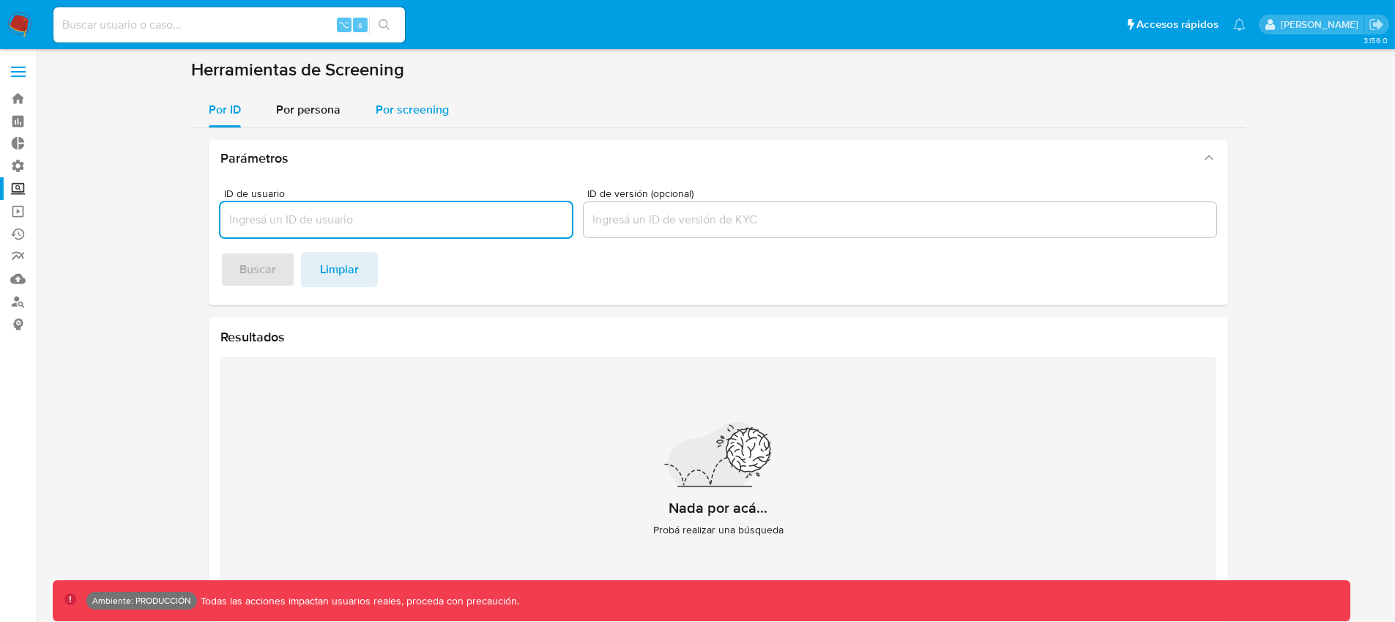
click at [381, 113] on span "Por screening" at bounding box center [412, 109] width 73 height 17
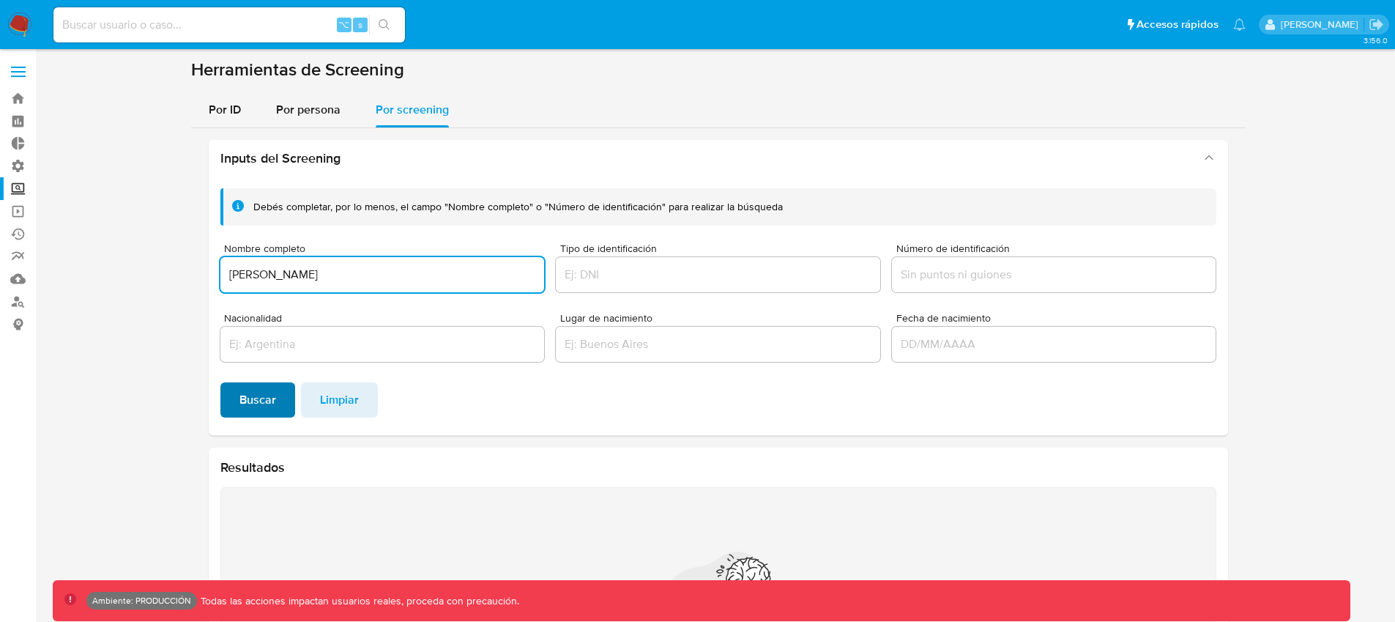
type input "[PERSON_NAME]"
click at [273, 403] on span "Buscar" at bounding box center [257, 400] width 37 height 32
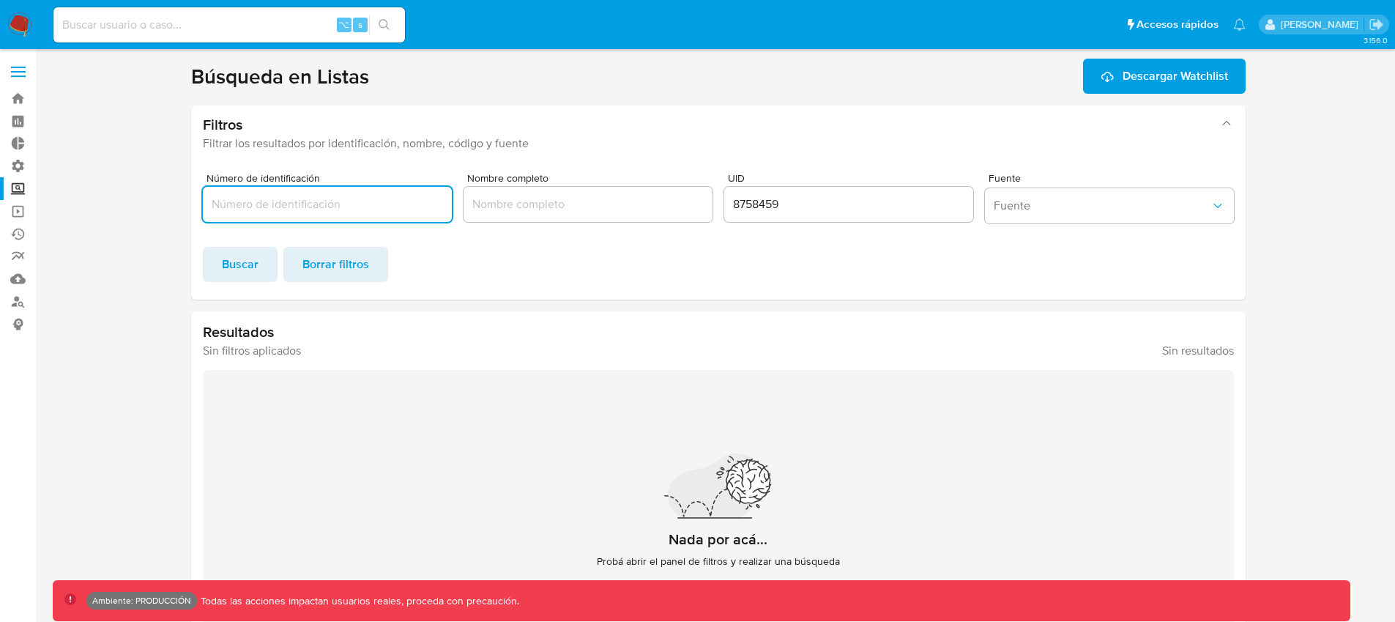
click at [769, 212] on input "8758459" at bounding box center [848, 204] width 249 height 19
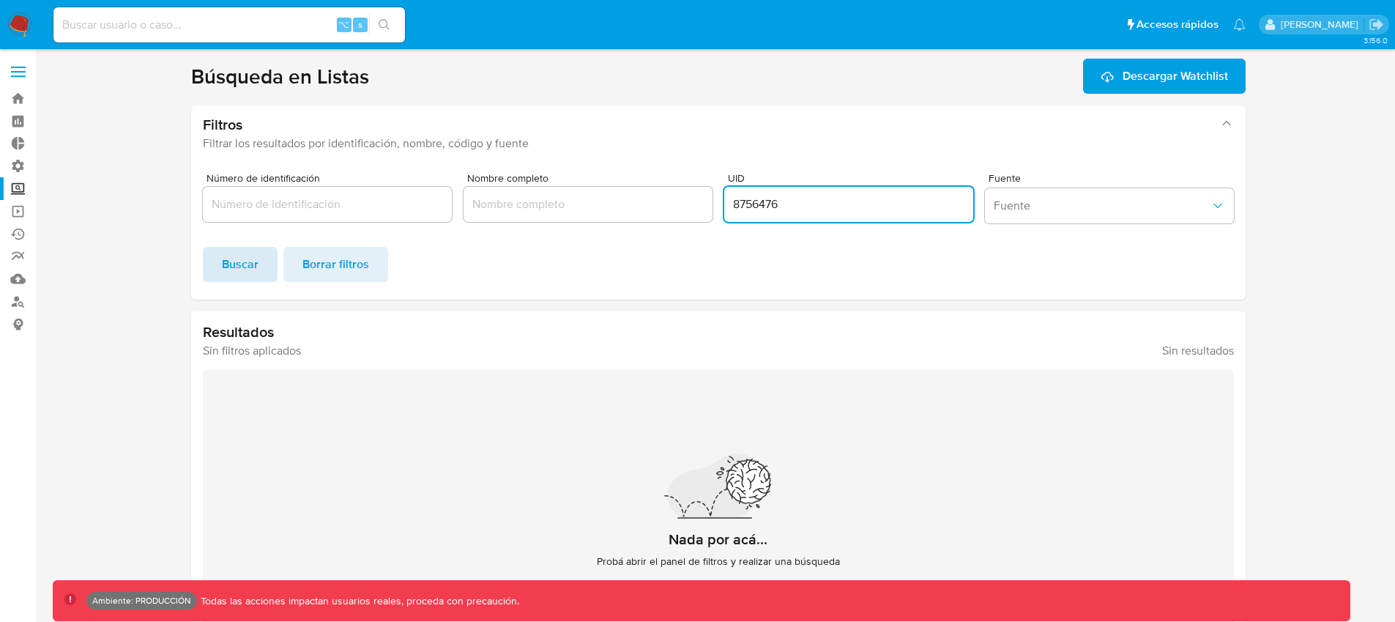
click at [233, 256] on span "Buscar" at bounding box center [240, 264] width 37 height 32
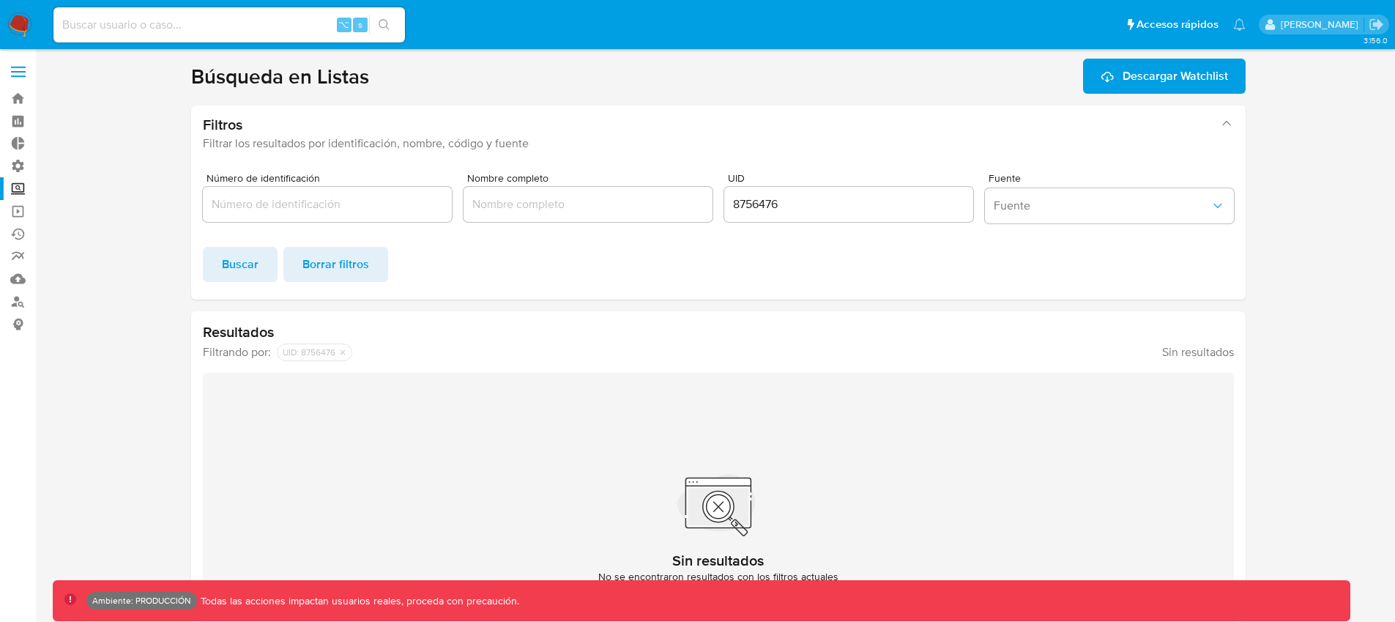
click at [759, 208] on input "8756476" at bounding box center [848, 204] width 249 height 19
click at [757, 200] on input "8756476" at bounding box center [848, 204] width 249 height 19
click at [228, 275] on span "Buscar" at bounding box center [240, 264] width 37 height 32
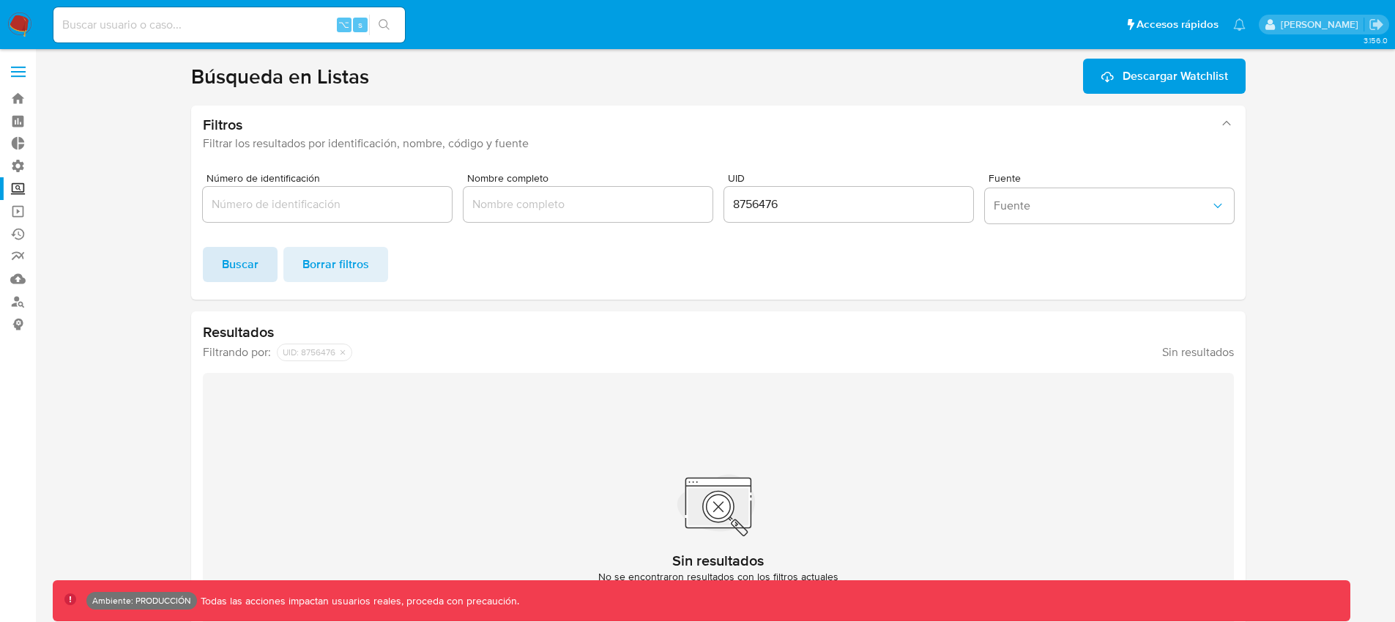
click at [230, 263] on span "Buscar" at bounding box center [240, 264] width 37 height 32
click at [767, 206] on input "8756476" at bounding box center [848, 204] width 249 height 19
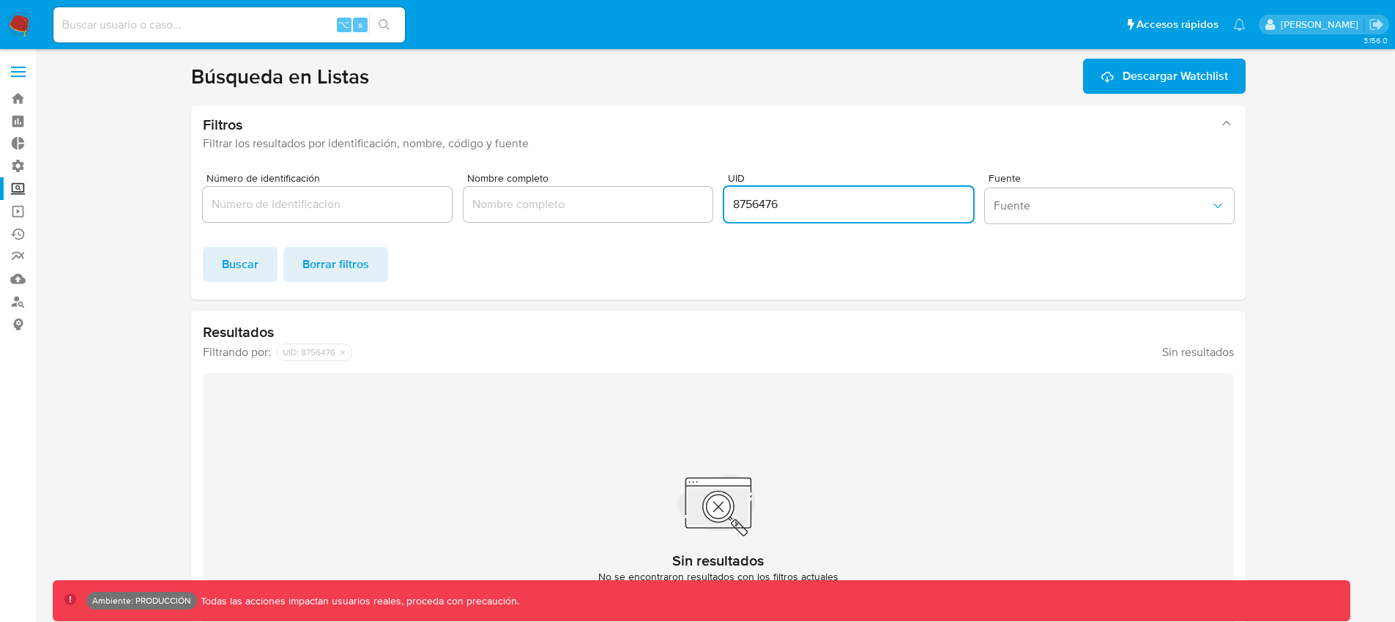
click at [767, 206] on input "8756476" at bounding box center [848, 204] width 249 height 19
type input "4510435"
click at [228, 258] on span "Buscar" at bounding box center [240, 264] width 37 height 32
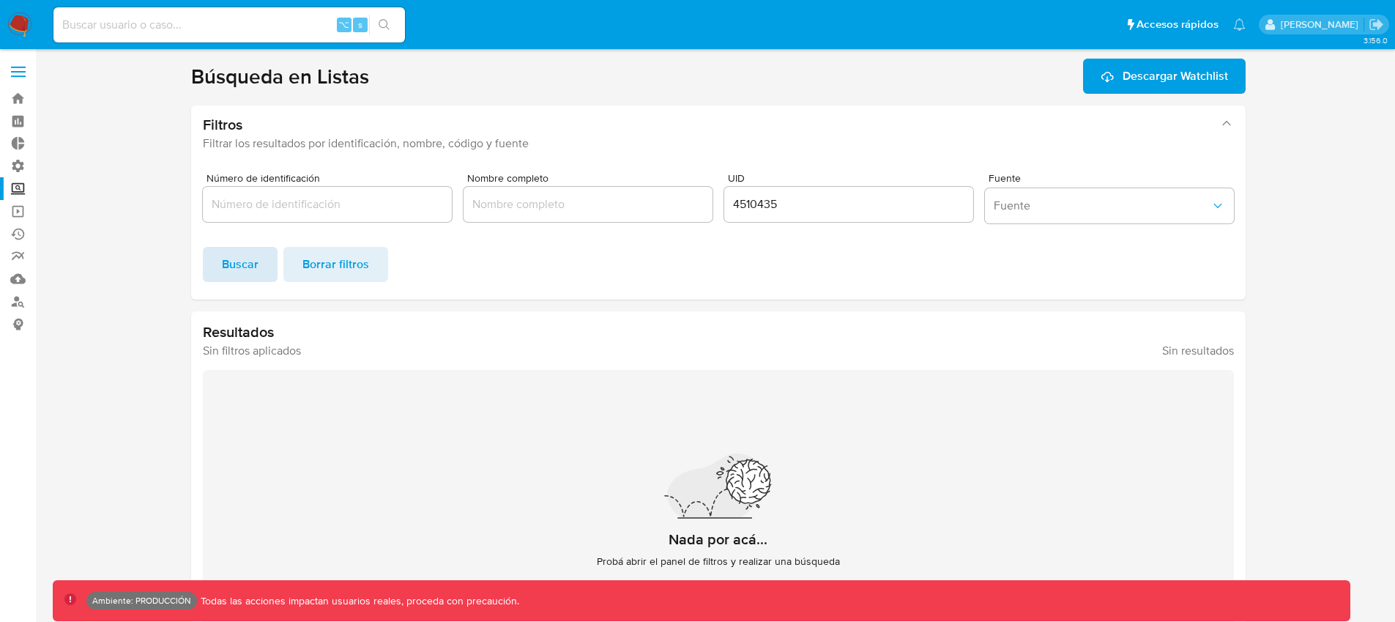
click at [222, 266] on span "Buscar" at bounding box center [240, 264] width 37 height 32
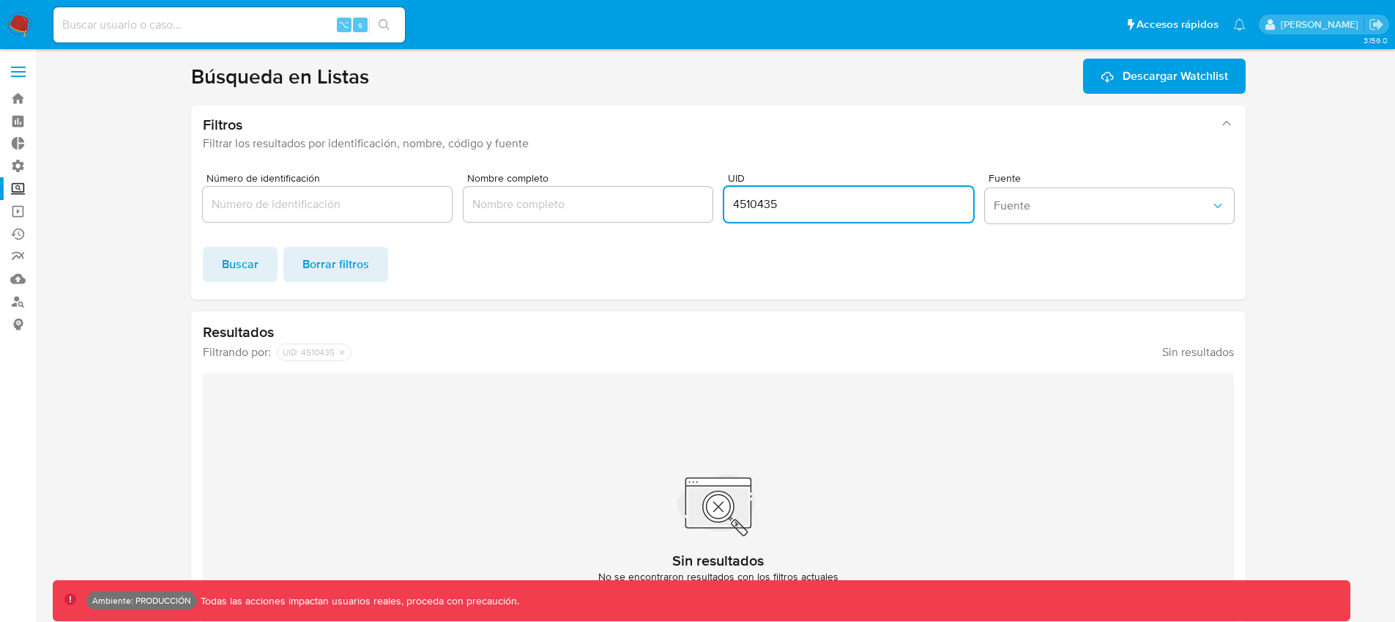
click at [753, 206] on input "4510435" at bounding box center [848, 204] width 249 height 19
paste input "6215406"
click at [247, 270] on span "Buscar" at bounding box center [240, 264] width 37 height 32
click at [734, 211] on input "6215406" at bounding box center [848, 204] width 249 height 19
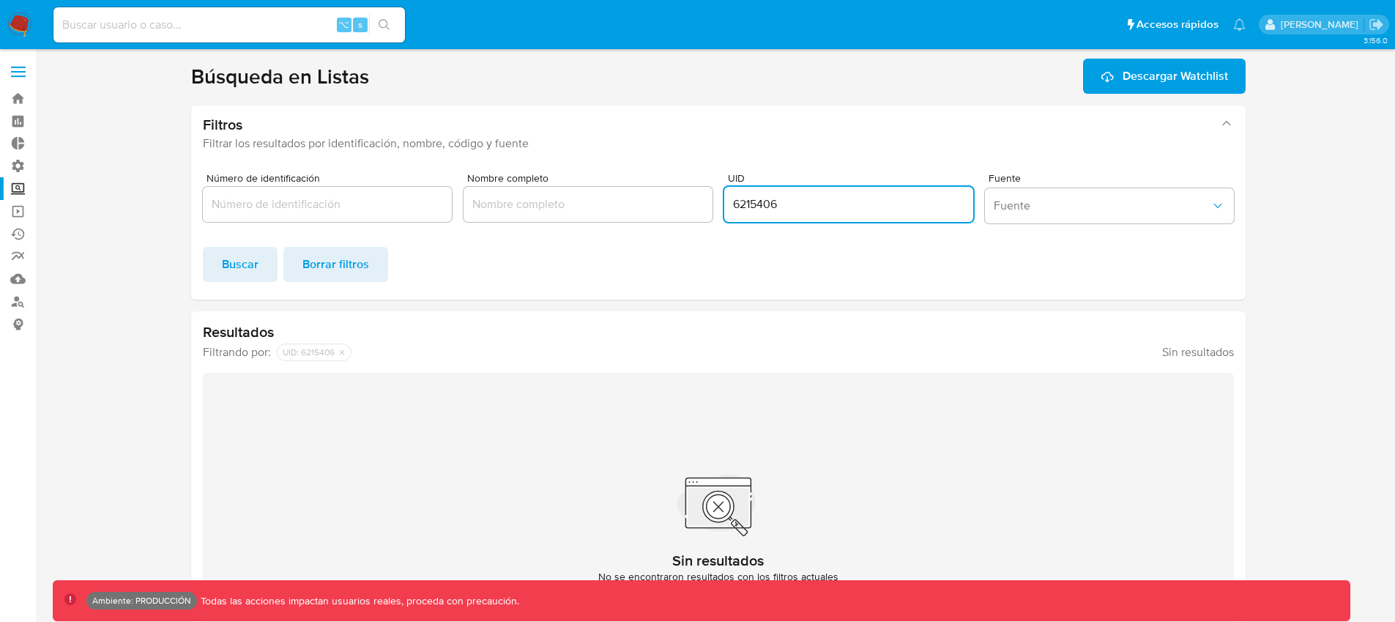
click at [734, 211] on input "6215406" at bounding box center [848, 204] width 249 height 19
paste input "8758459"
paste input "UID"
type input "8758459"
click at [245, 269] on span "Buscar" at bounding box center [240, 264] width 37 height 32
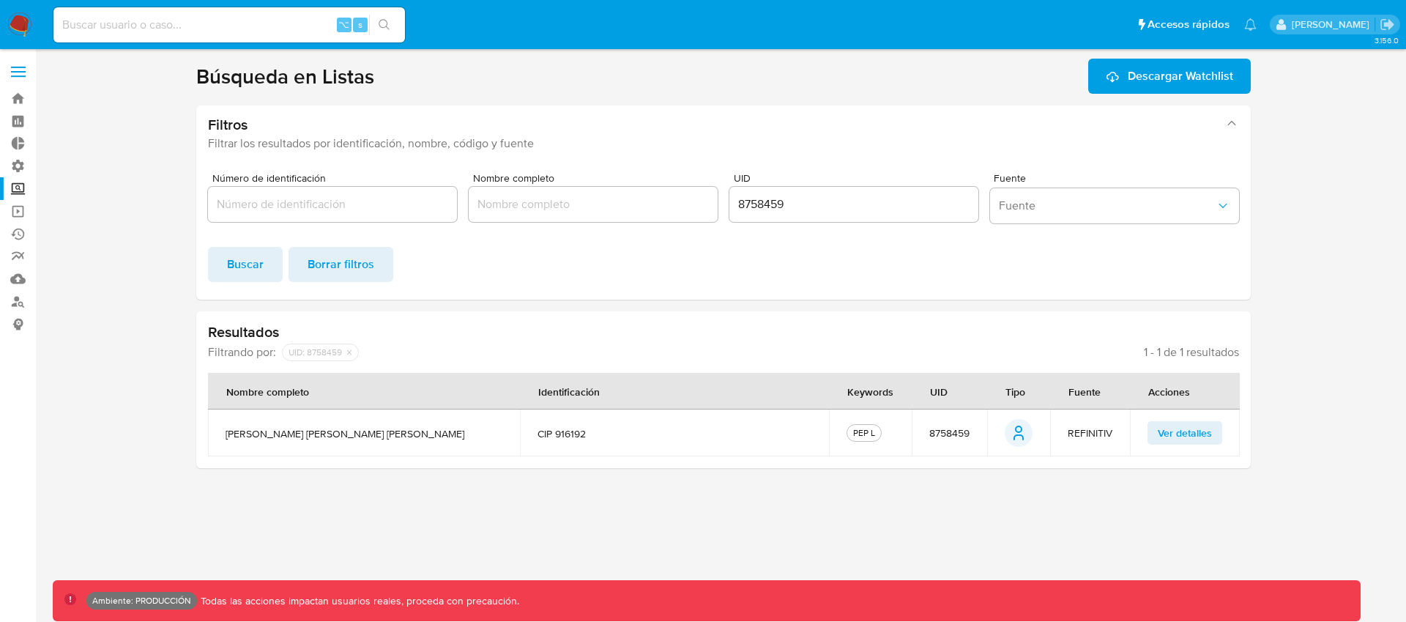
click at [1178, 432] on span "Ver detalles" at bounding box center [1185, 432] width 54 height 21
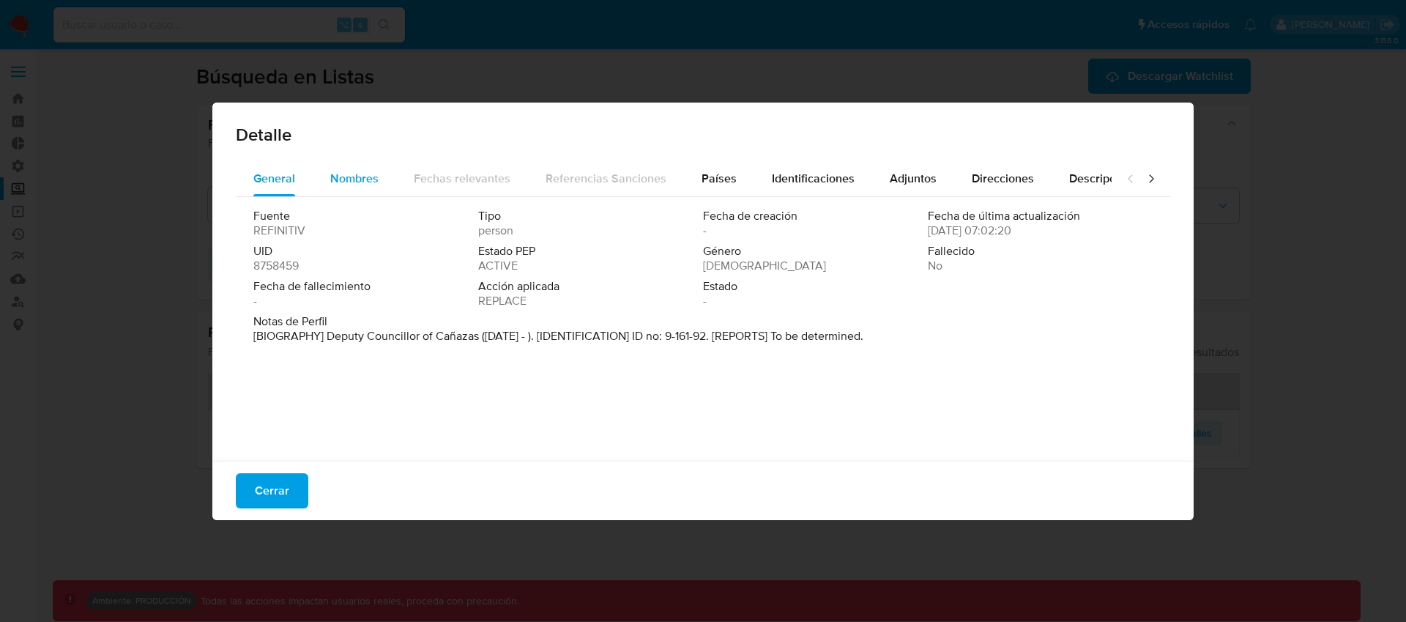
click at [338, 175] on span "Nombres" at bounding box center [354, 178] width 48 height 17
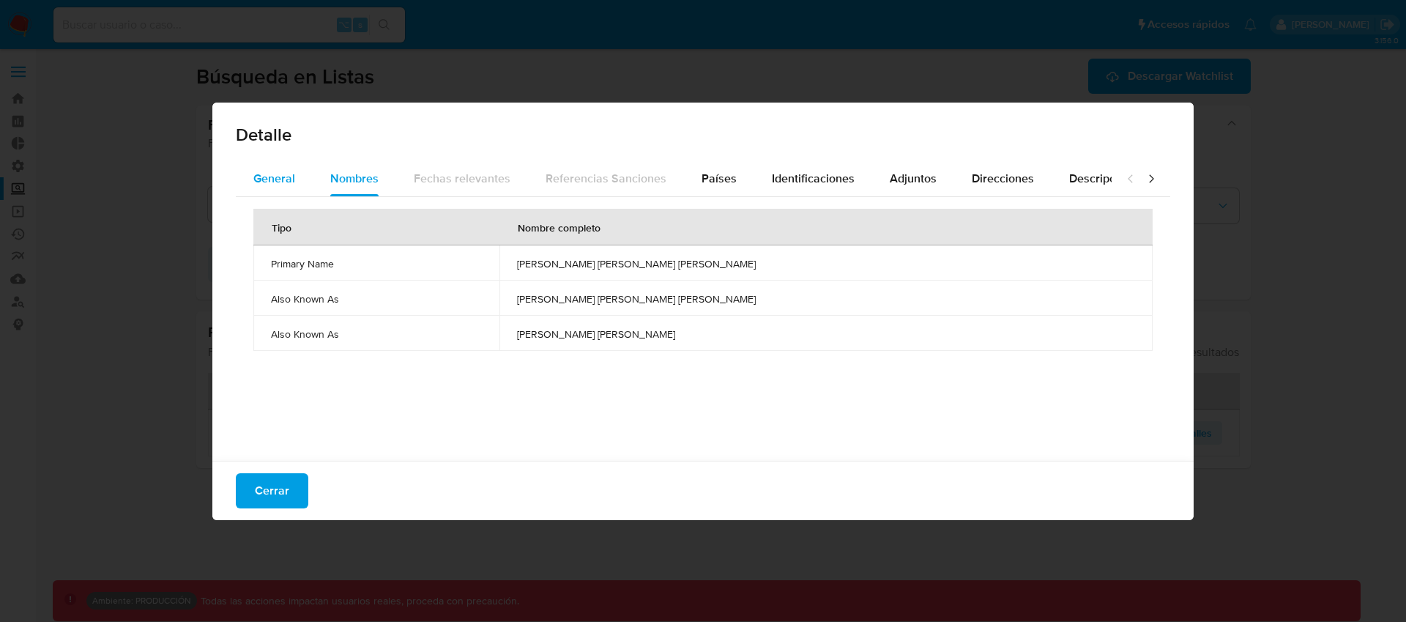
click at [242, 179] on button "General" at bounding box center [274, 178] width 77 height 35
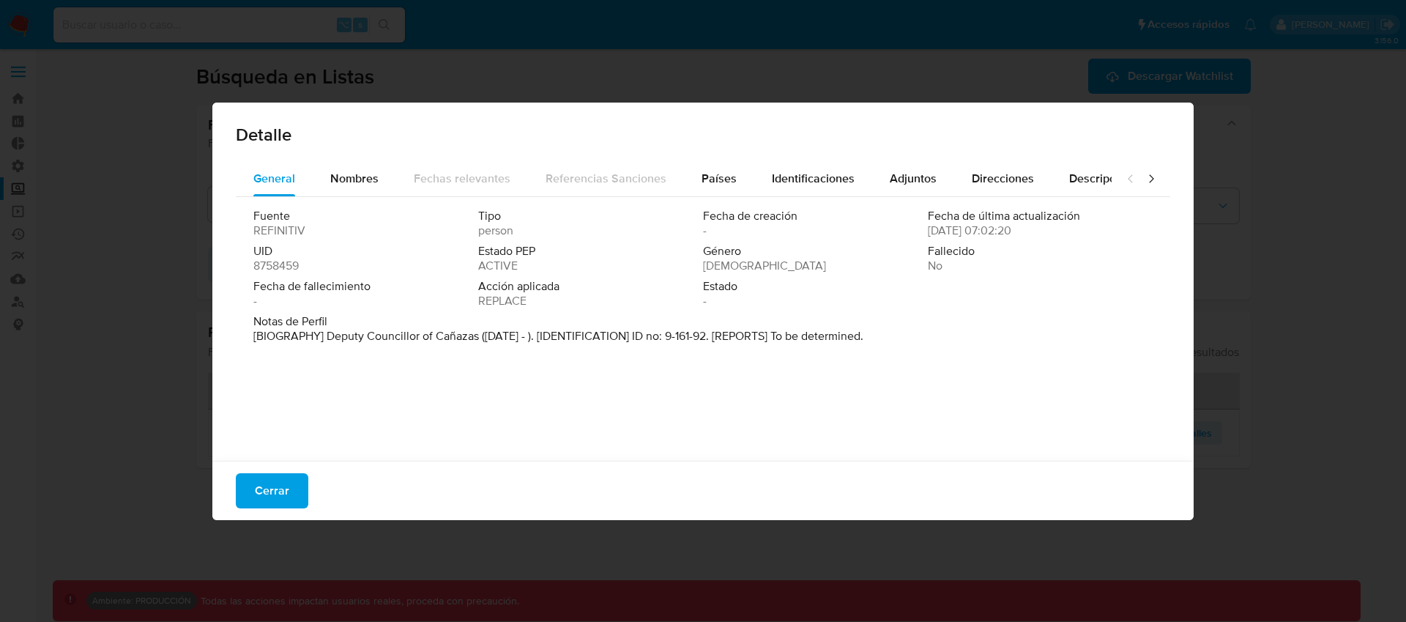
click at [301, 496] on button "Cerrar" at bounding box center [272, 490] width 72 height 35
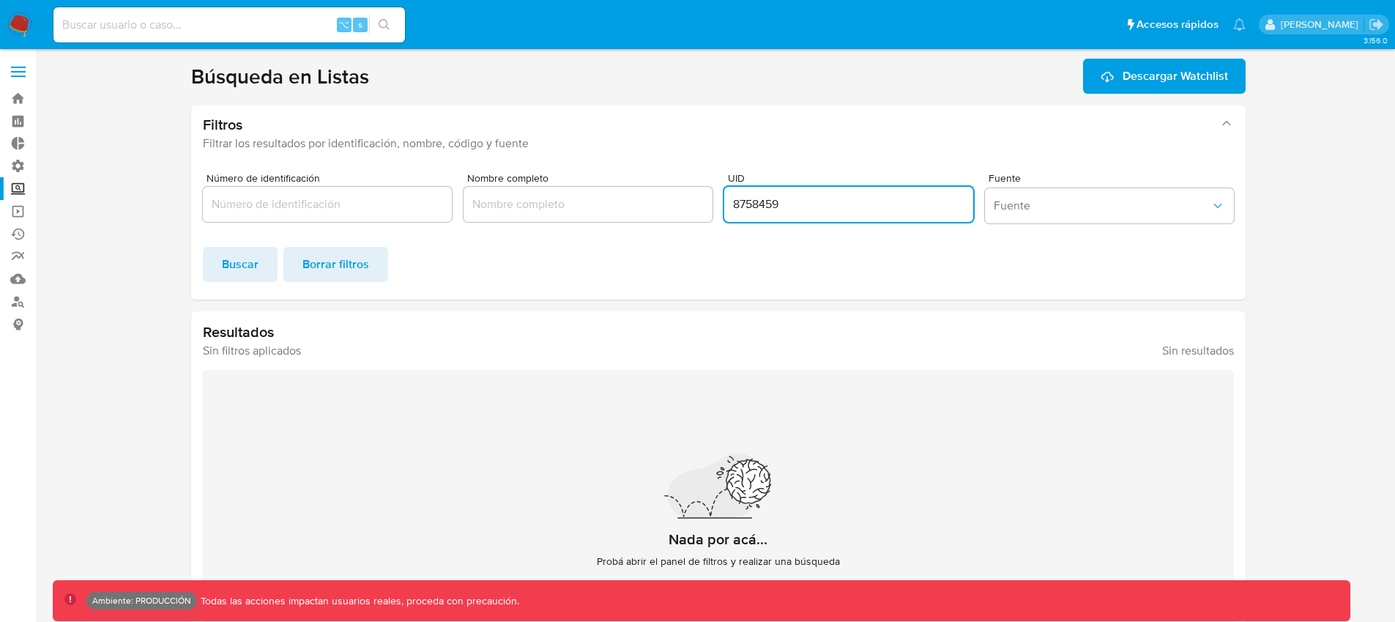
click at [771, 198] on input "8758459" at bounding box center [848, 204] width 249 height 19
click at [222, 269] on span "Buscar" at bounding box center [240, 264] width 37 height 32
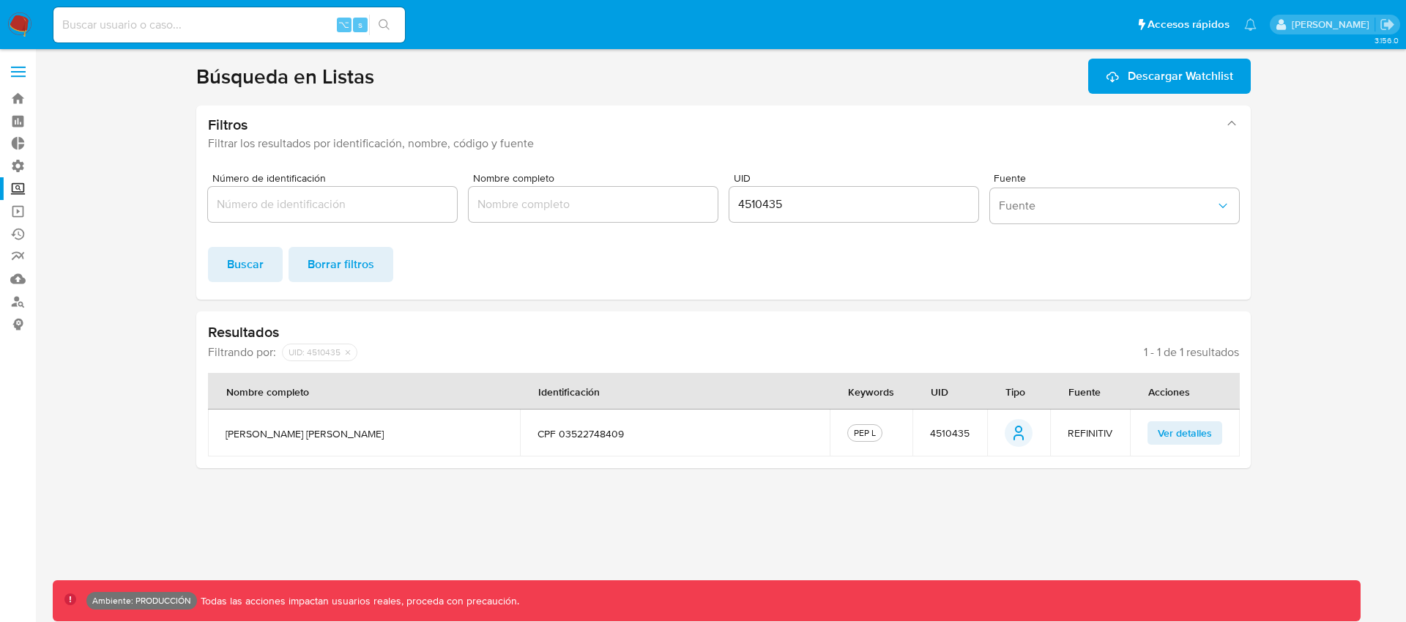
click at [754, 201] on input "4510435" at bounding box center [853, 204] width 249 height 19
paste input "8756476"
click at [225, 264] on button "Buscar" at bounding box center [245, 264] width 75 height 35
click at [1191, 431] on span "Ver detalles" at bounding box center [1185, 432] width 54 height 21
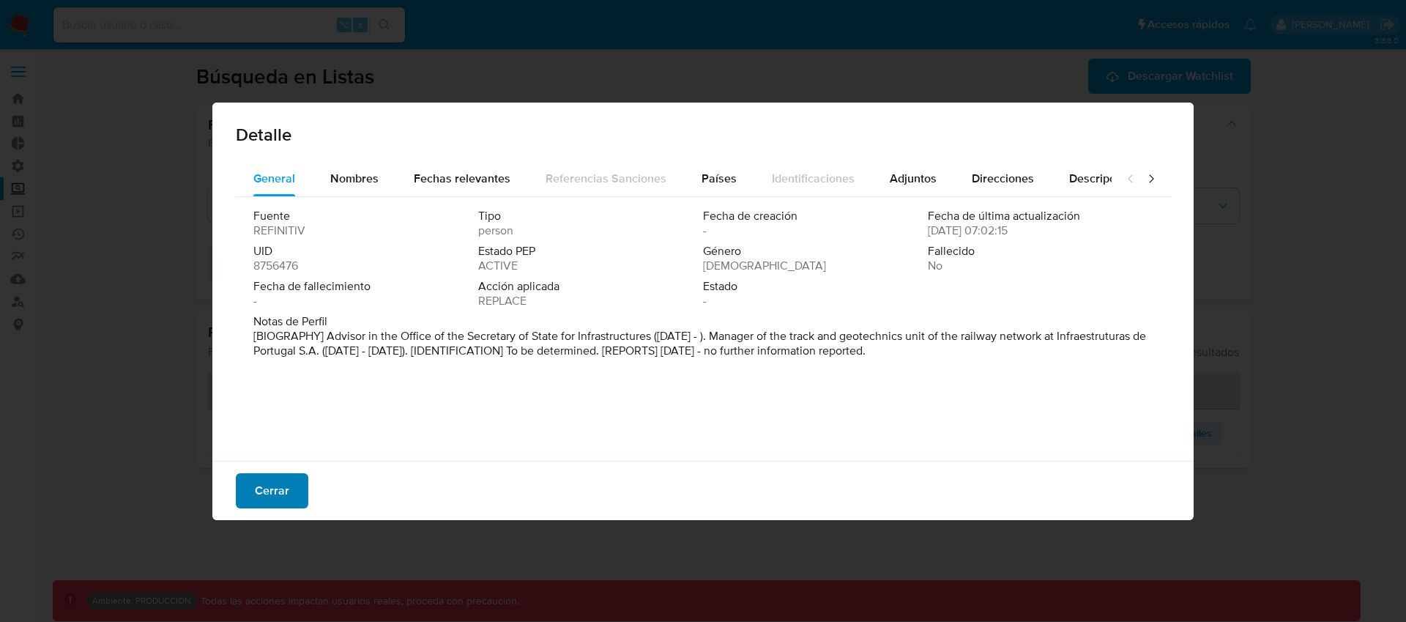
click at [271, 489] on span "Cerrar" at bounding box center [272, 490] width 34 height 32
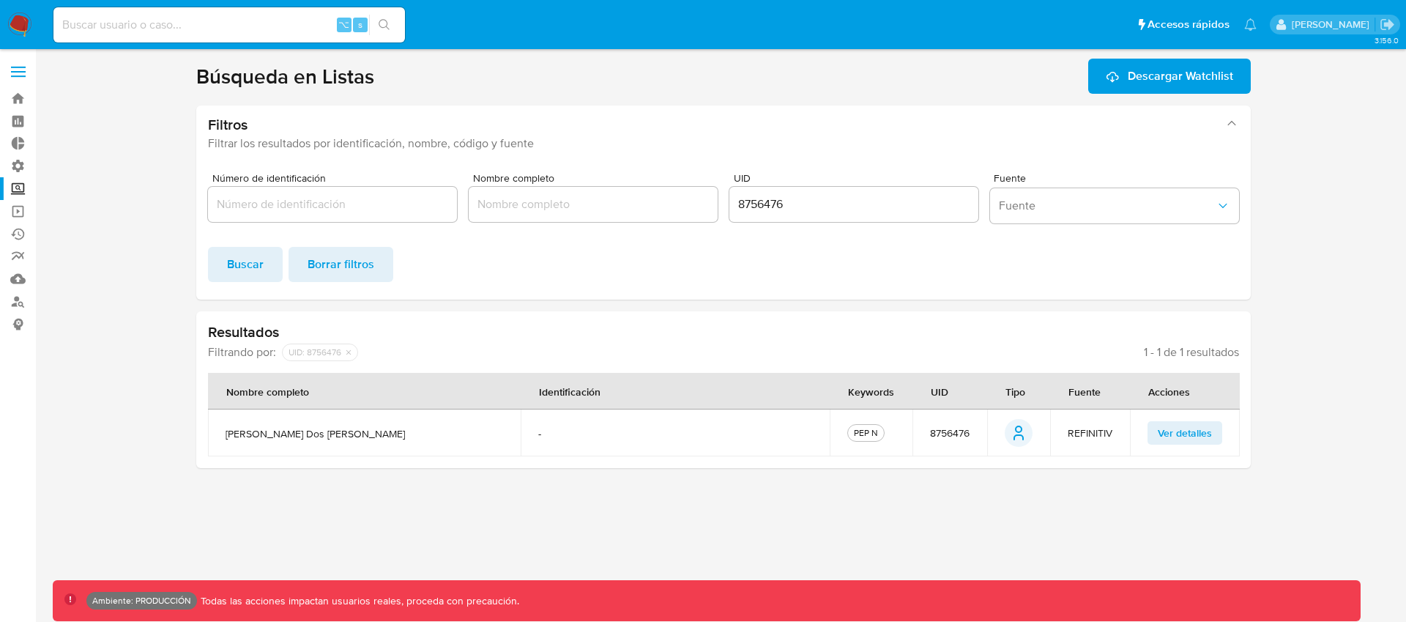
click at [783, 204] on input "8756476" at bounding box center [853, 204] width 249 height 19
paste input "621540"
type input "6215406"
click at [229, 265] on span "Buscar" at bounding box center [245, 264] width 37 height 32
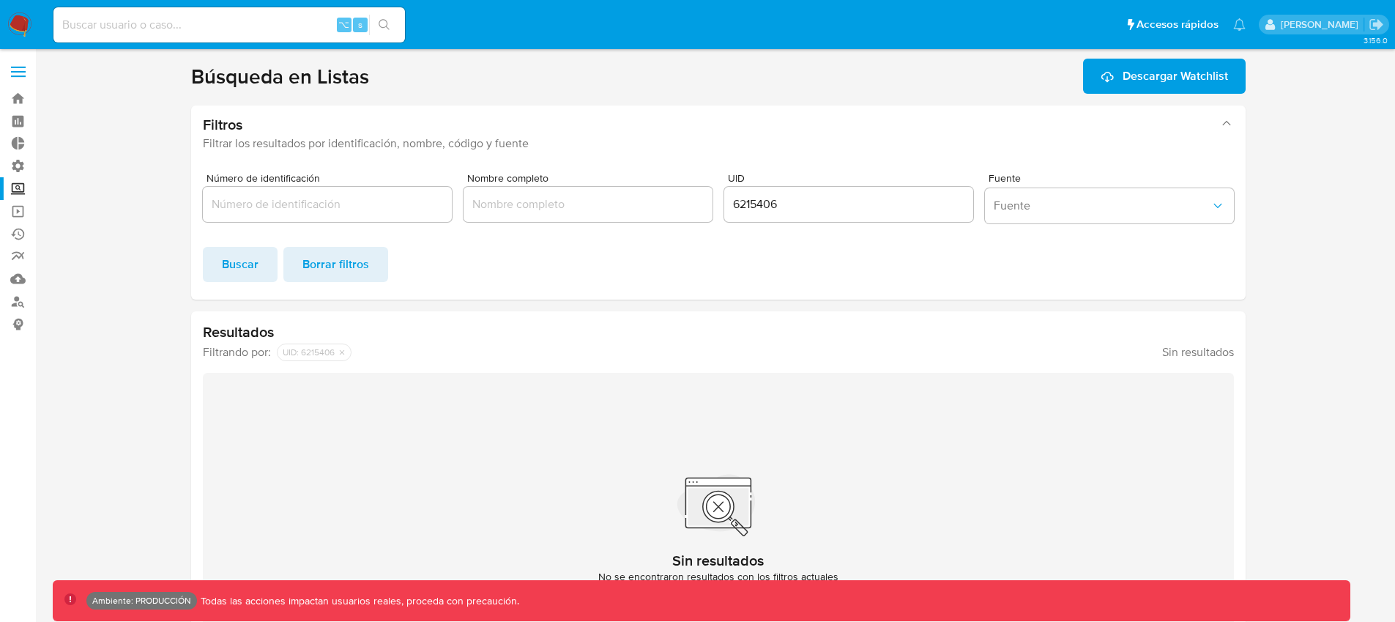
click at [249, 262] on span "Buscar" at bounding box center [240, 264] width 37 height 32
click at [241, 263] on span "Buscar" at bounding box center [240, 264] width 37 height 32
click at [799, 209] on input "6215406" at bounding box center [848, 204] width 249 height 19
click at [203, 247] on button "Buscar" at bounding box center [240, 264] width 75 height 35
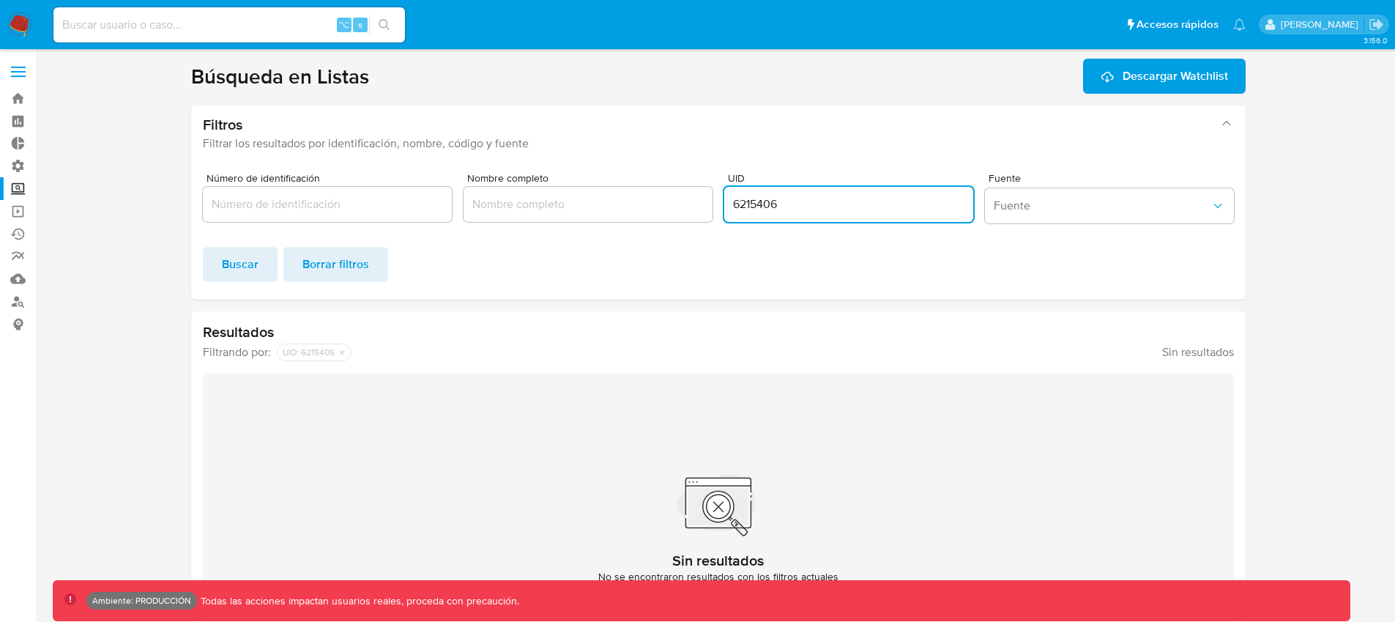
click at [203, 247] on button "Buscar" at bounding box center [240, 264] width 75 height 35
click at [319, 258] on span "Borrar filtros" at bounding box center [335, 264] width 67 height 32
click at [749, 204] on input "UID" at bounding box center [848, 204] width 249 height 19
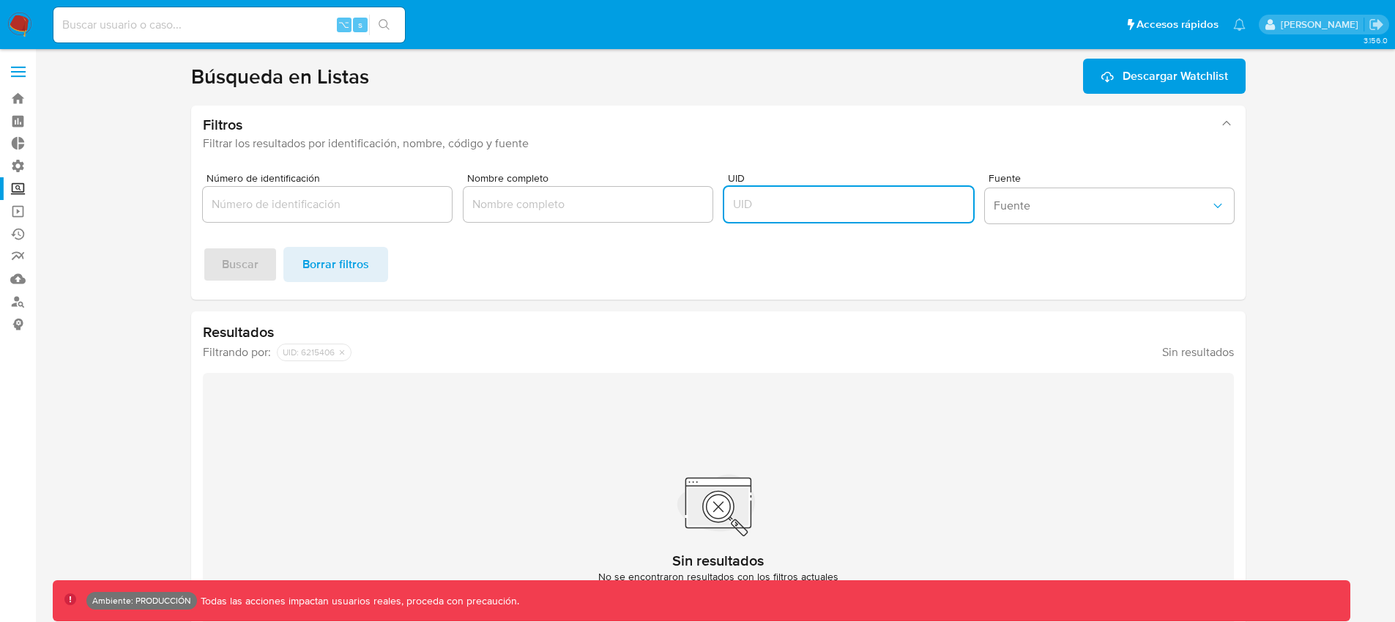
paste button "submit"
type input "6215406"
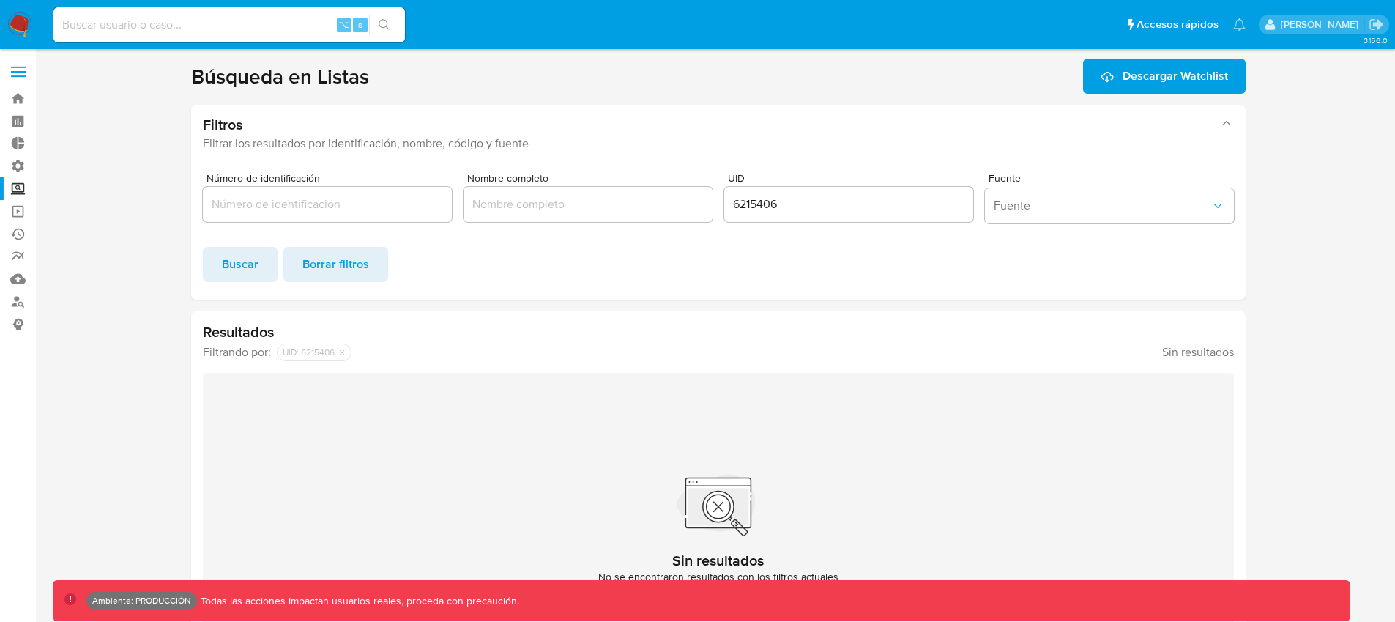
click at [247, 272] on span "Buscar" at bounding box center [240, 264] width 37 height 32
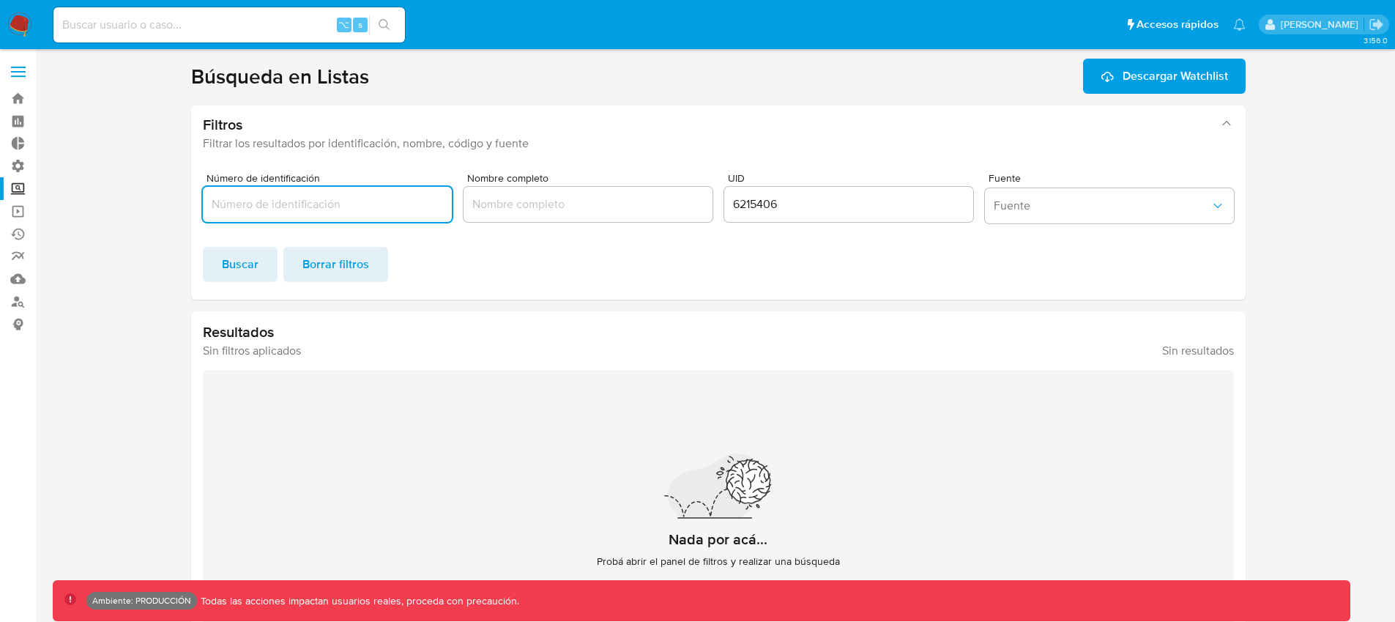
click at [782, 204] on input "6215406" at bounding box center [848, 204] width 249 height 19
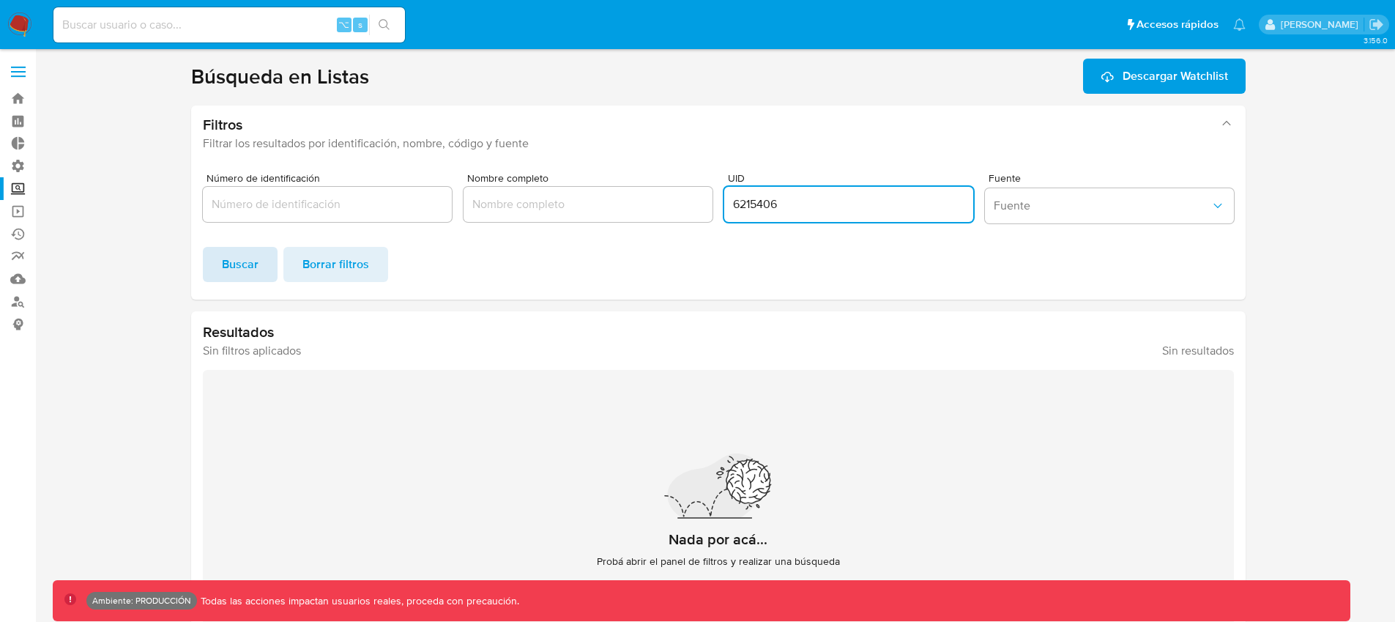
click at [269, 269] on button "Buscar" at bounding box center [240, 264] width 75 height 35
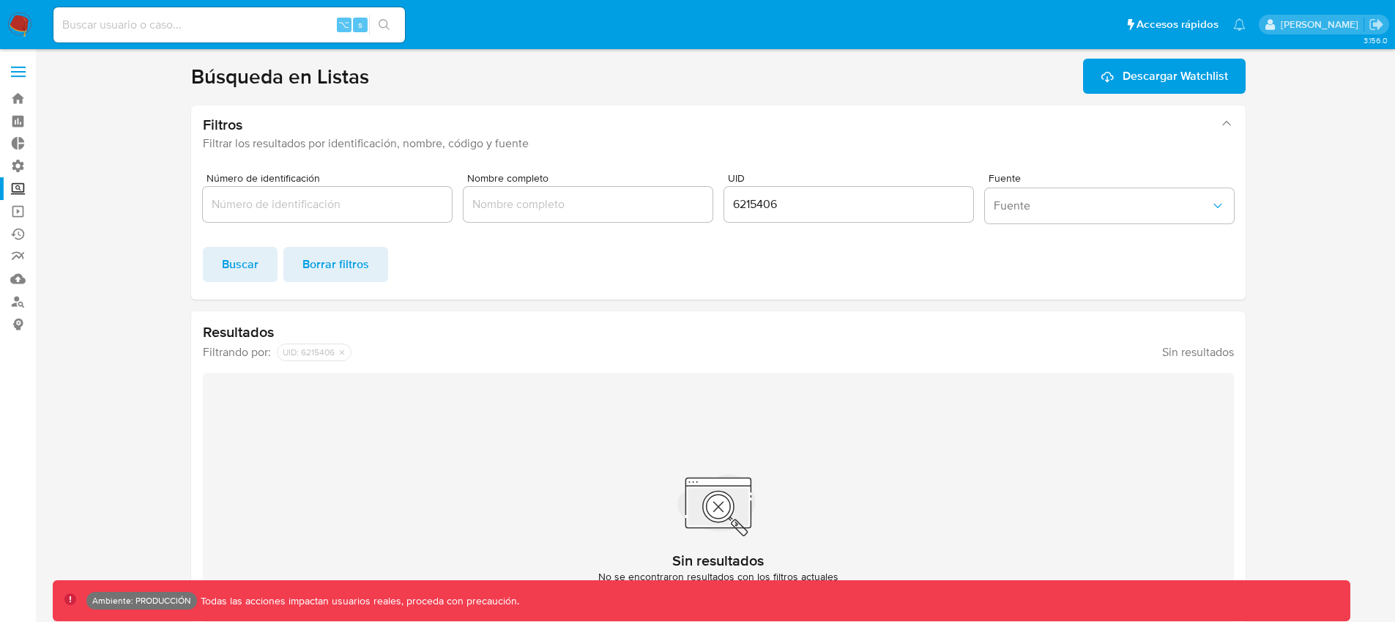
click at [269, 269] on button "Buscar" at bounding box center [240, 264] width 75 height 35
click at [860, 211] on input "6215406" at bounding box center [848, 204] width 249 height 19
click at [203, 247] on button "Buscar" at bounding box center [240, 264] width 75 height 35
click at [1049, 198] on span "Fuente" at bounding box center [1102, 205] width 217 height 15
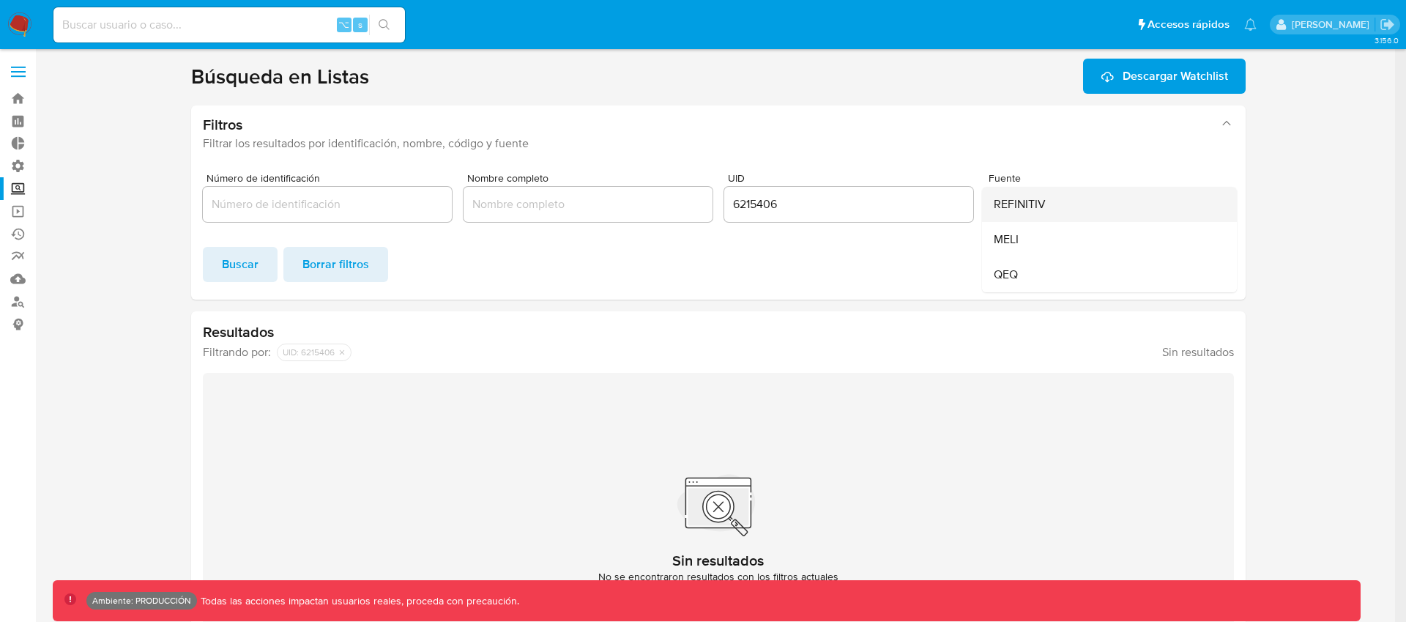
click at [1035, 211] on span "REFINITIV" at bounding box center [1020, 204] width 52 height 15
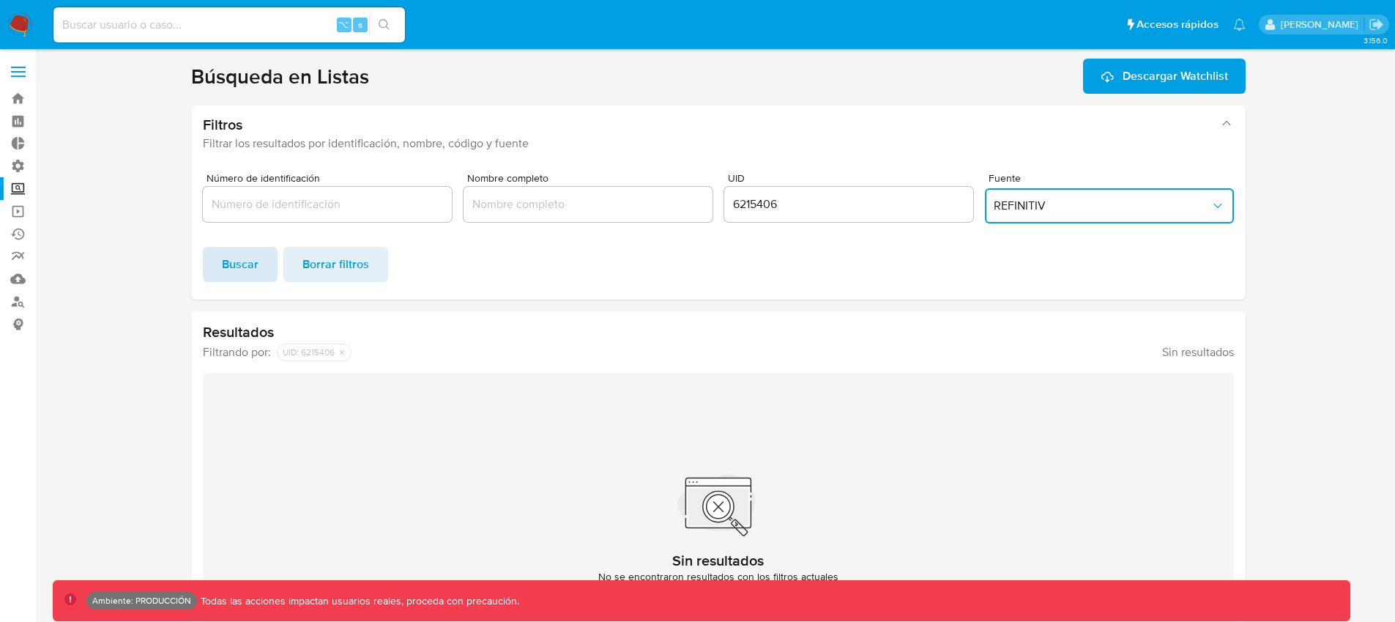
click at [222, 275] on span "Buscar" at bounding box center [240, 264] width 37 height 32
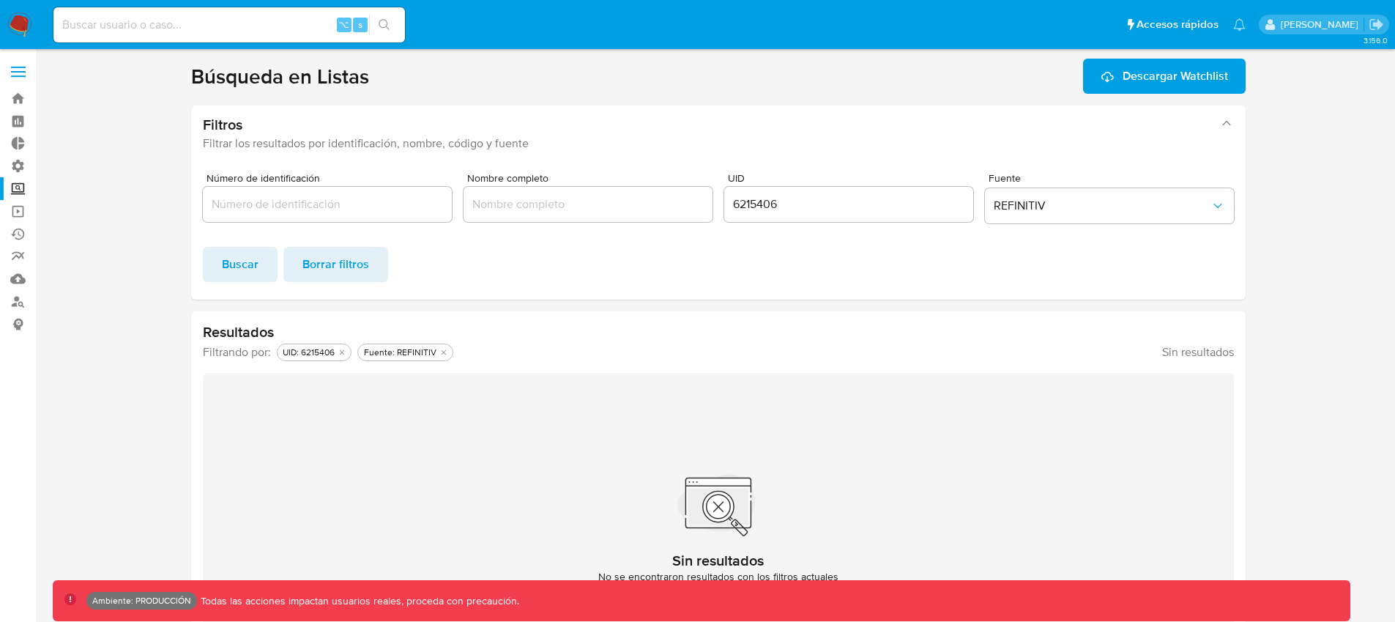
click at [203, 275] on button "Buscar" at bounding box center [240, 264] width 75 height 35
click at [233, 266] on span "Buscar" at bounding box center [240, 264] width 37 height 32
click at [347, 270] on span "Borrar filtros" at bounding box center [335, 264] width 67 height 32
click at [209, 266] on div "Buscar Borrar filtros" at bounding box center [718, 264] width 1031 height 35
click at [857, 193] on div at bounding box center [848, 204] width 249 height 35
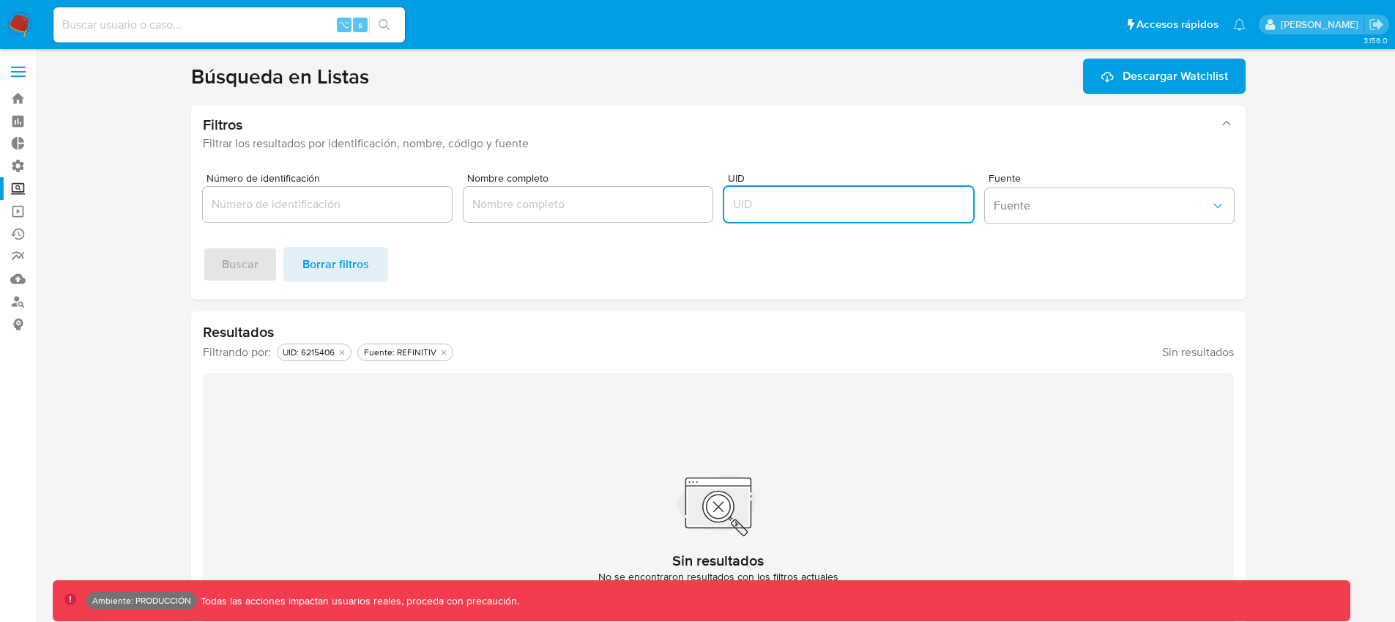
click at [742, 209] on input "UID" at bounding box center [848, 204] width 249 height 19
paste input "6215406"
type input "6215406"
click at [231, 261] on span "Buscar" at bounding box center [240, 264] width 37 height 32
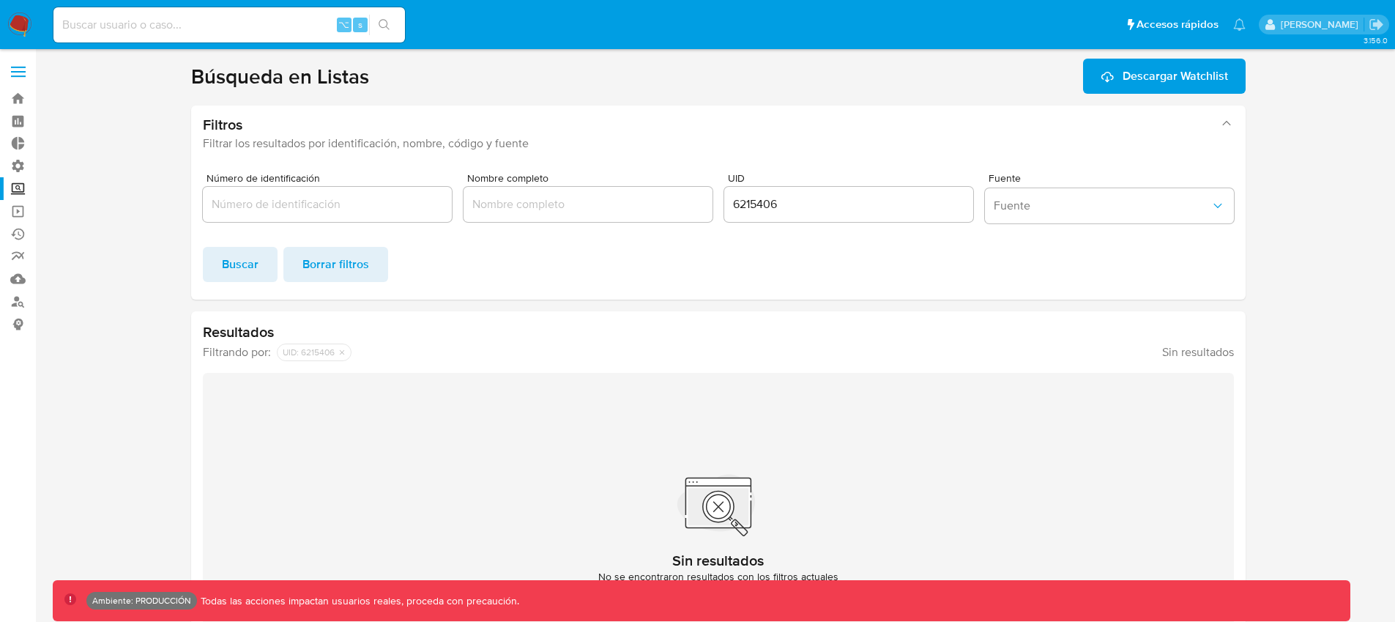
click at [174, 258] on section at bounding box center [718, 368] width 1330 height 619
click at [253, 264] on span "Buscar" at bounding box center [240, 264] width 37 height 32
click at [22, 23] on img at bounding box center [19, 24] width 25 height 25
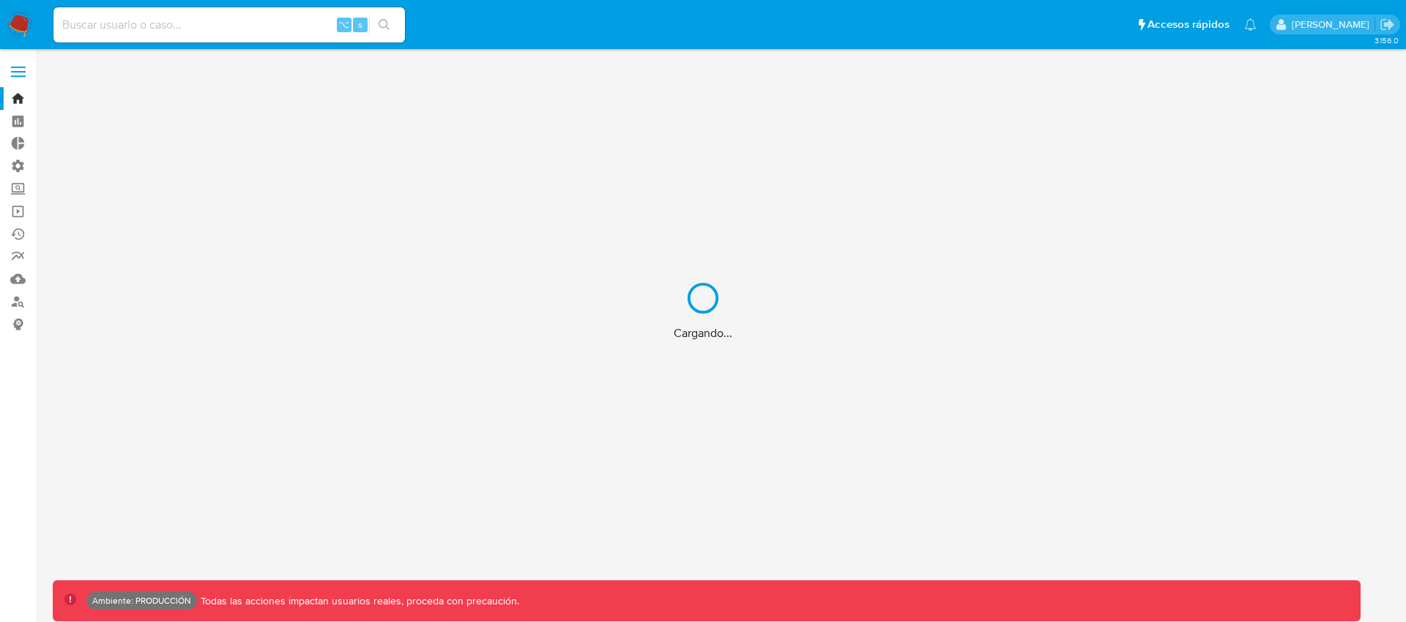
click at [20, 67] on div "Cargando..." at bounding box center [703, 311] width 1406 height 622
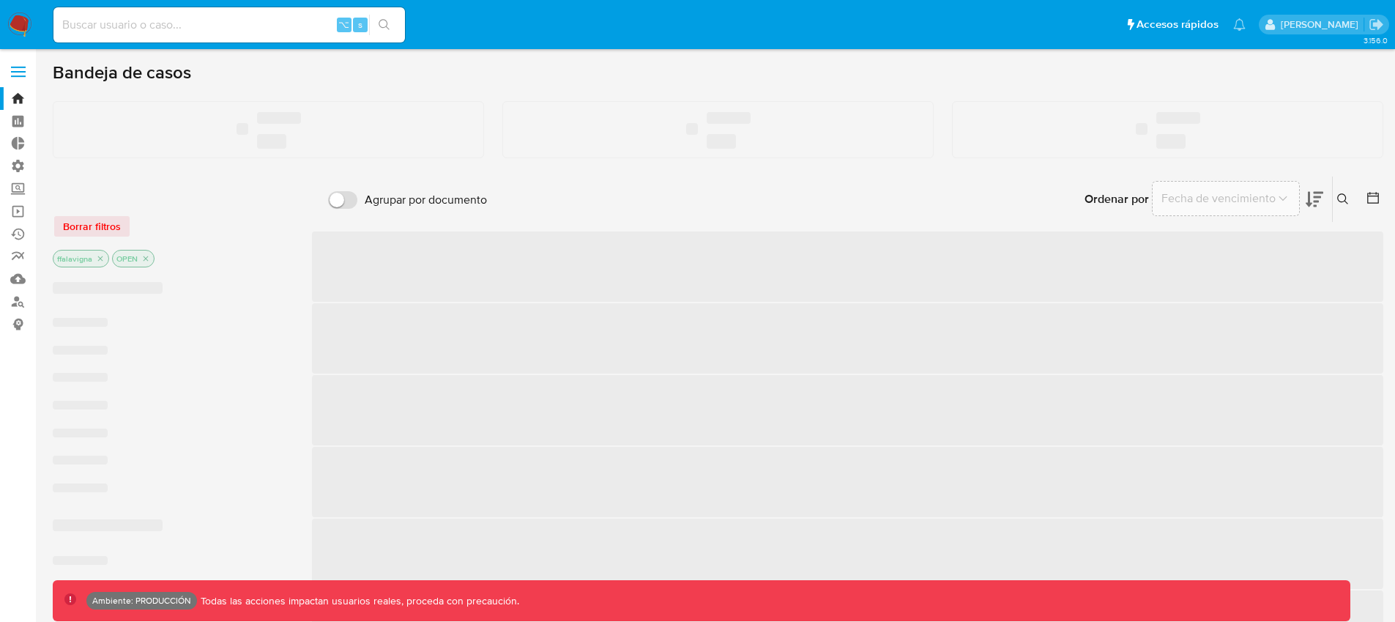
click at [19, 69] on label at bounding box center [18, 71] width 37 height 31
click at [0, 0] on input "checkbox" at bounding box center [0, 0] width 0 height 0
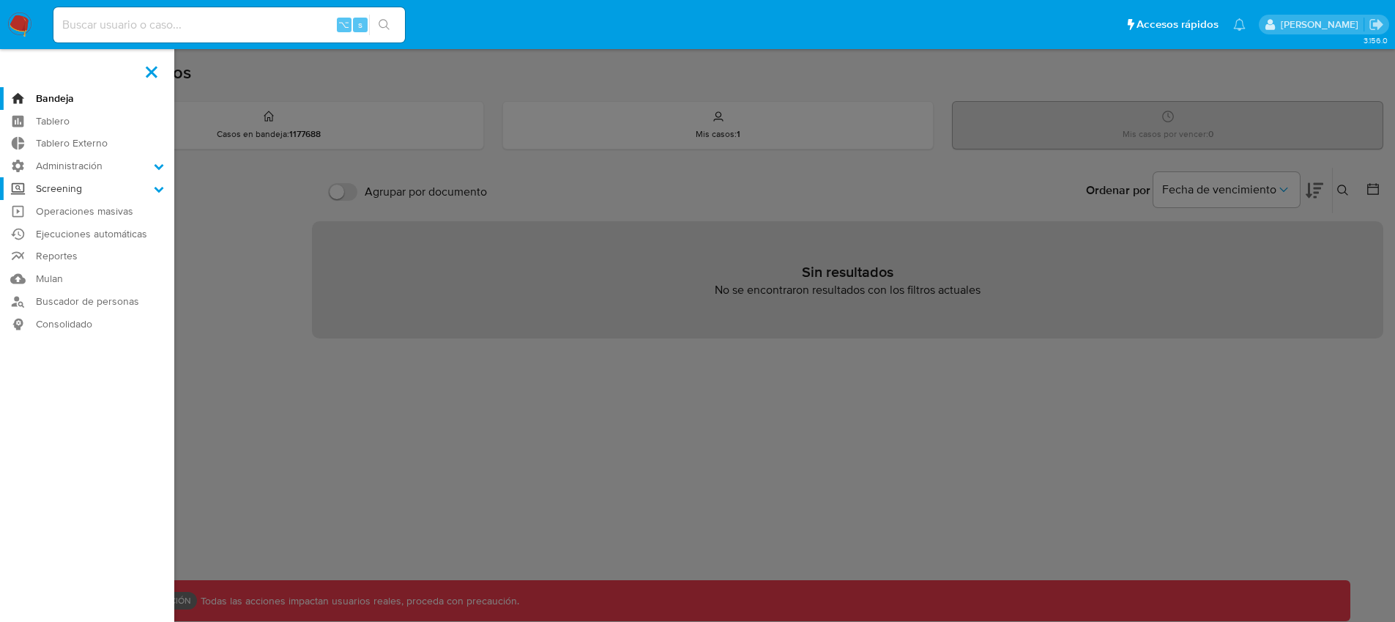
click at [107, 190] on label "Screening" at bounding box center [87, 188] width 174 height 23
click at [0, 0] on input "Screening" at bounding box center [0, 0] width 0 height 0
click at [83, 245] on link "Búsqueda en Listas" at bounding box center [87, 246] width 174 height 18
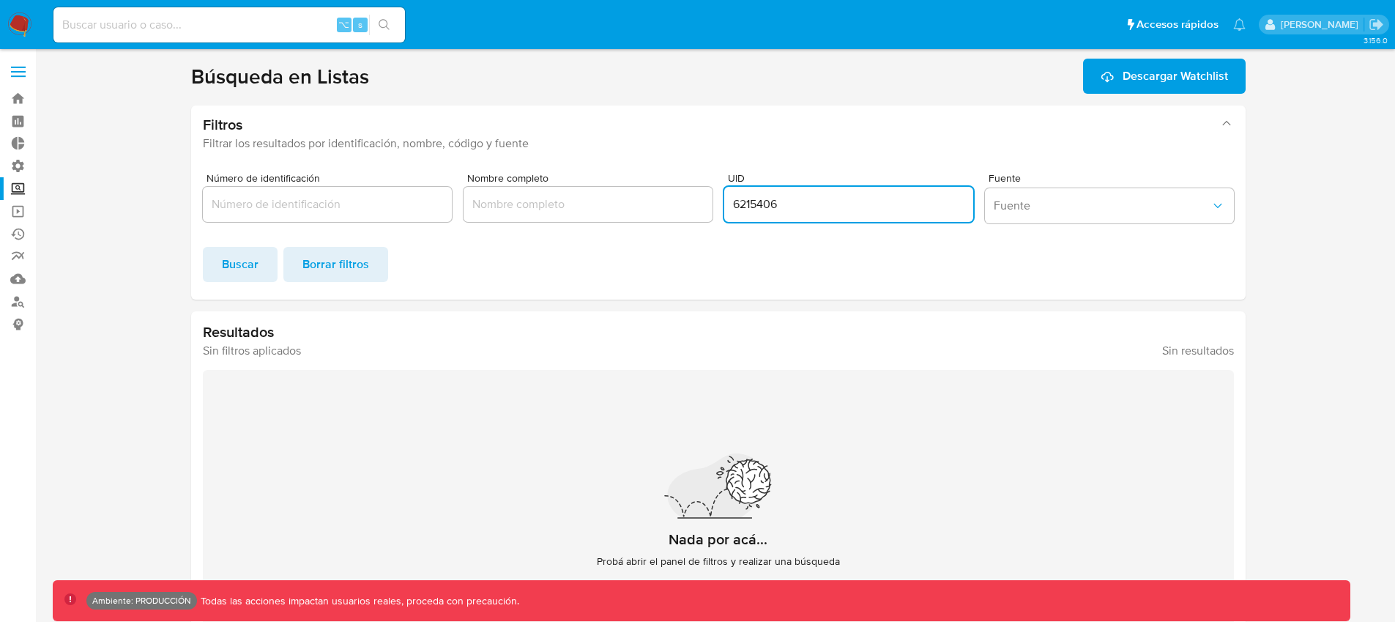
click at [776, 210] on input "6215406" at bounding box center [848, 204] width 249 height 19
click at [739, 202] on input "6215406" at bounding box center [848, 204] width 249 height 19
type input "6215406"
click at [226, 267] on span "Buscar" at bounding box center [240, 264] width 37 height 32
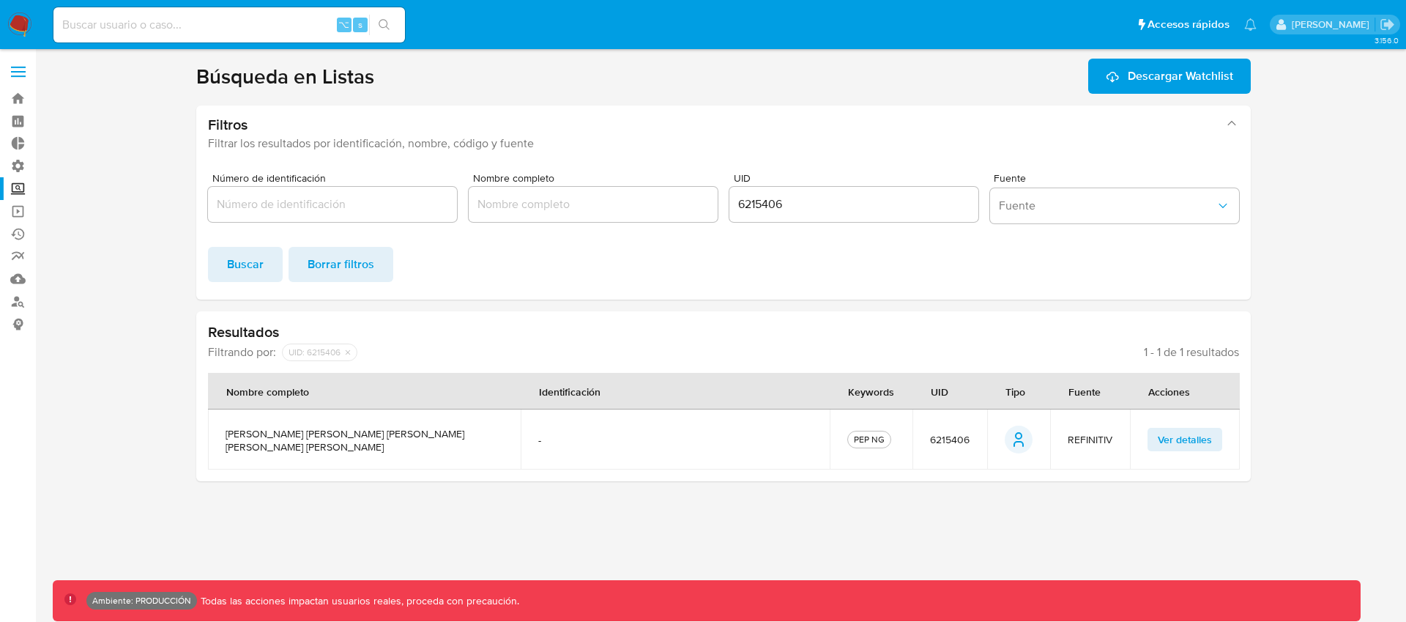
click at [1174, 431] on span "Ver detalles" at bounding box center [1185, 439] width 54 height 21
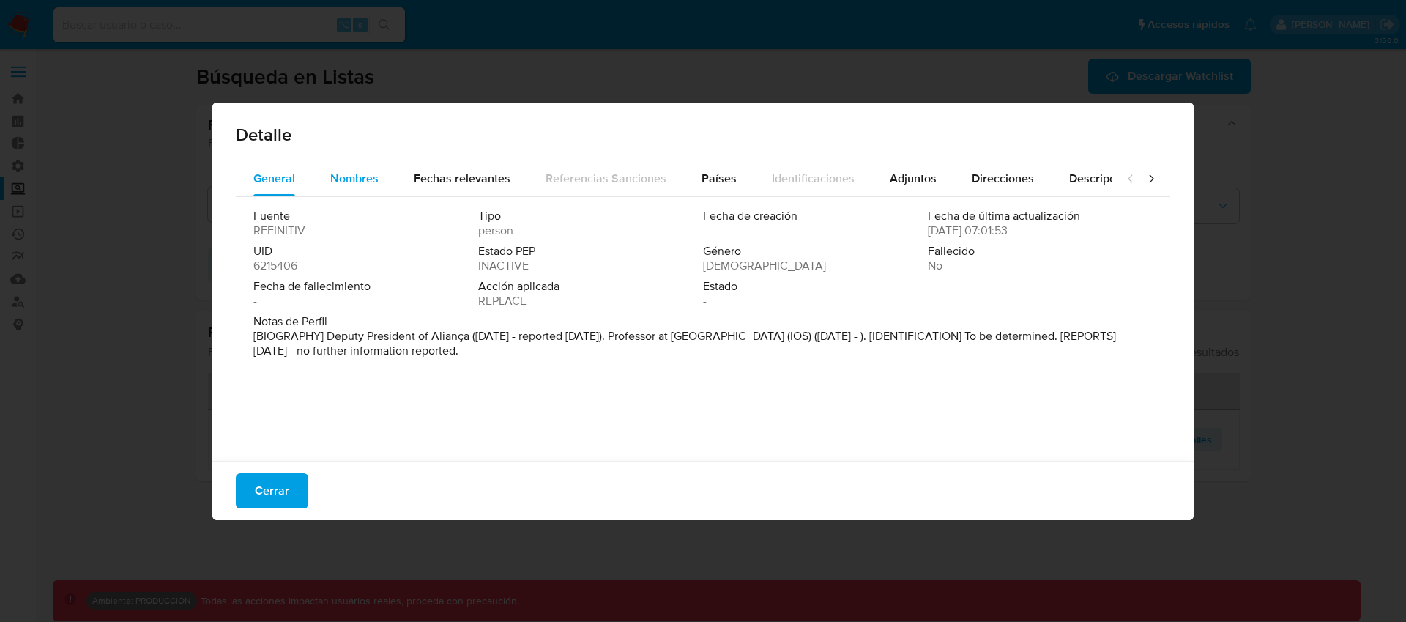
click at [363, 185] on span "Nombres" at bounding box center [354, 178] width 48 height 17
